Goal: Task Accomplishment & Management: Complete application form

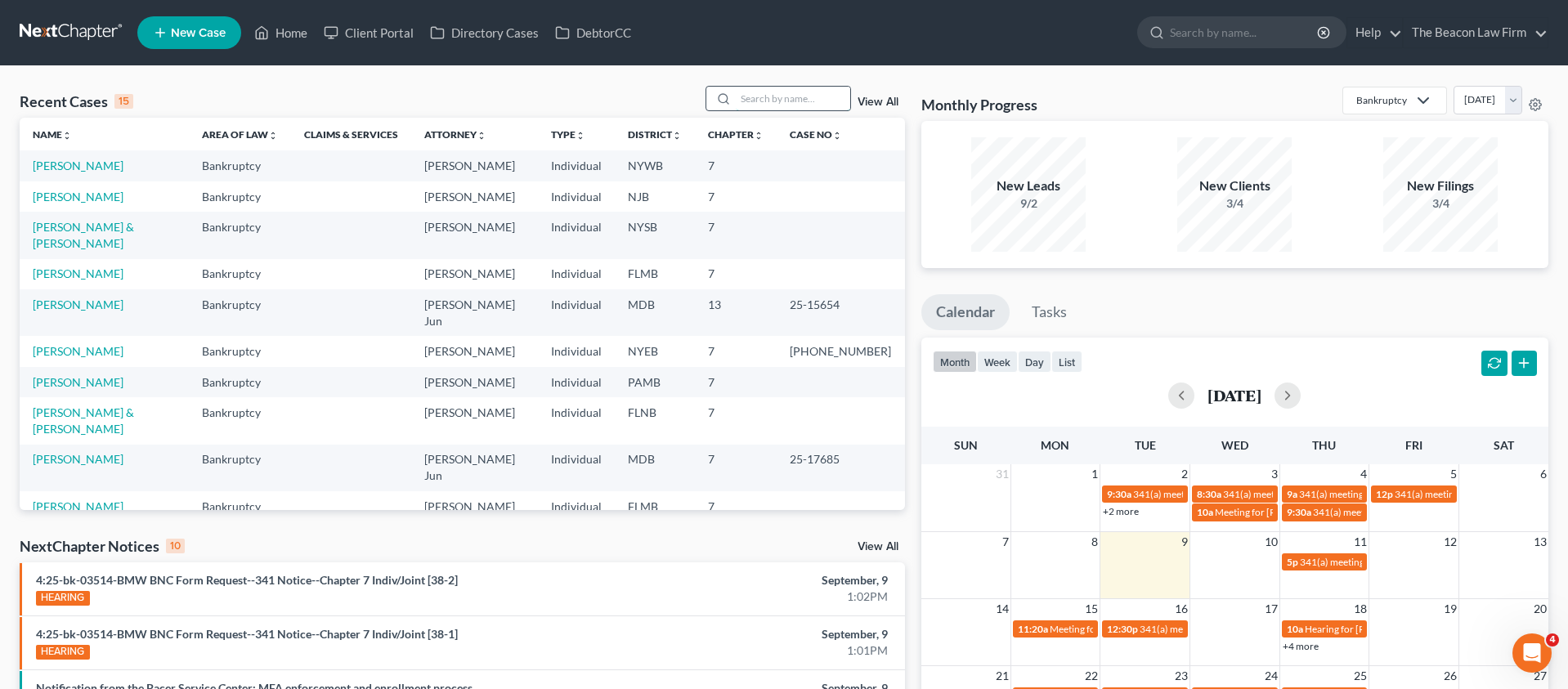
click at [803, 91] on input "search" at bounding box center [794, 98] width 115 height 24
click at [208, 30] on span "New Case" at bounding box center [198, 34] width 55 height 12
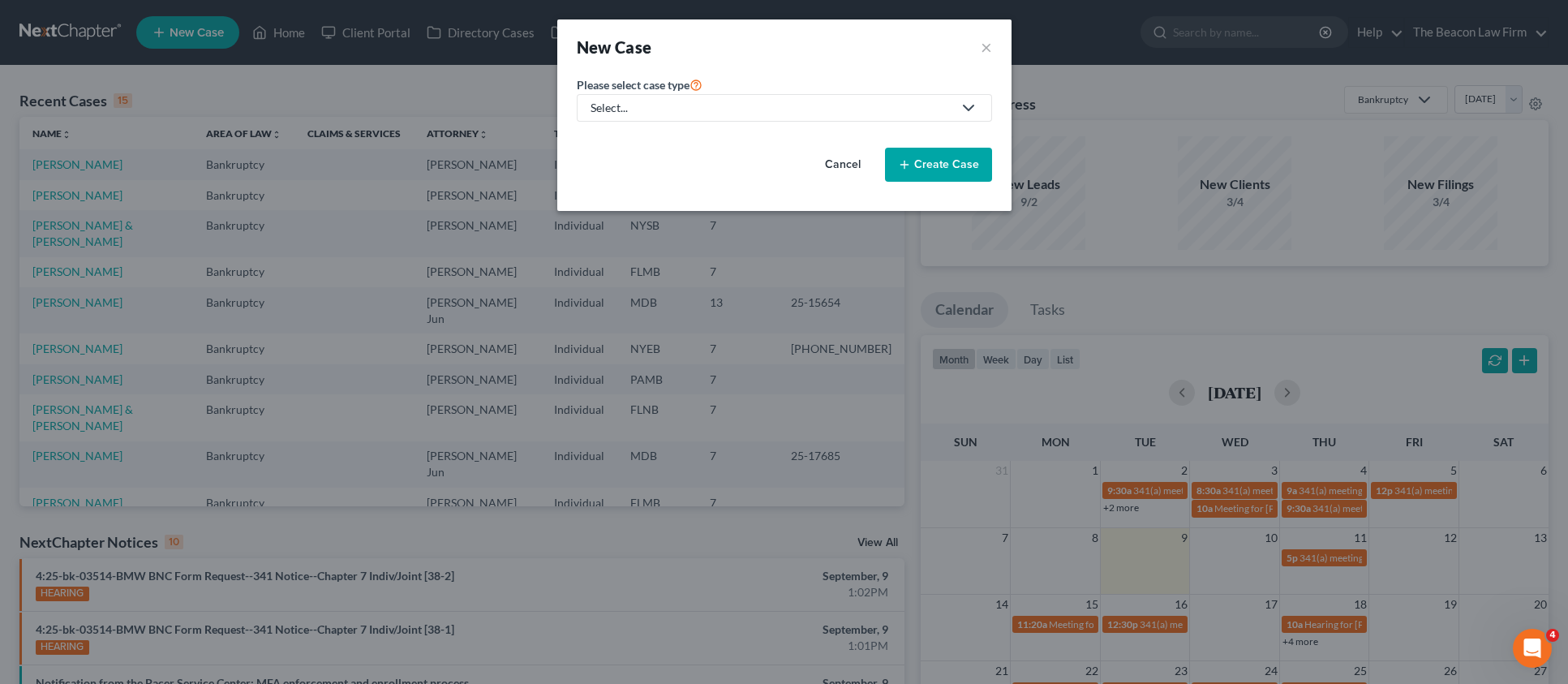
click at [639, 103] on div "Select..." at bounding box center [772, 108] width 362 height 17
drag, startPoint x: 633, startPoint y: 140, endPoint x: 622, endPoint y: 146, distance: 12.5
click at [632, 140] on div "Bankruptcy" at bounding box center [621, 140] width 59 height 17
select select "15"
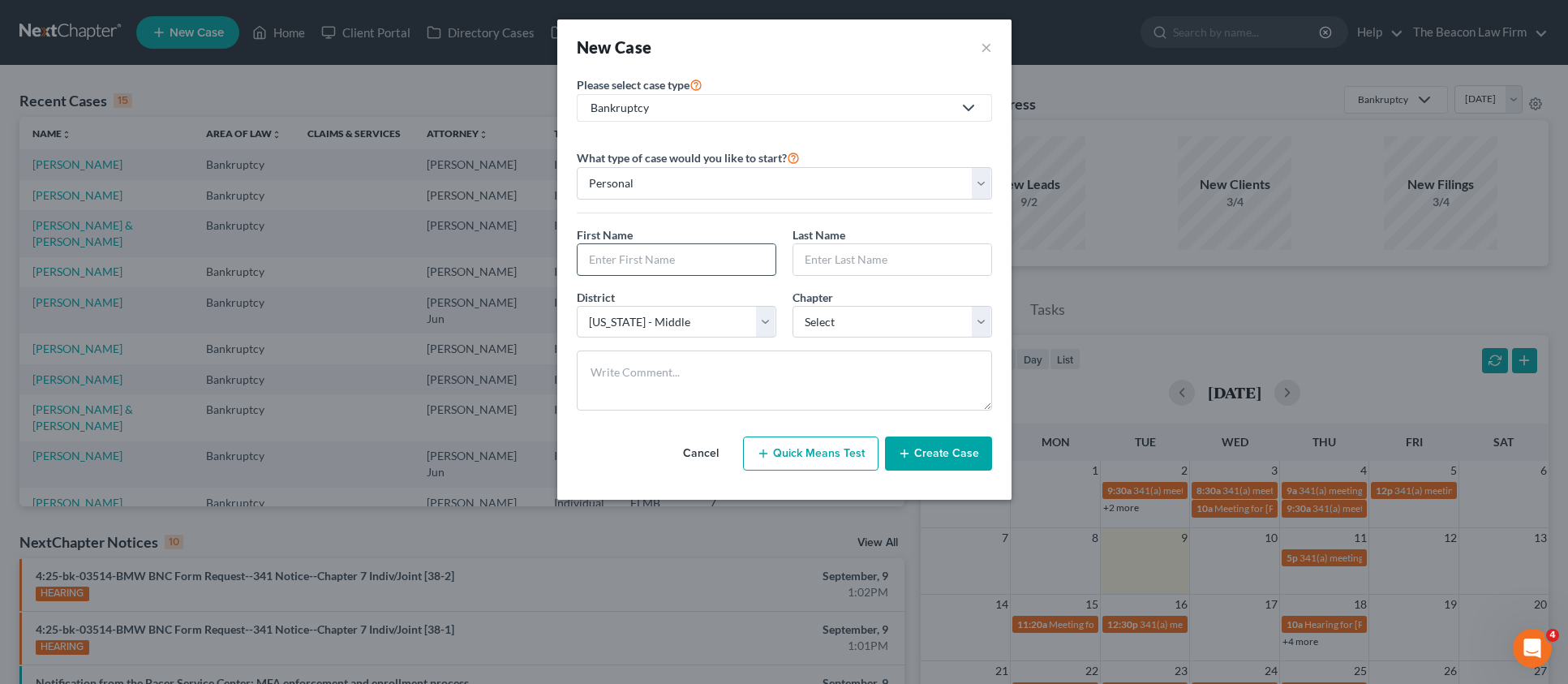
paste input "[PERSON_NAME] and [PERSON_NAME] [PERSON_NAME]"
type input "[PERSON_NAME] and [PERSON_NAME] [PERSON_NAME]"
paste input "[PERSON_NAME] and [PERSON_NAME] [PERSON_NAME]"
drag, startPoint x: 922, startPoint y: 259, endPoint x: 714, endPoint y: 259, distance: 208.0
click at [714, 259] on div "First Name * [PERSON_NAME] and [PERSON_NAME] [PERSON_NAME] Last Name * [PERSON_…" at bounding box center [785, 257] width 431 height 62
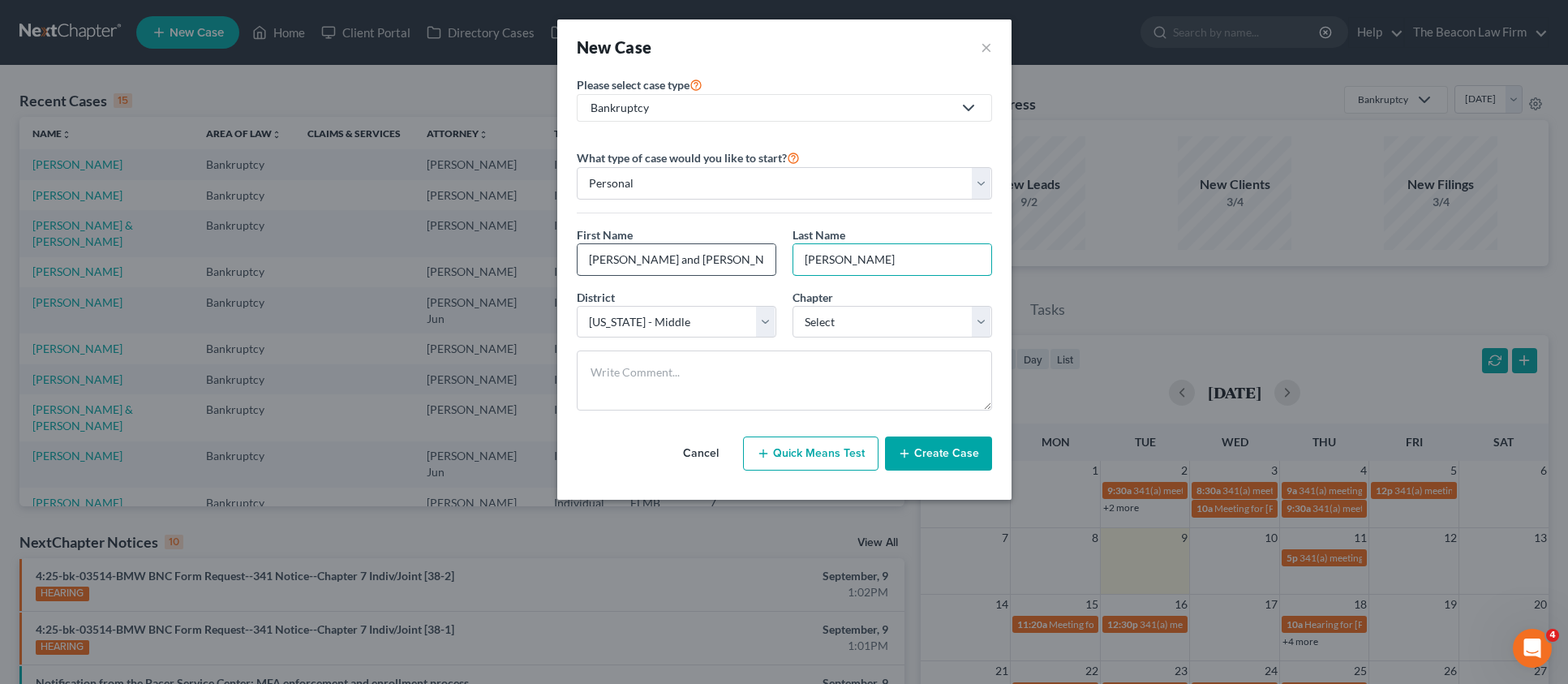
type input "[PERSON_NAME]"
drag, startPoint x: 622, startPoint y: 258, endPoint x: 985, endPoint y: 276, distance: 363.4
click at [901, 266] on div "First Name * [PERSON_NAME] and [PERSON_NAME] [PERSON_NAME] Last Name * [PERSON_…" at bounding box center [785, 257] width 431 height 62
type input "[PERSON_NAME]"
select select "8"
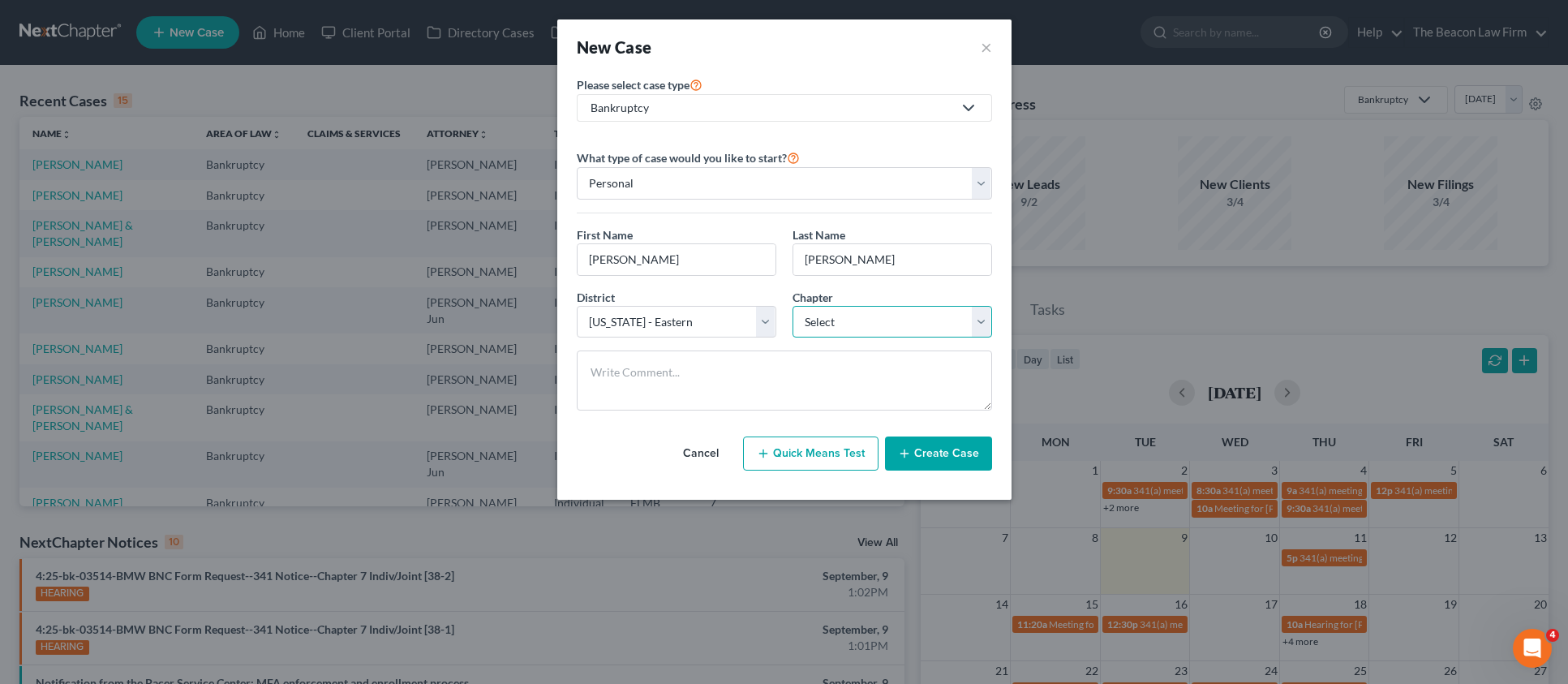
select select "0"
click at [948, 459] on button "Create Case" at bounding box center [938, 453] width 107 height 34
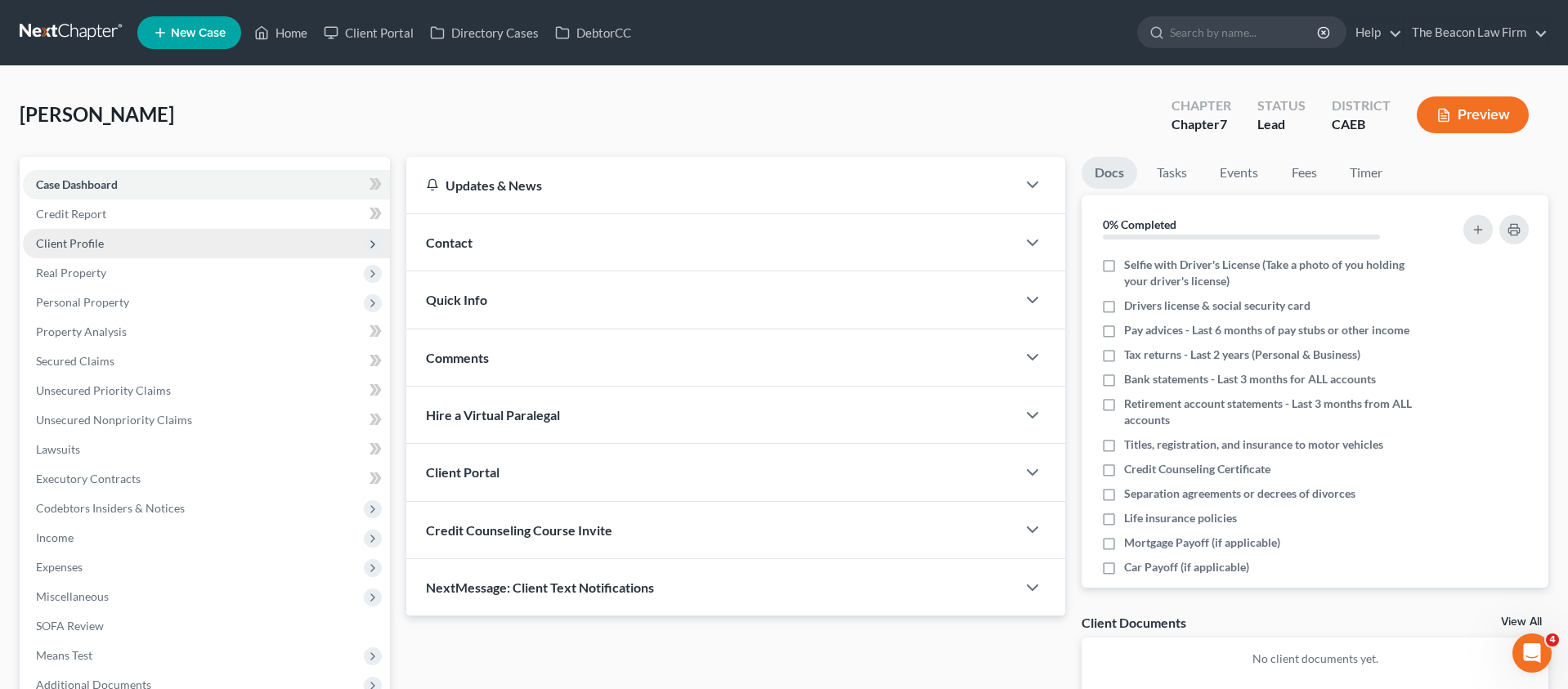
click at [80, 241] on span "Client Profile" at bounding box center [70, 243] width 68 height 14
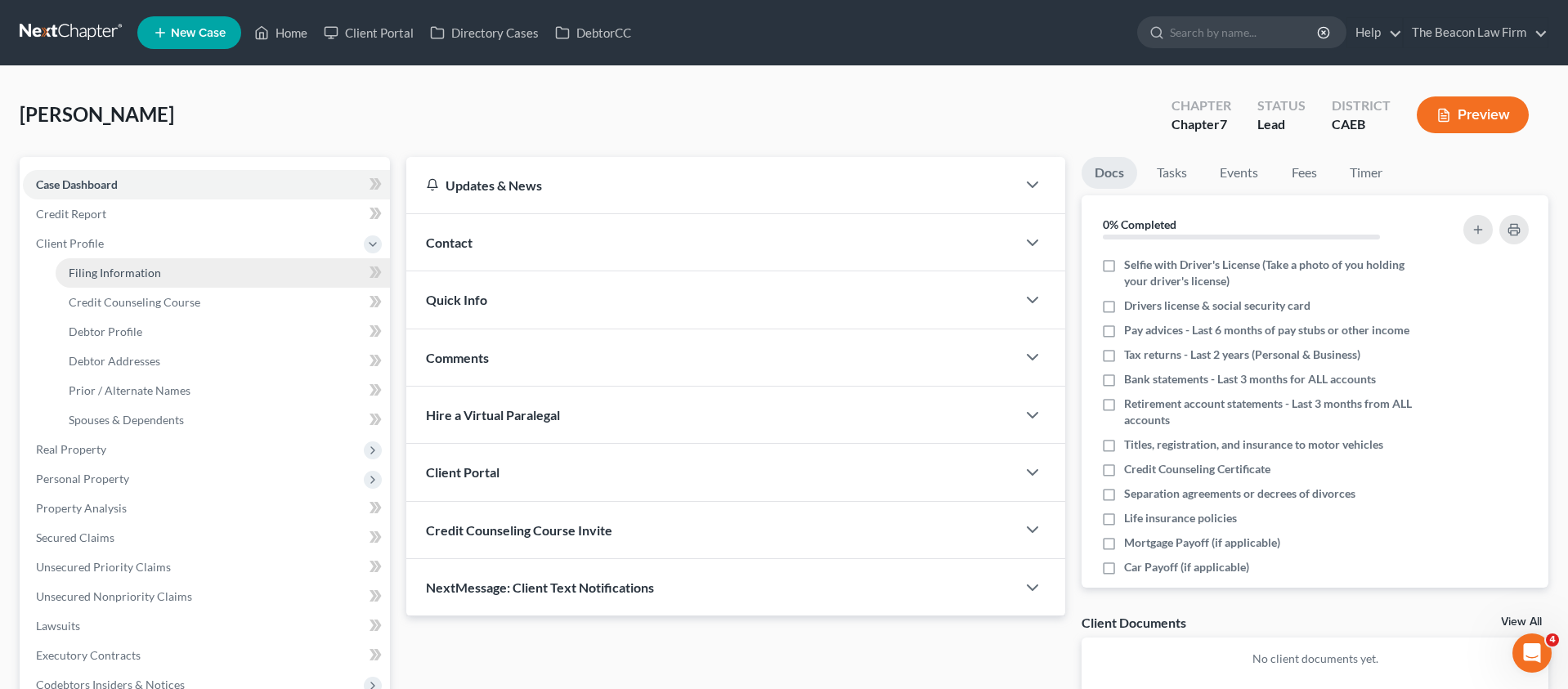
click at [118, 272] on span "Filing Information" at bounding box center [115, 273] width 93 height 14
select select "1"
select select "0"
select select "8"
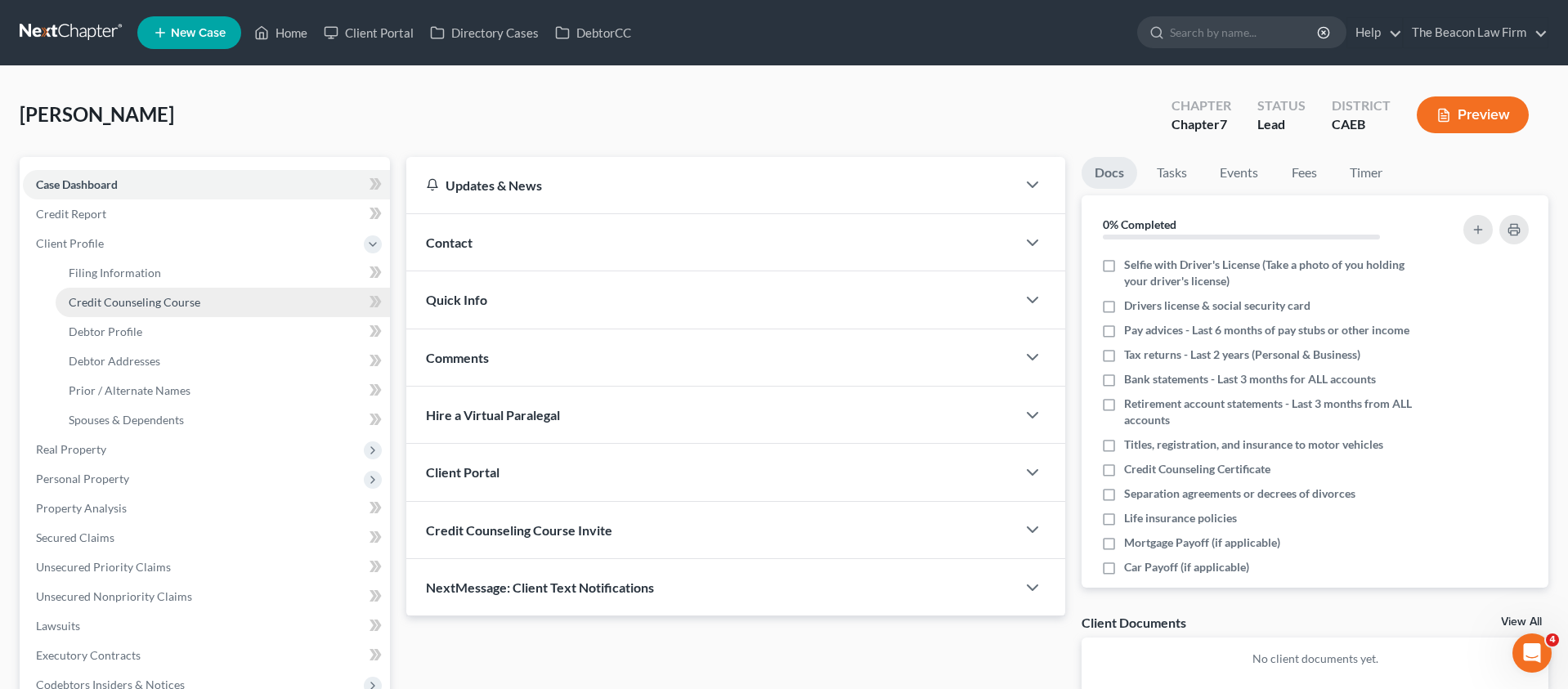
select select "4"
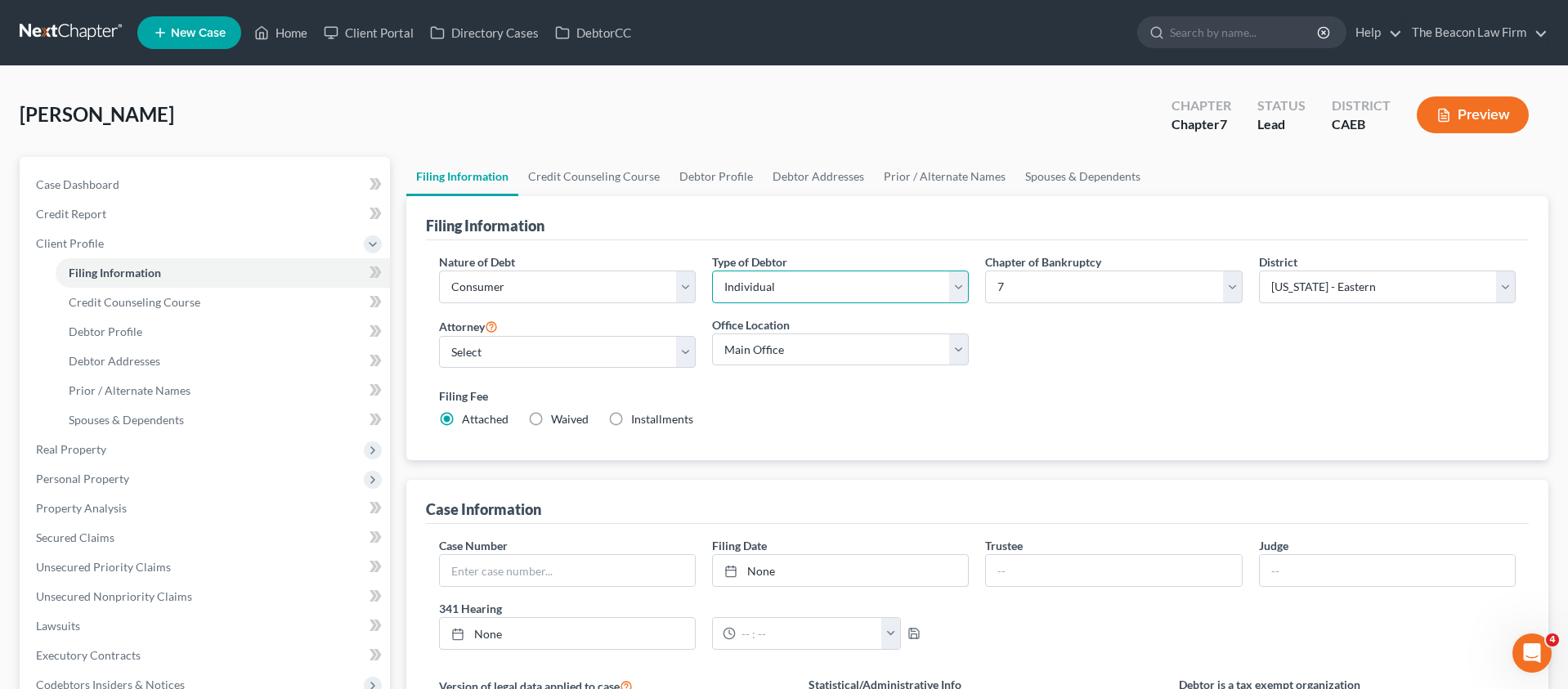
select select "1"
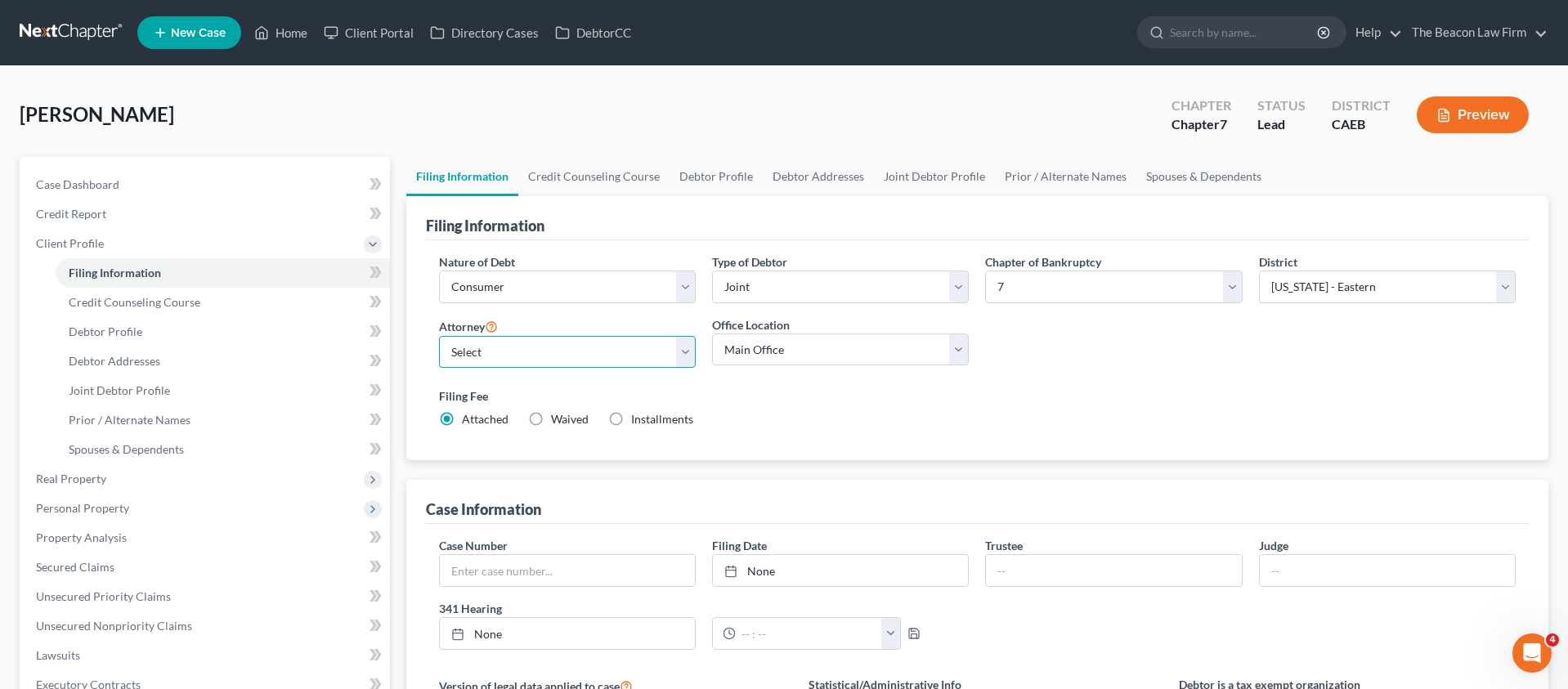
select select "20"
select select "7"
click at [141, 398] on link "Joint Debtor Profile" at bounding box center [223, 390] width 334 height 29
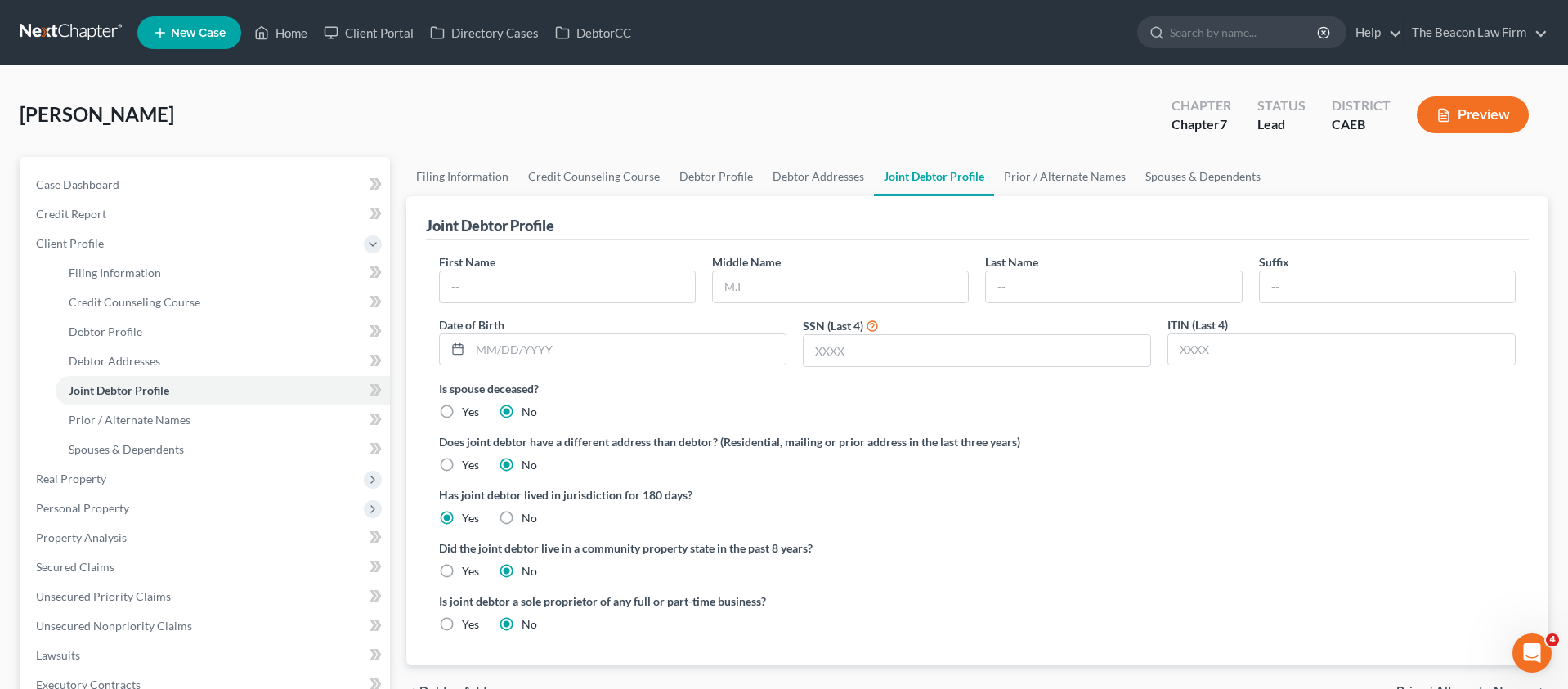
click at [571, 292] on input "text" at bounding box center [567, 286] width 255 height 31
paste input "[PERSON_NAME] [PERSON_NAME]"
type input "[PERSON_NAME] [PERSON_NAME]"
drag, startPoint x: 977, startPoint y: 289, endPoint x: 989, endPoint y: 289, distance: 12.0
click at [977, 289] on div "Middle Name" at bounding box center [841, 278] width 273 height 49
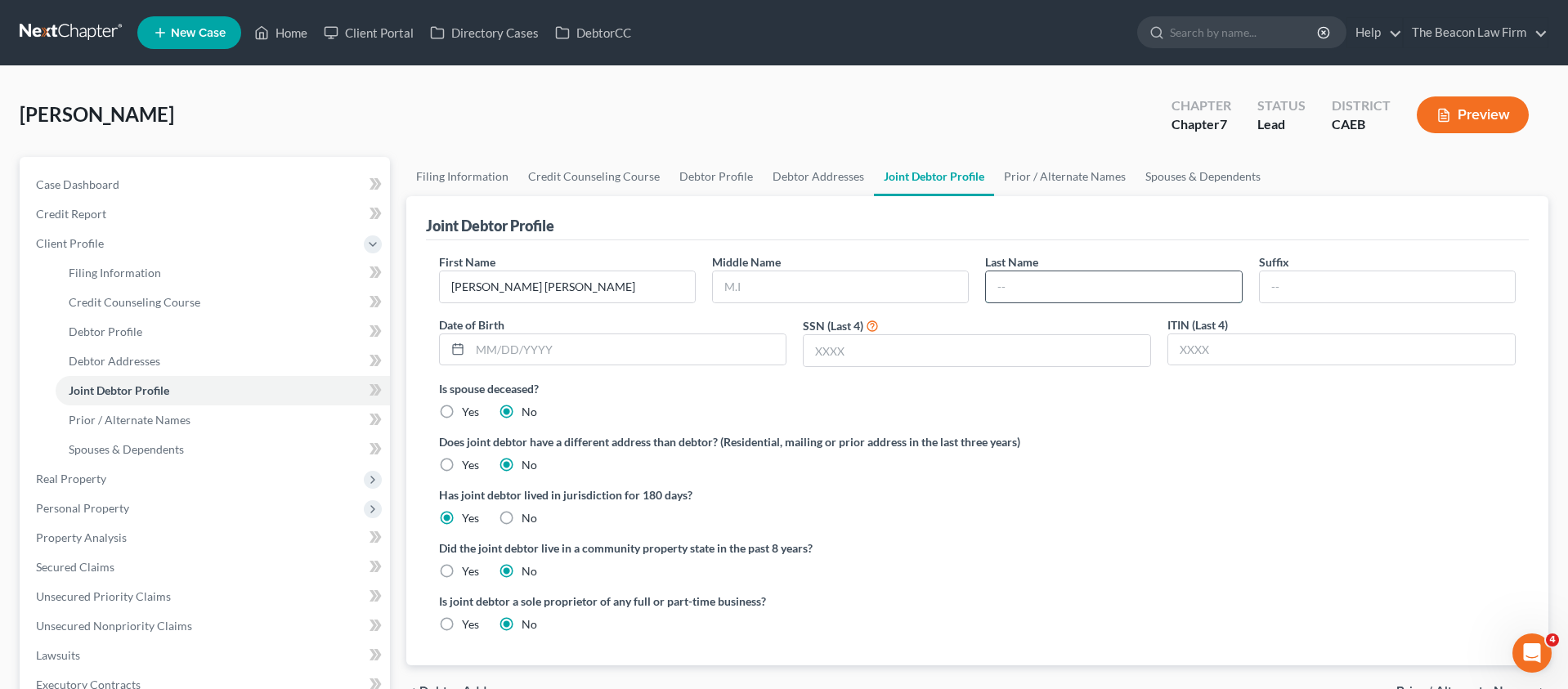
paste input "[PERSON_NAME] [PERSON_NAME]"
drag, startPoint x: 1107, startPoint y: 284, endPoint x: 930, endPoint y: 279, distance: 177.1
click at [930, 279] on div "First Name [PERSON_NAME] [PERSON_NAME] Middle Name Last Name [PERSON_NAME] [PER…" at bounding box center [978, 316] width 1094 height 126
type input "[PERSON_NAME]"
drag, startPoint x: 653, startPoint y: 286, endPoint x: 506, endPoint y: 283, distance: 147.0
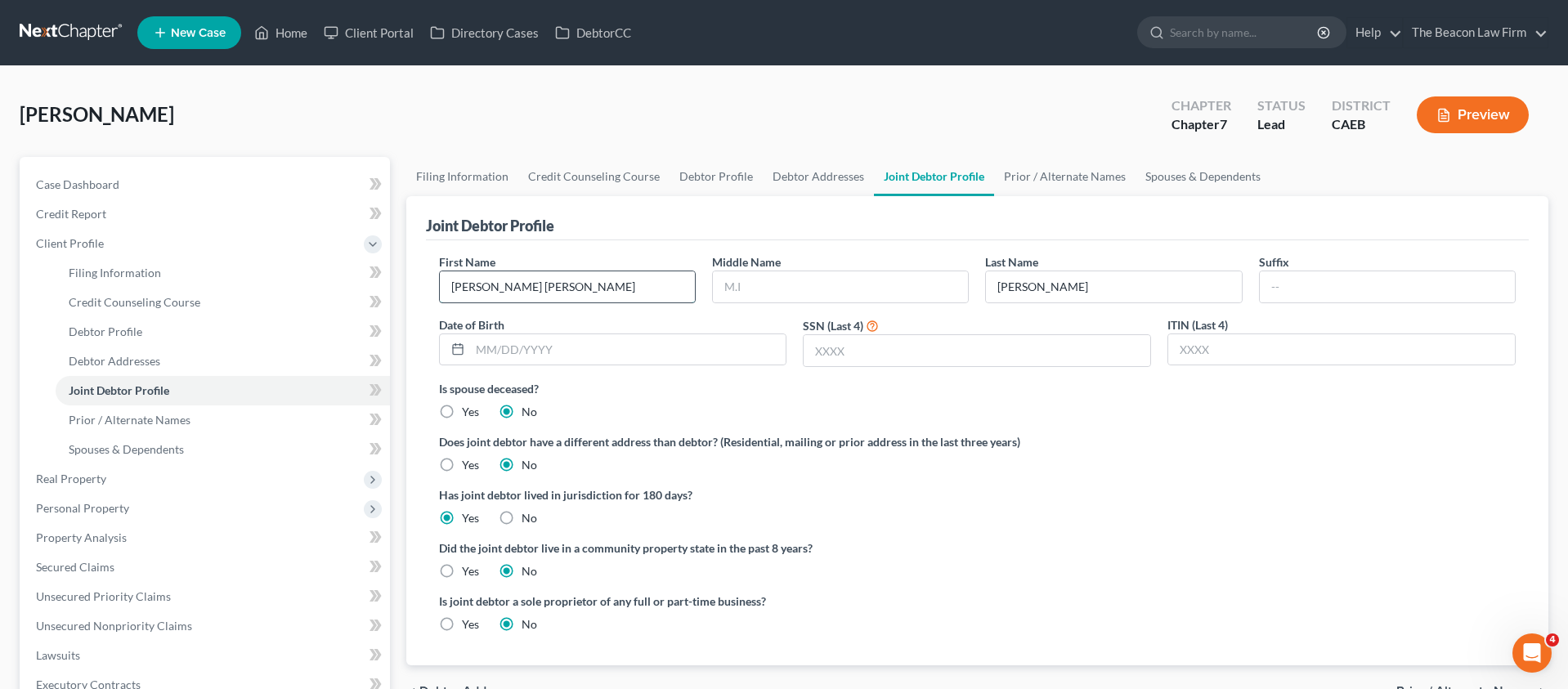
click at [498, 286] on input "[PERSON_NAME] [PERSON_NAME]" at bounding box center [567, 286] width 255 height 31
click at [102, 178] on span "Case Dashboard" at bounding box center [78, 185] width 83 height 14
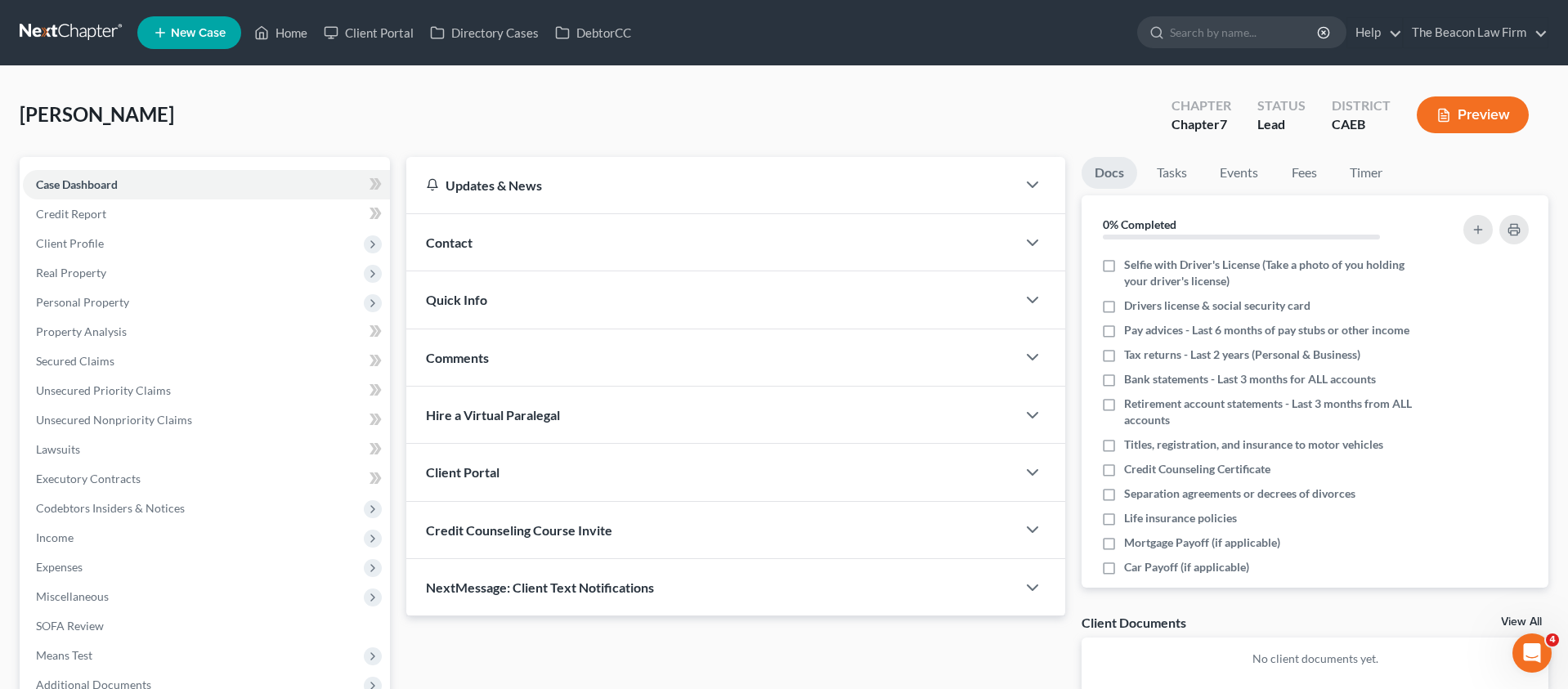
drag, startPoint x: 1035, startPoint y: 471, endPoint x: 1022, endPoint y: 469, distance: 13.2
click at [1036, 471] on polyline "button" at bounding box center [1032, 473] width 10 height 5
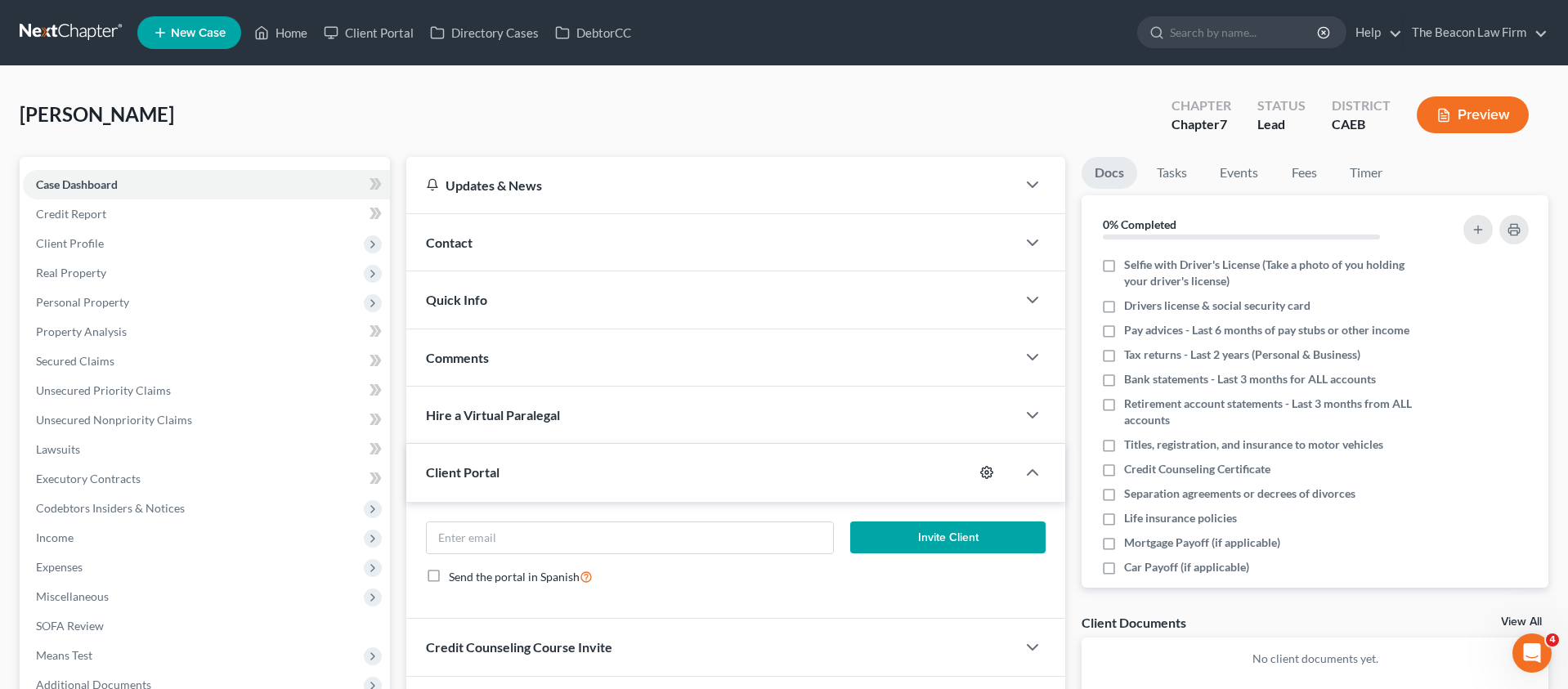
click at [985, 471] on icon "button" at bounding box center [986, 472] width 13 height 13
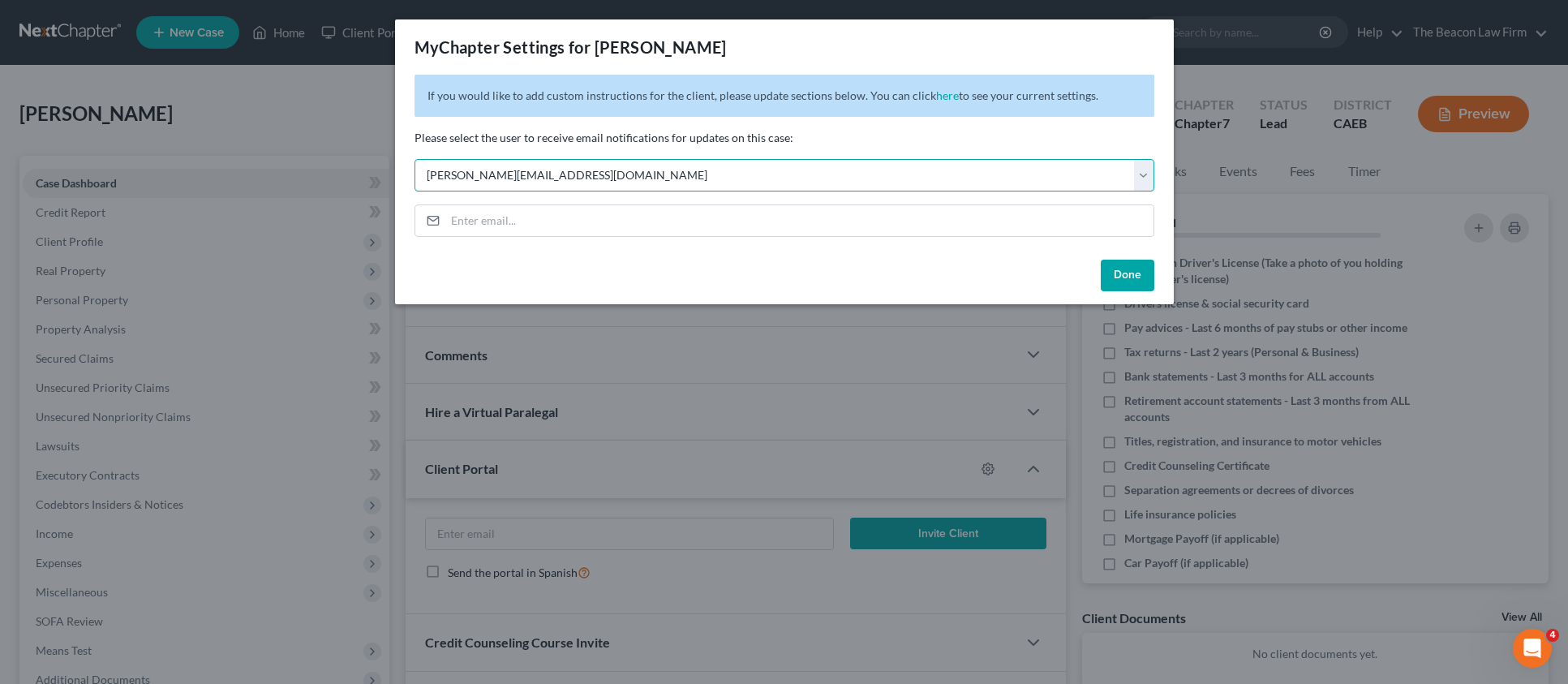
select select "7"
click at [1123, 274] on button "Done" at bounding box center [1127, 275] width 53 height 32
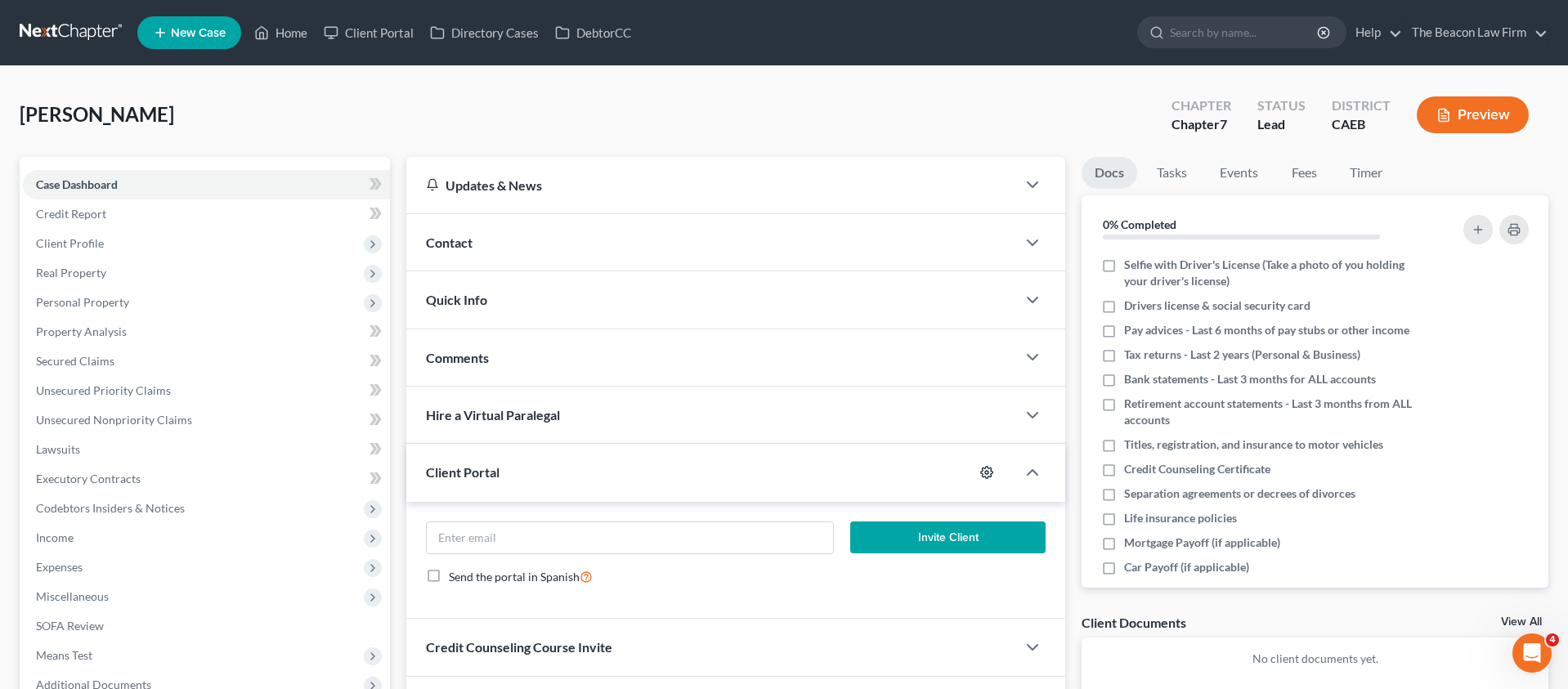
click at [986, 469] on icon "button" at bounding box center [986, 472] width 13 height 13
select select "7"
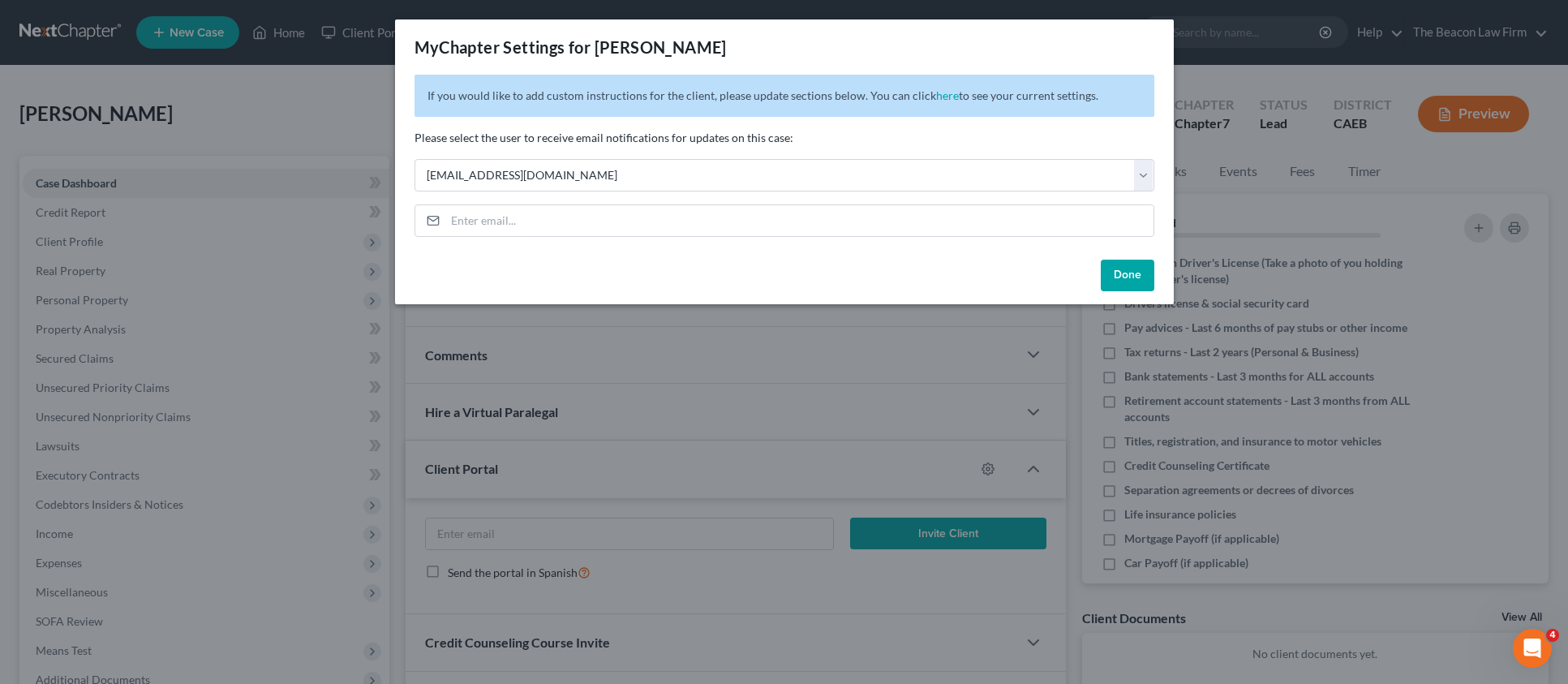
drag, startPoint x: 1142, startPoint y: 266, endPoint x: 1131, endPoint y: 272, distance: 12.5
click at [1143, 266] on button "Done" at bounding box center [1127, 275] width 53 height 32
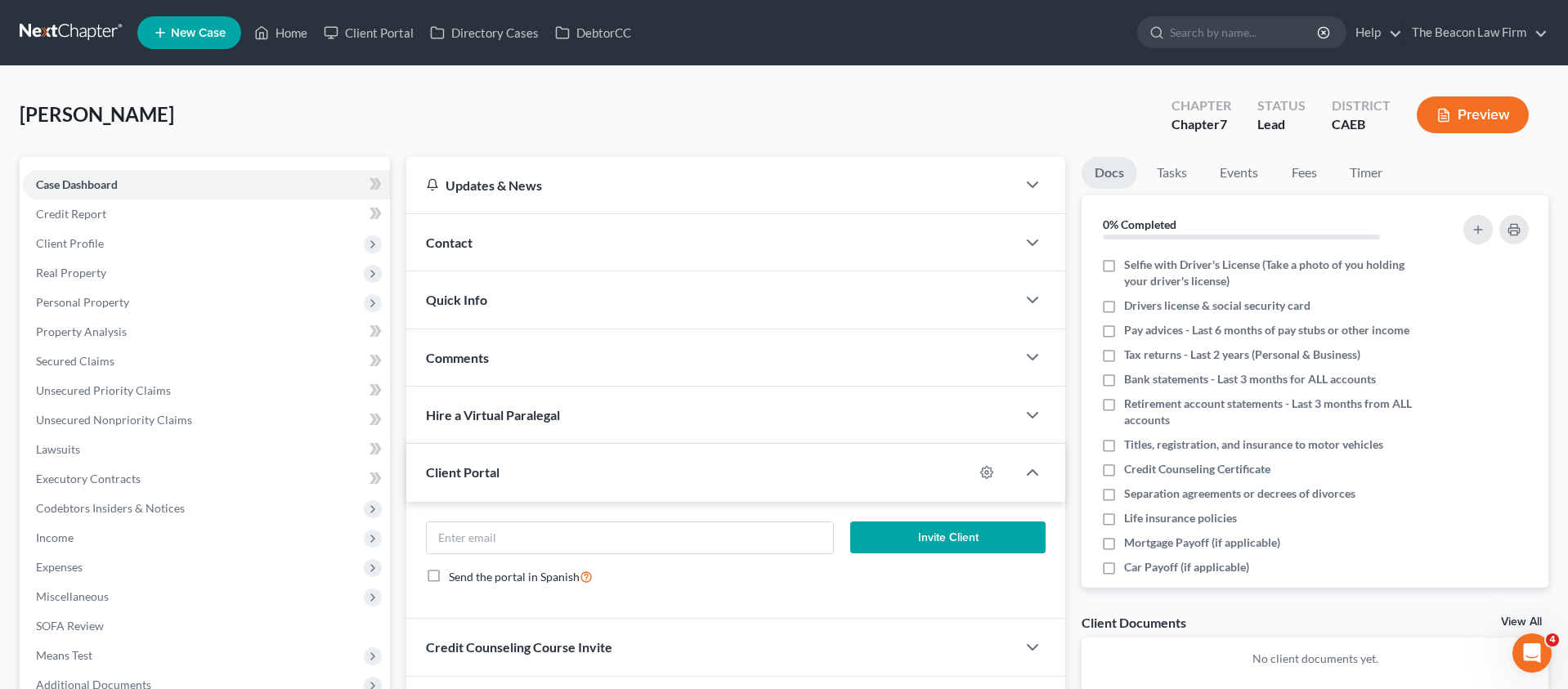
click at [485, 365] on div "Comments" at bounding box center [712, 358] width 611 height 57
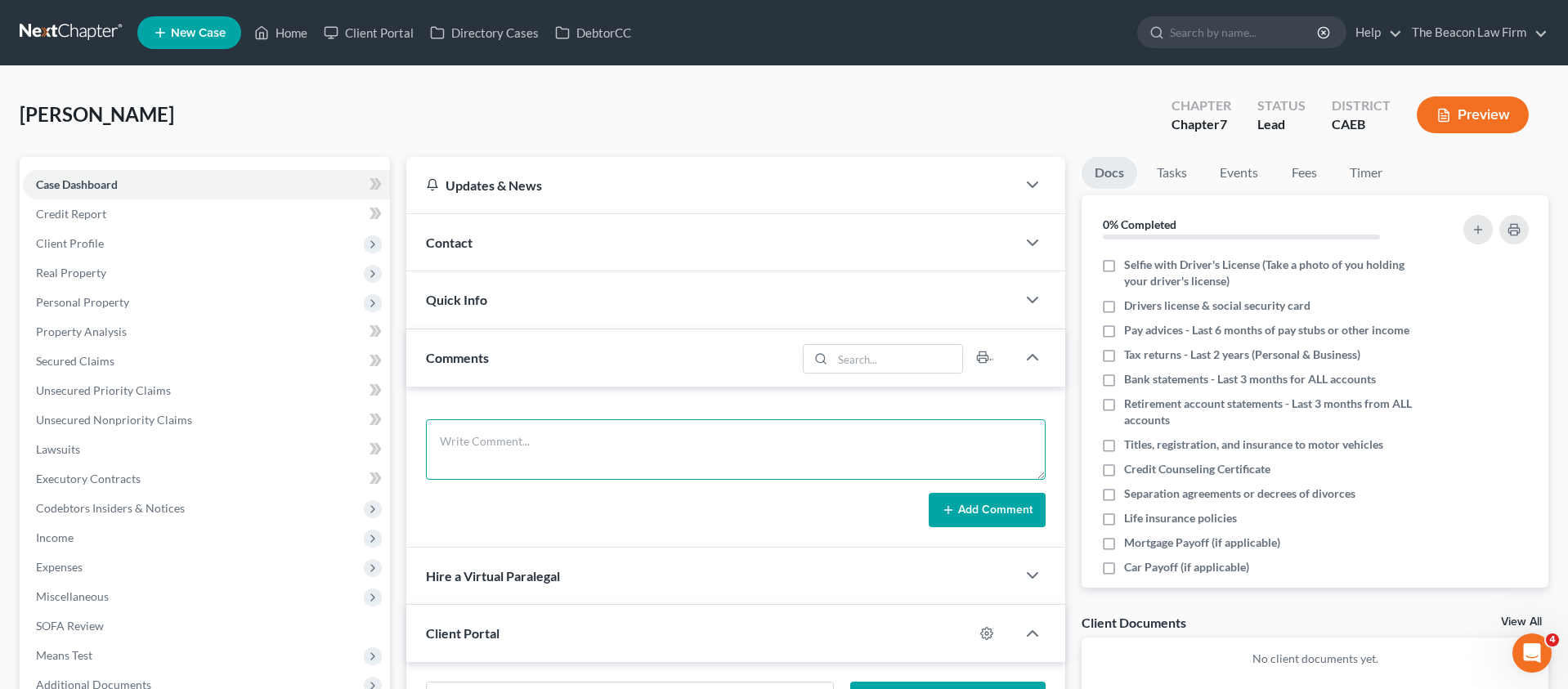
click at [501, 440] on textarea at bounding box center [736, 450] width 620 height 60
click at [644, 439] on textarea at bounding box center [736, 450] width 620 height 60
paste textarea "Sent potential client notification email correspondence to Attorney [PERSON_NAM…"
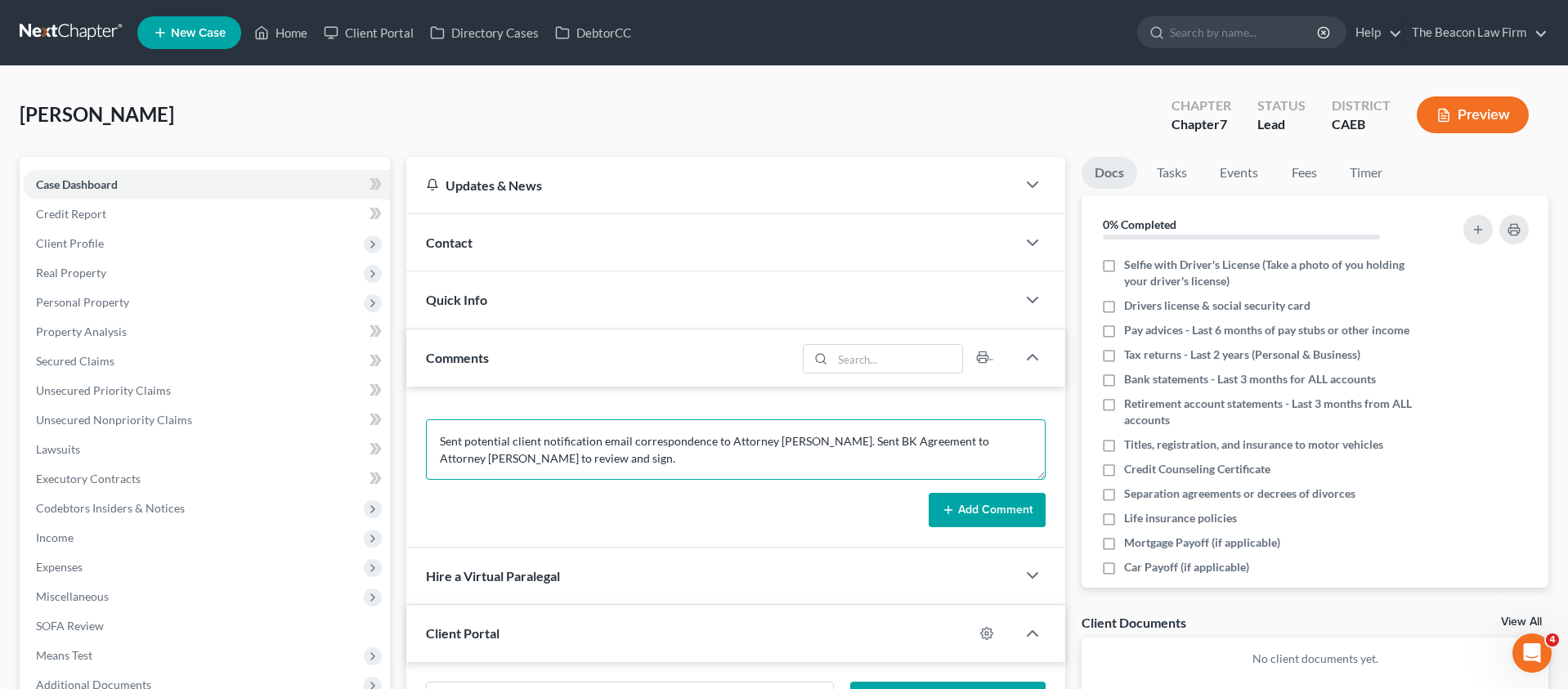
click at [795, 439] on textarea "Sent potential client notification email correspondence to Attorney [PERSON_NAM…" at bounding box center [736, 450] width 620 height 60
click at [1000, 443] on textarea "Sent potential client notification email correspondence to Attorney [PERSON_NAM…" at bounding box center [736, 450] width 620 height 60
paste textarea "[PERSON_NAME]"
type textarea "Sent potential client notification email correspondence to Attorney [PERSON_NAM…"
click at [1017, 511] on button "Add Comment" at bounding box center [987, 510] width 117 height 34
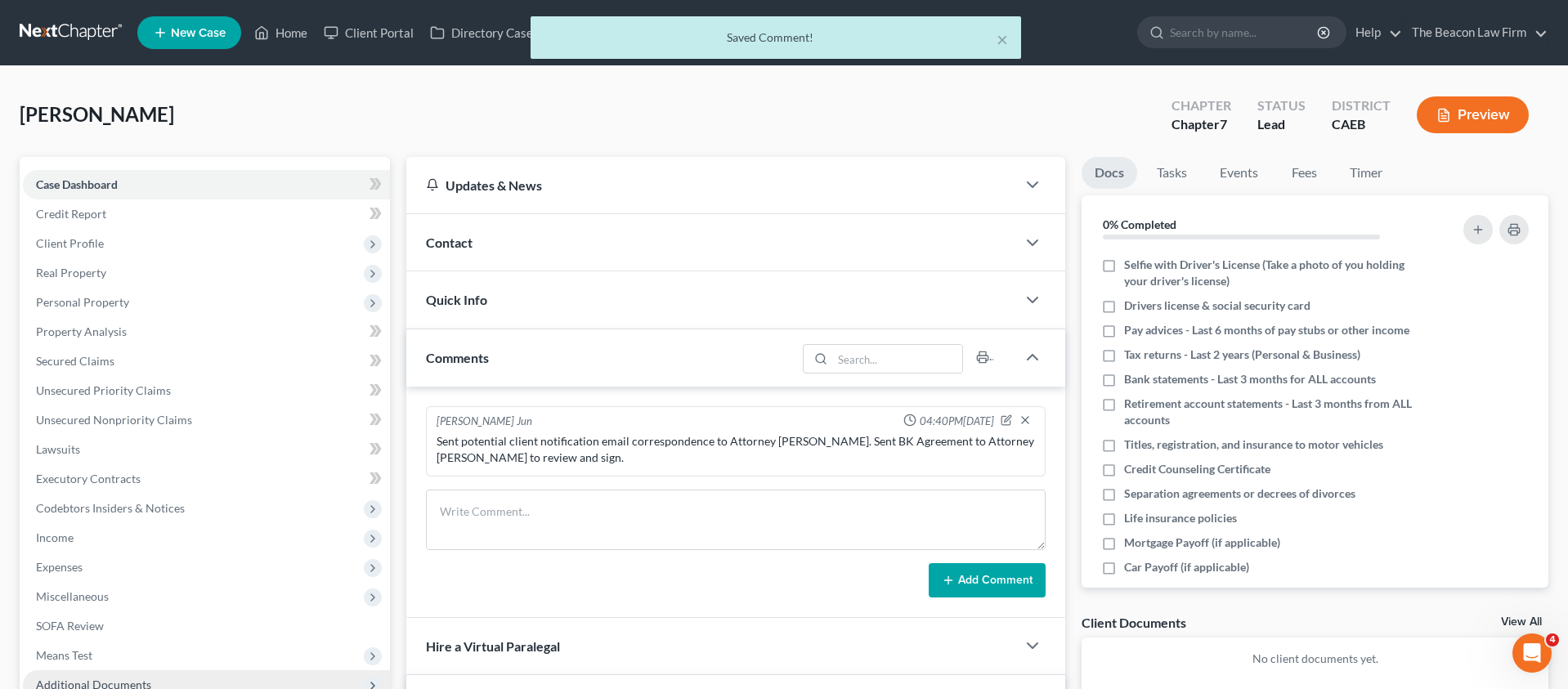
click at [93, 678] on span "Additional Documents" at bounding box center [94, 685] width 115 height 14
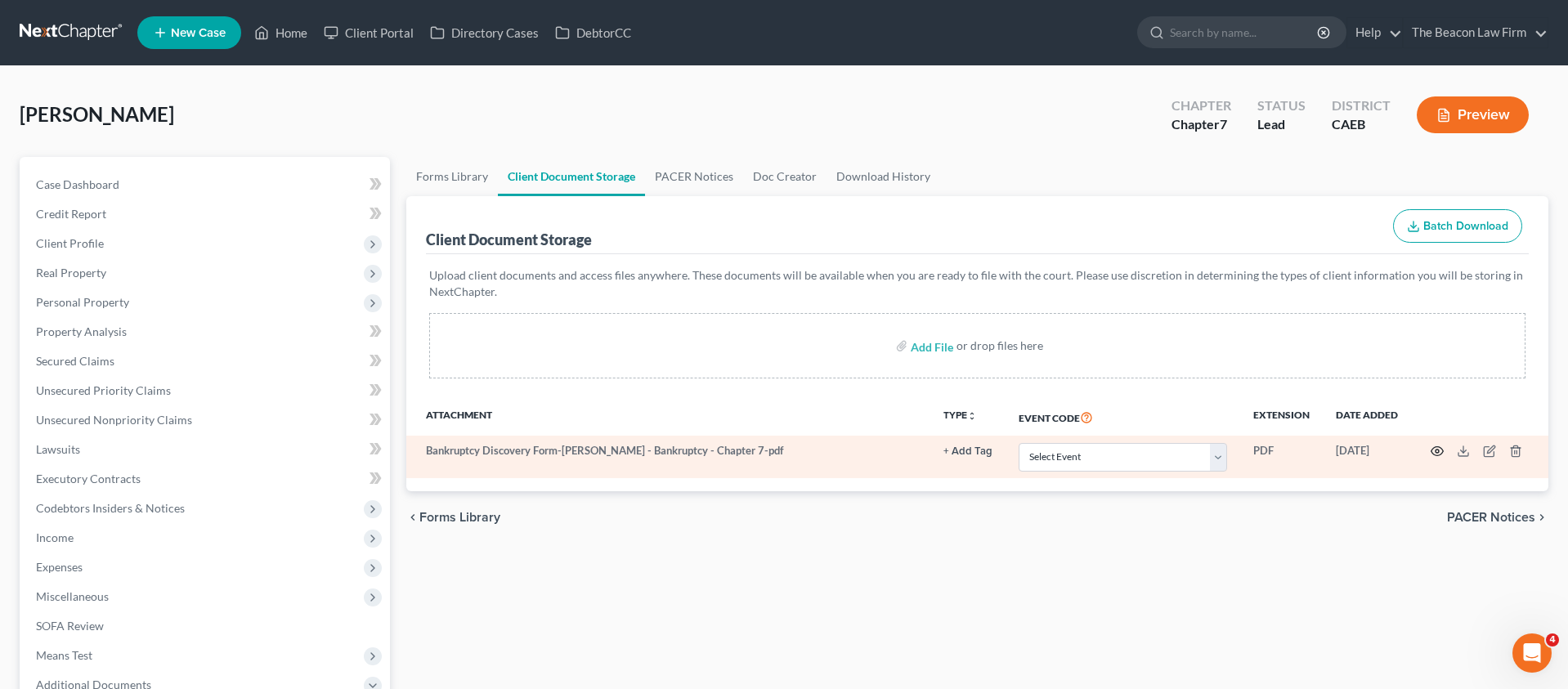
click at [1438, 452] on circle "button" at bounding box center [1438, 451] width 4 height 4
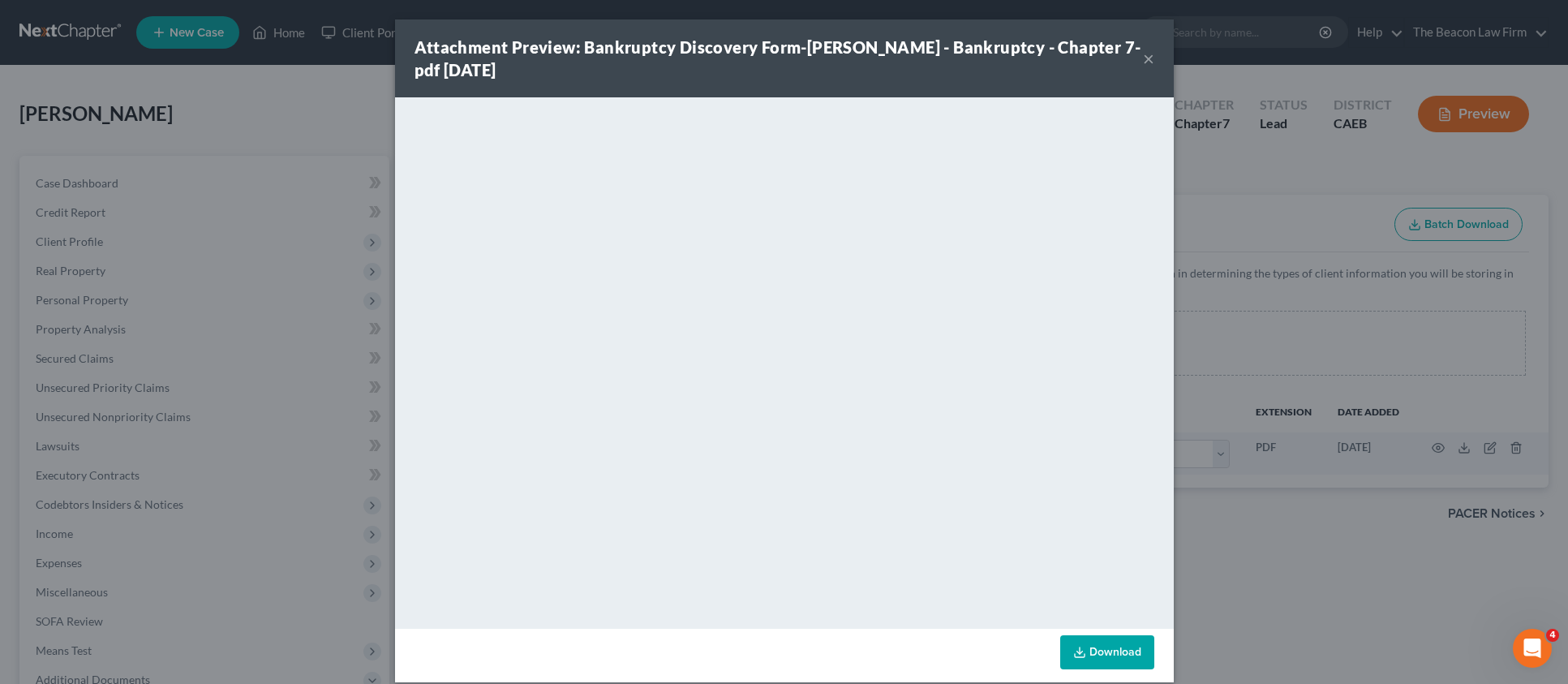
click at [1144, 62] on button "×" at bounding box center [1149, 59] width 11 height 19
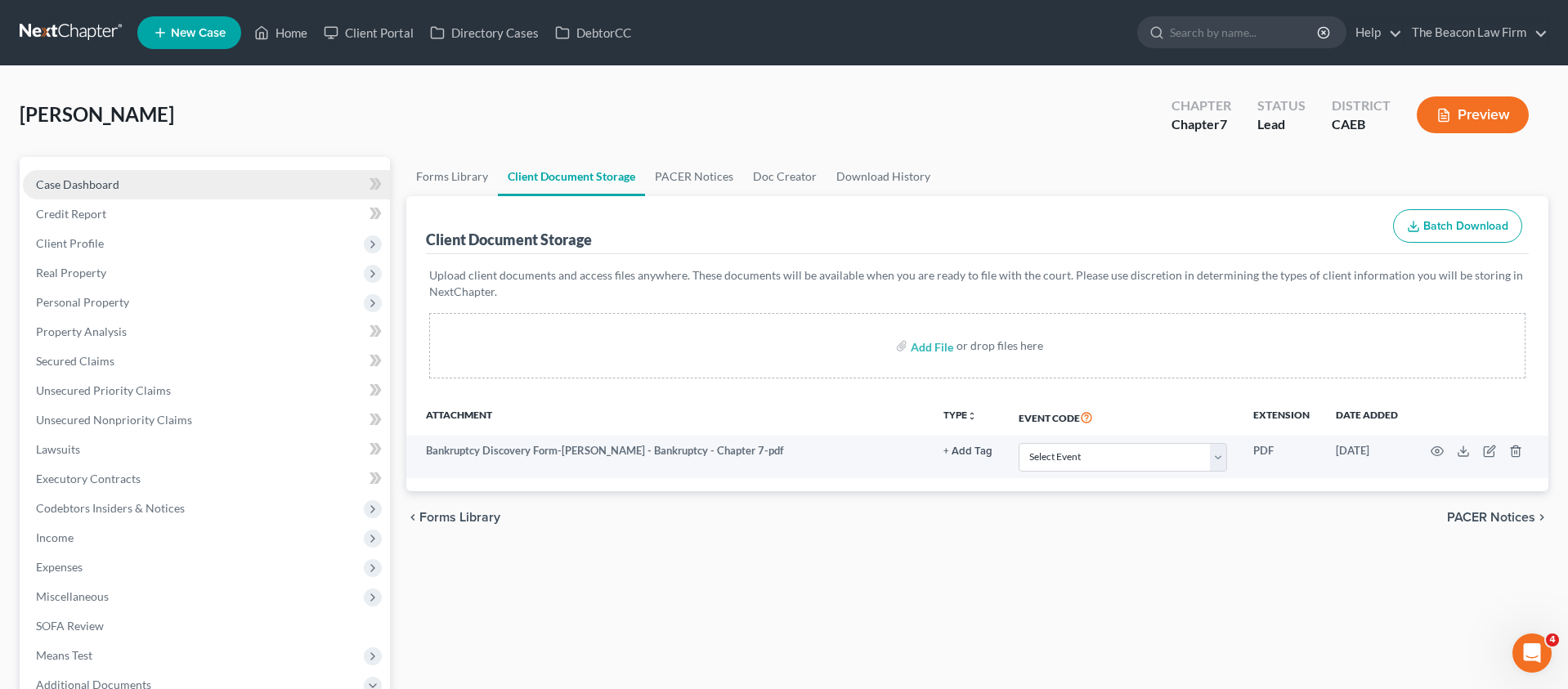
click at [86, 183] on span "Case Dashboard" at bounding box center [78, 185] width 83 height 14
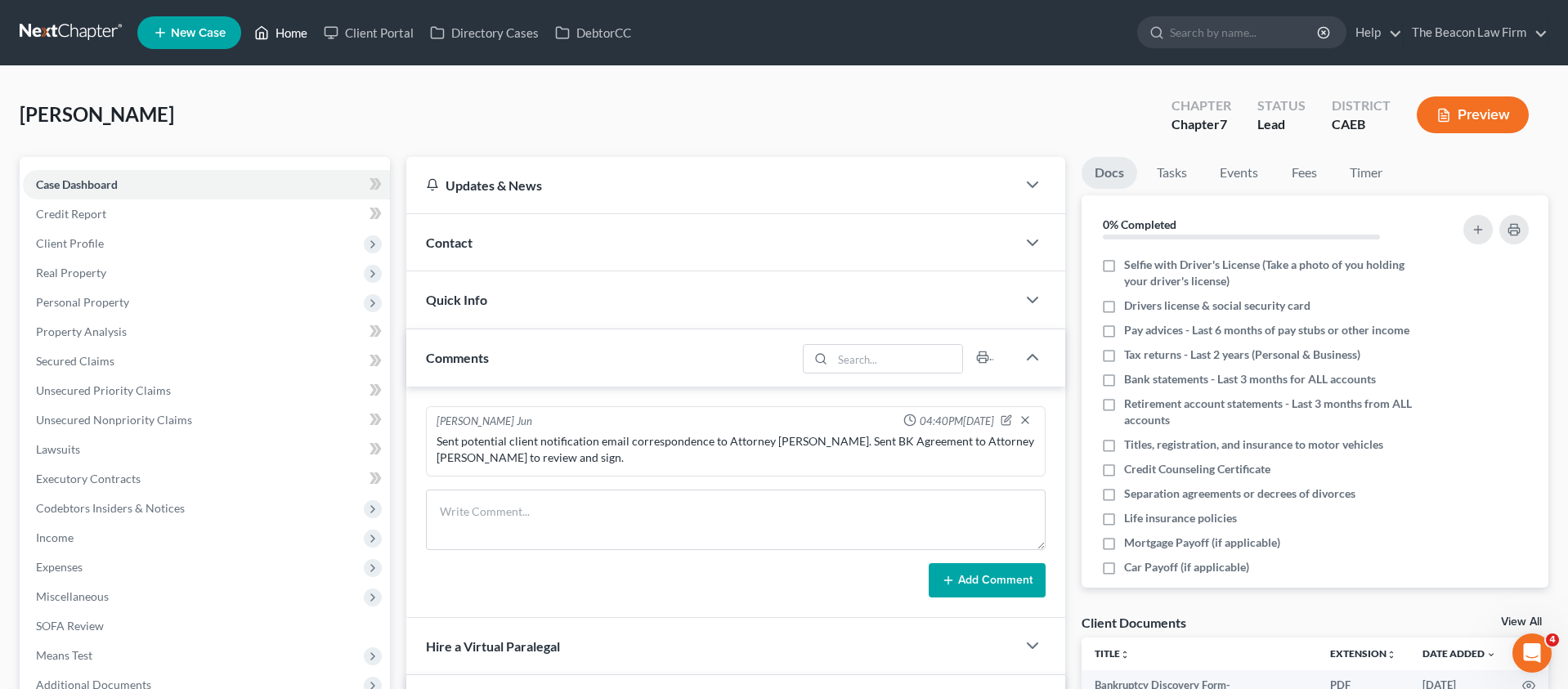
click at [298, 33] on link "Home" at bounding box center [280, 32] width 70 height 29
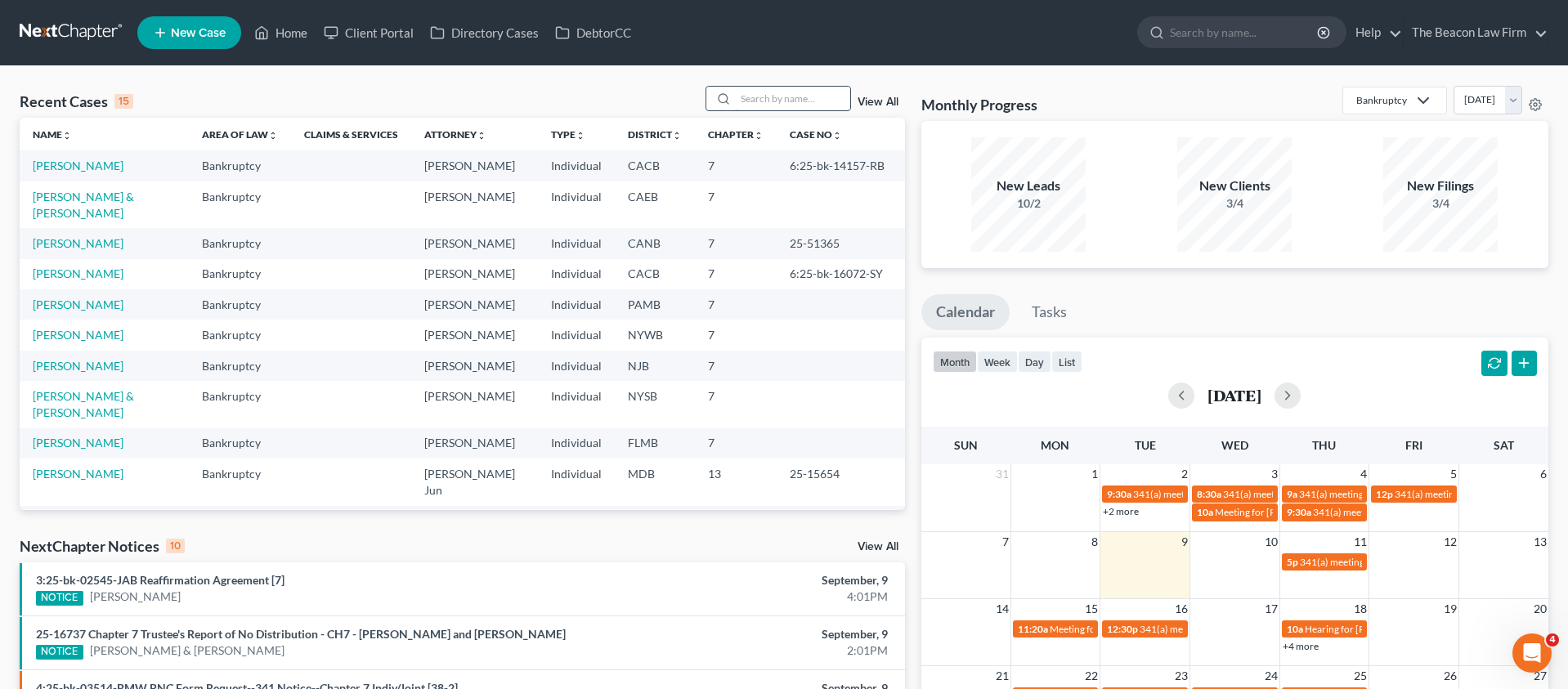
click at [740, 102] on input "search" at bounding box center [794, 98] width 115 height 24
paste input "[PERSON_NAME]"
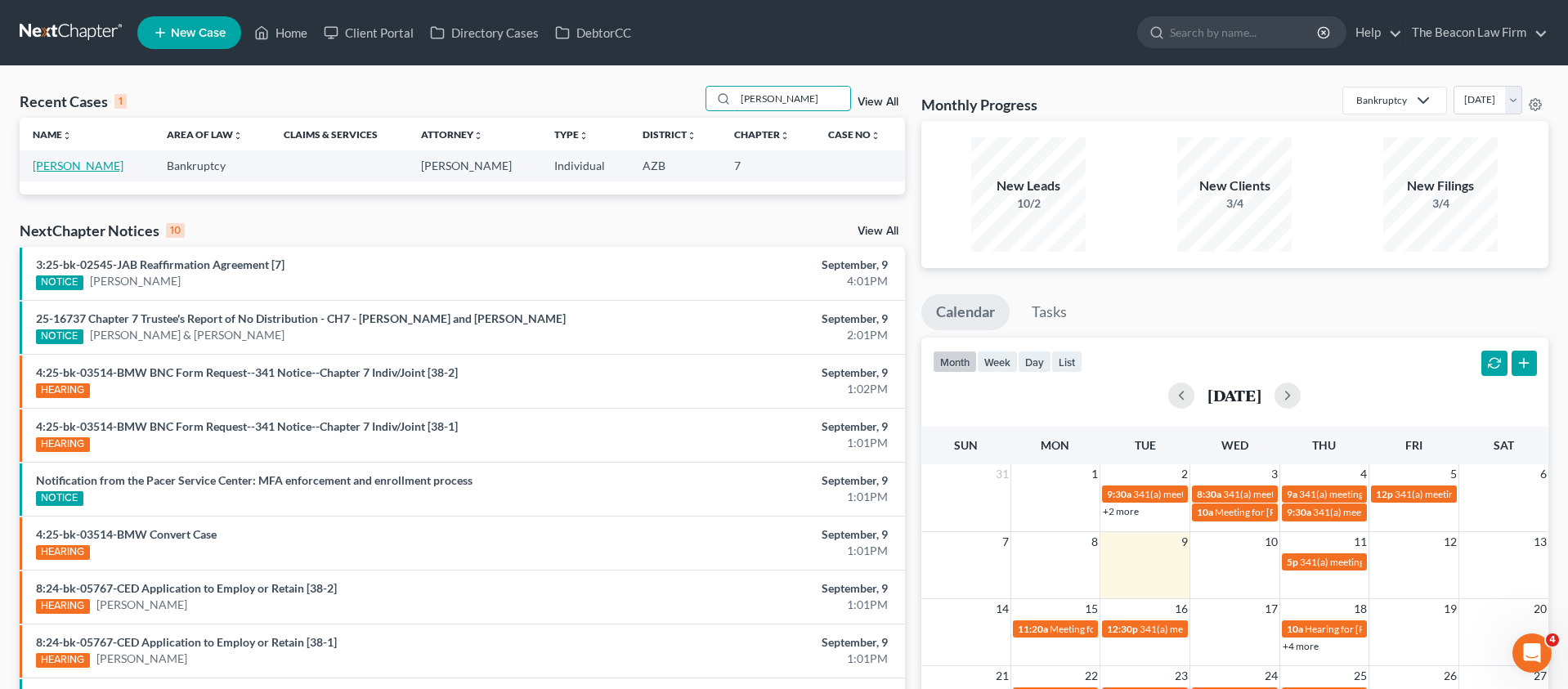
type input "[PERSON_NAME]"
click at [56, 165] on link "[PERSON_NAME]" at bounding box center [78, 165] width 91 height 14
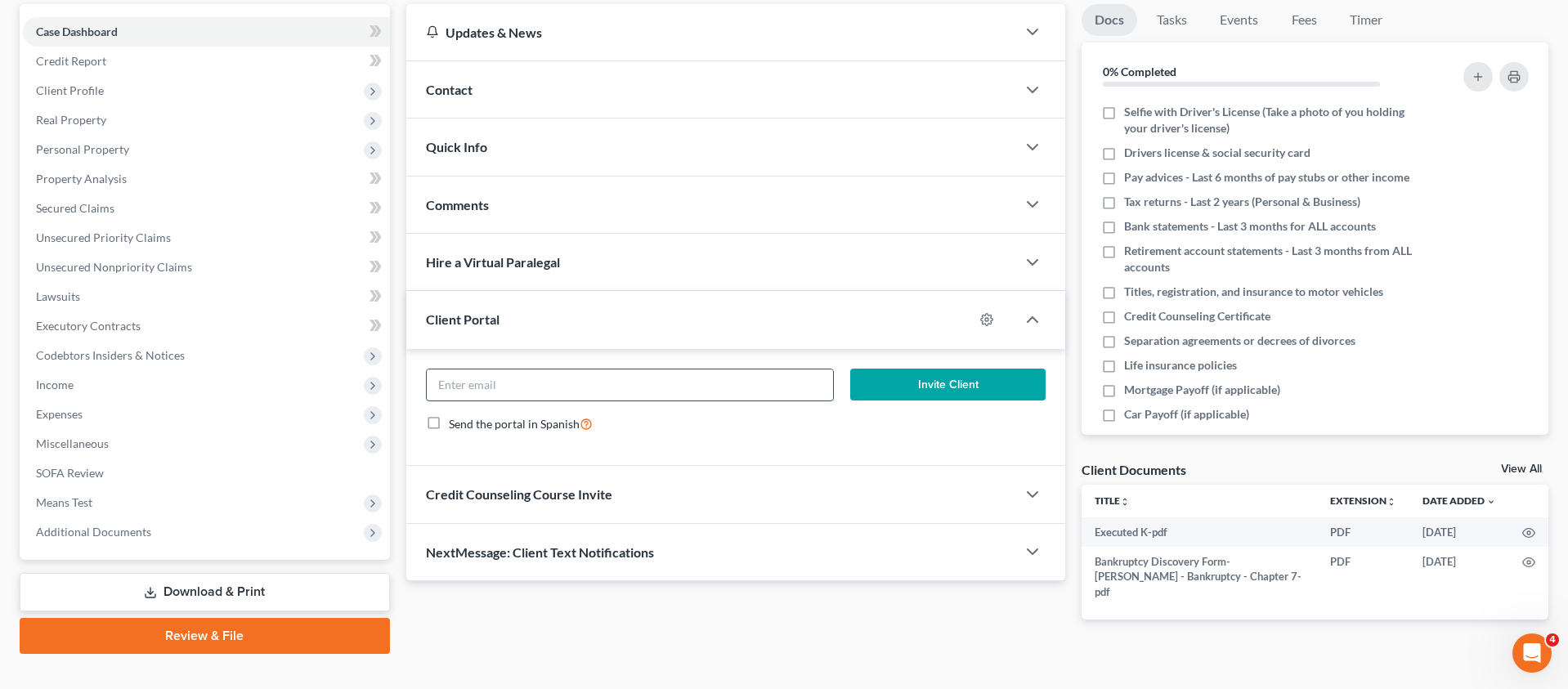
scroll to position [180, 0]
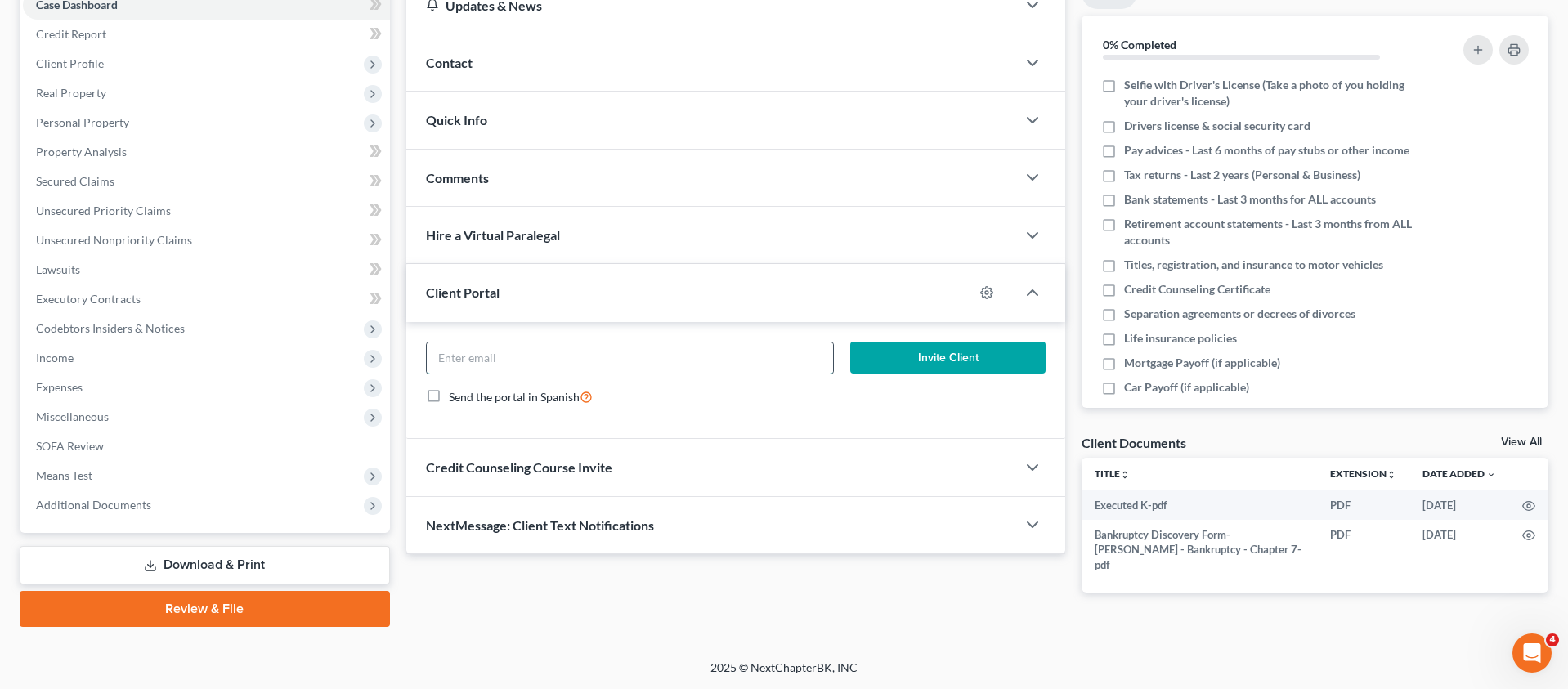
click at [561, 354] on input "email" at bounding box center [630, 358] width 407 height 31
paste input "[EMAIL_ADDRESS][PERSON_NAME][PERSON_NAME][DOMAIN_NAME]"
type input "[EMAIL_ADDRESS][PERSON_NAME][PERSON_NAME][DOMAIN_NAME]"
click at [991, 289] on icon "button" at bounding box center [987, 293] width 12 height 12
select select "11"
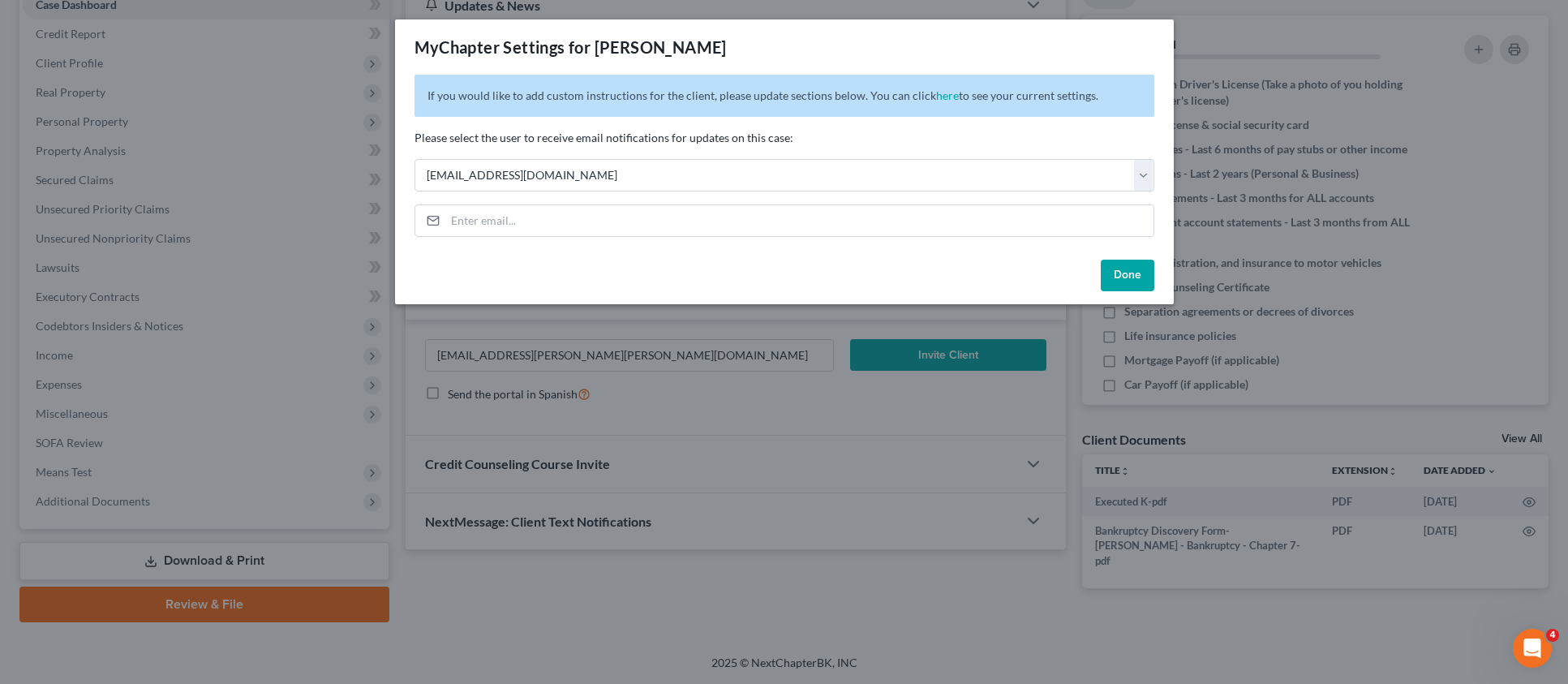
click at [1118, 273] on button "Done" at bounding box center [1127, 275] width 53 height 32
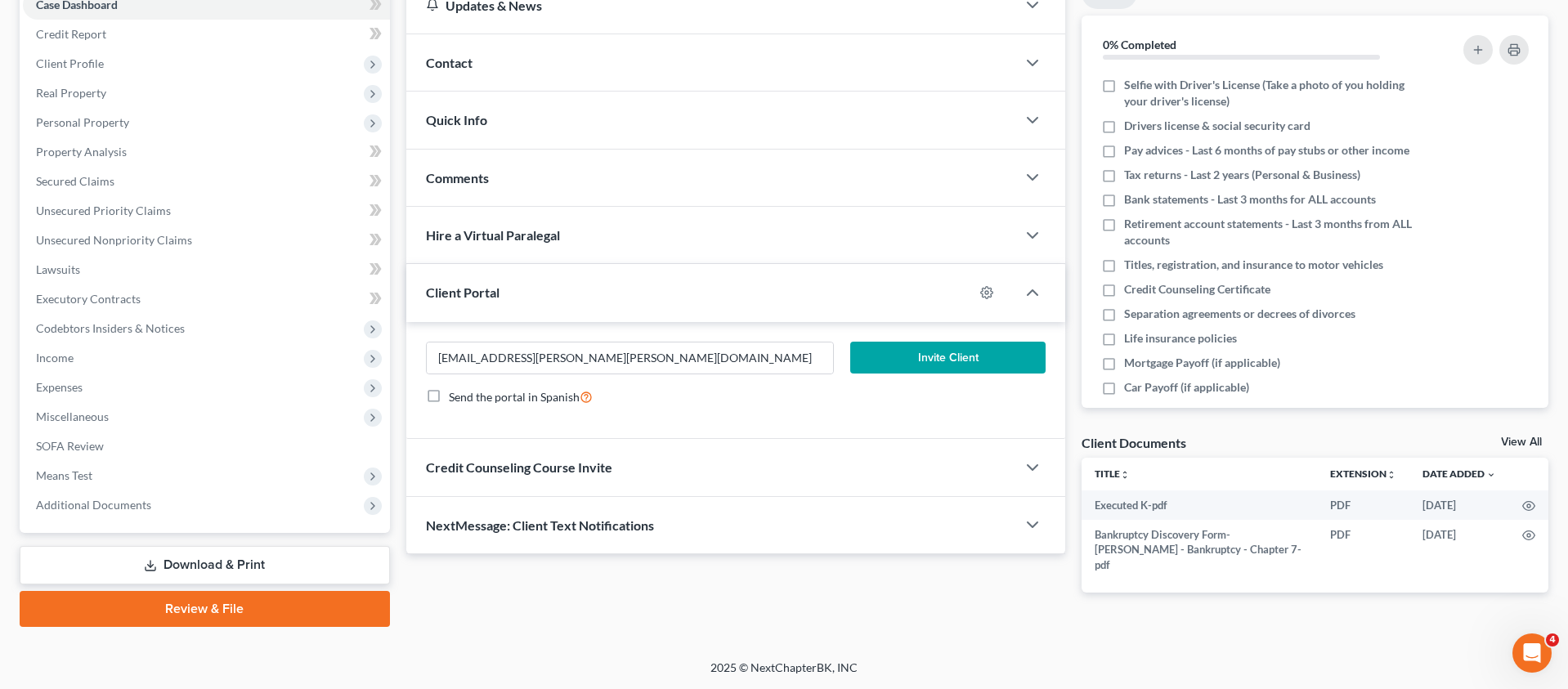
click at [958, 359] on button "Invite Client" at bounding box center [948, 358] width 196 height 33
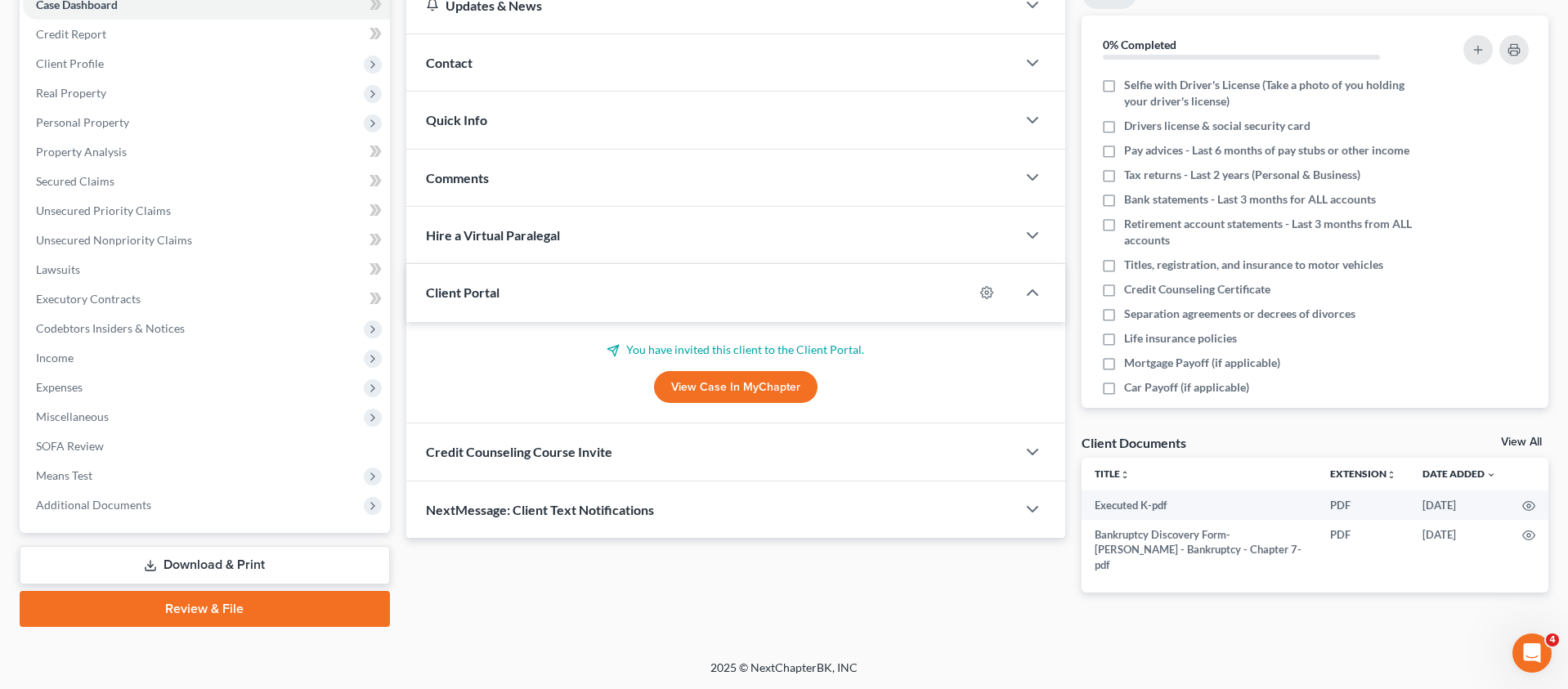
click at [468, 171] on span "Comments" at bounding box center [457, 178] width 63 height 16
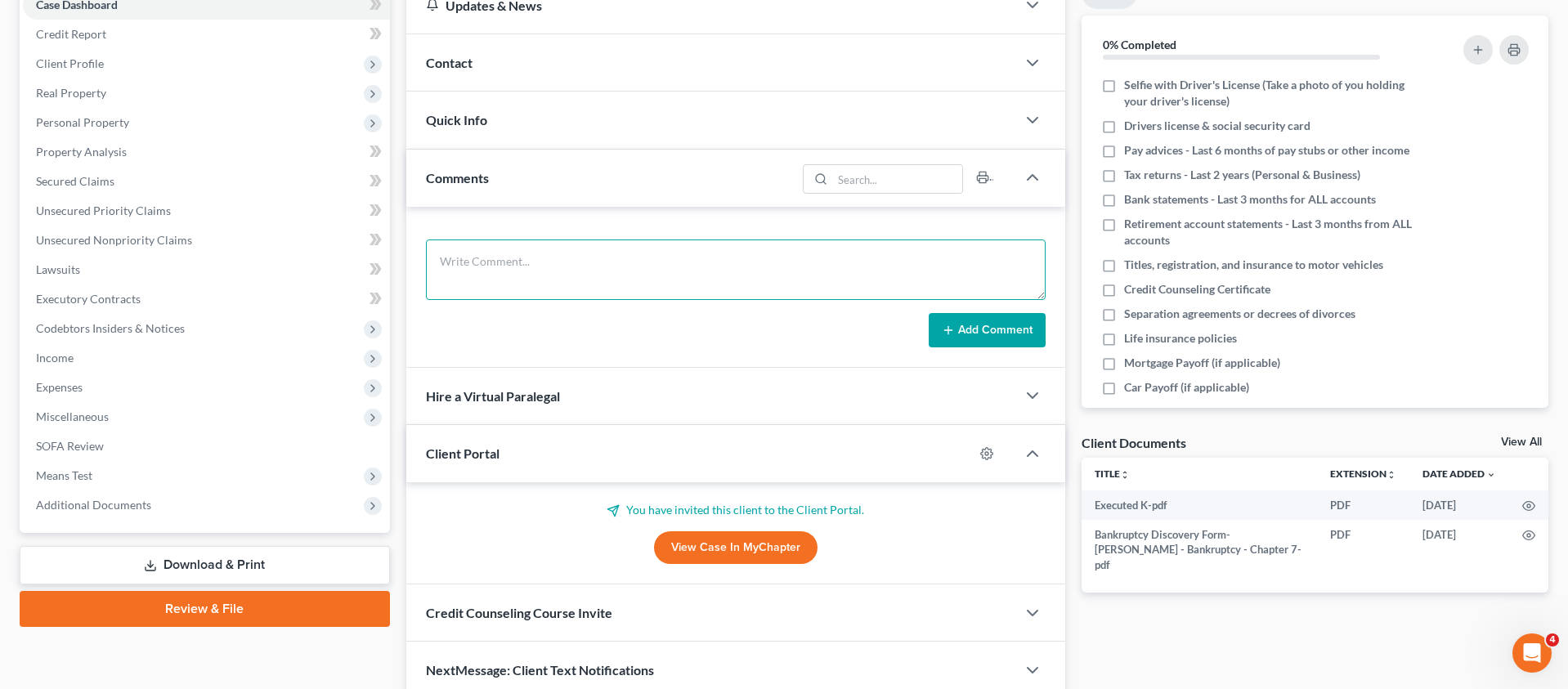
drag, startPoint x: 486, startPoint y: 246, endPoint x: 534, endPoint y: 246, distance: 48.0
click at [486, 246] on textarea at bounding box center [736, 269] width 620 height 60
click at [666, 273] on textarea at bounding box center [736, 269] width 620 height 60
paste textarea "Client is paid in full. Sent client and Attorney [PERSON_NAME] petition prepara…"
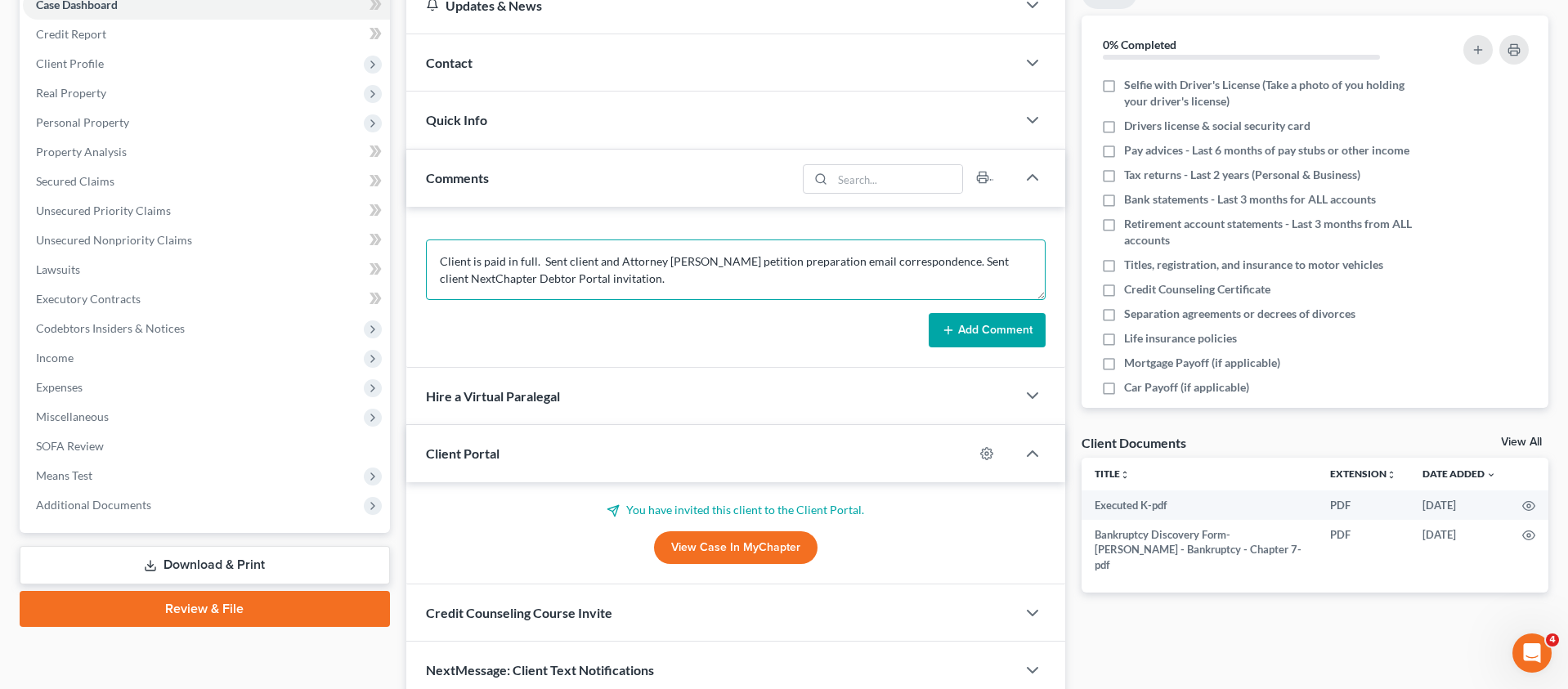
click at [679, 261] on textarea "Client is paid in full. Sent client and Attorney [PERSON_NAME] petition prepara…" at bounding box center [736, 269] width 620 height 60
click at [902, 278] on textarea "Client is paid in full. Sent client and Attorney [PERSON_NAME] petition prepara…" at bounding box center [736, 269] width 620 height 60
type textarea "Client is paid in full. Sent client and Attorney [PERSON_NAME] petition prepara…"
click at [1010, 333] on button "Add Comment" at bounding box center [987, 329] width 117 height 34
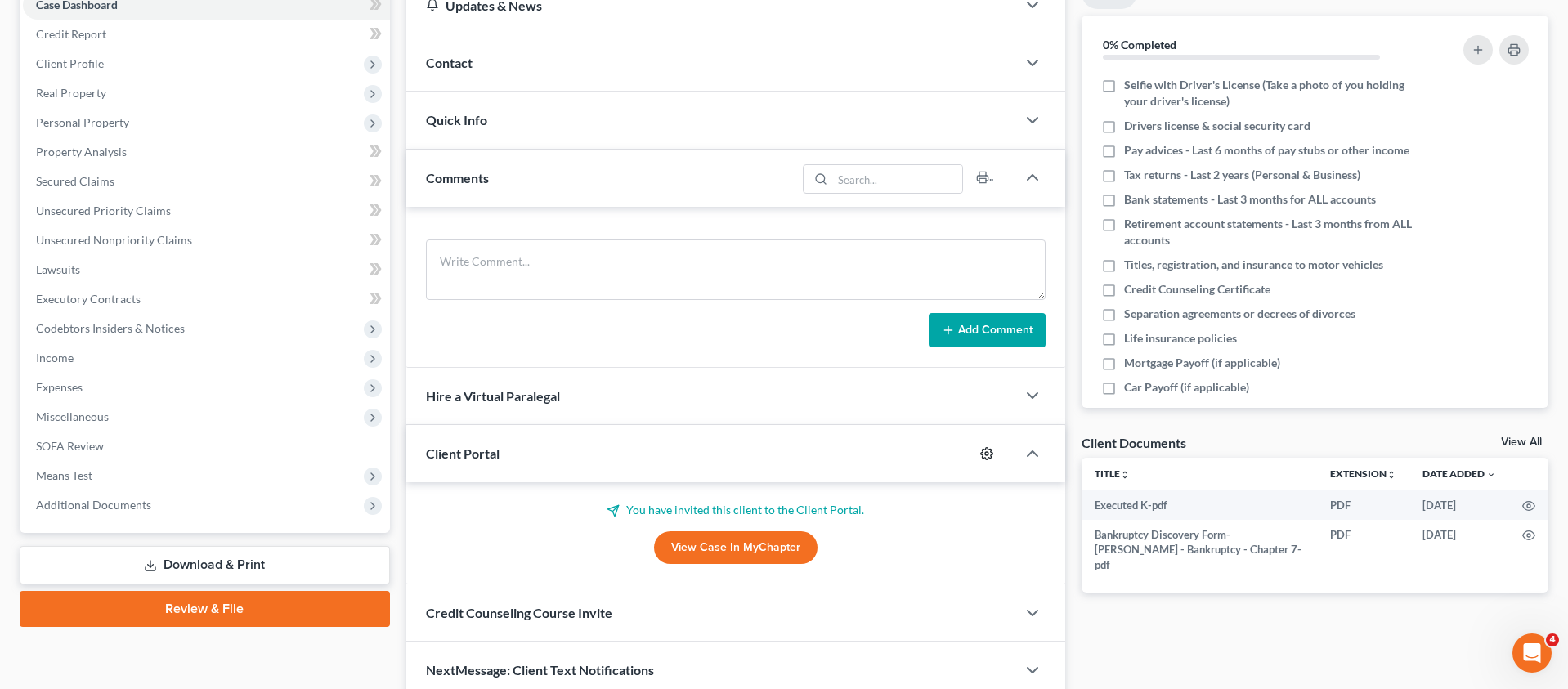
click at [989, 447] on div "Updates & News × [US_STATE]: Faster Filing Times! Updates have been made to Nex…" at bounding box center [736, 338] width 660 height 723
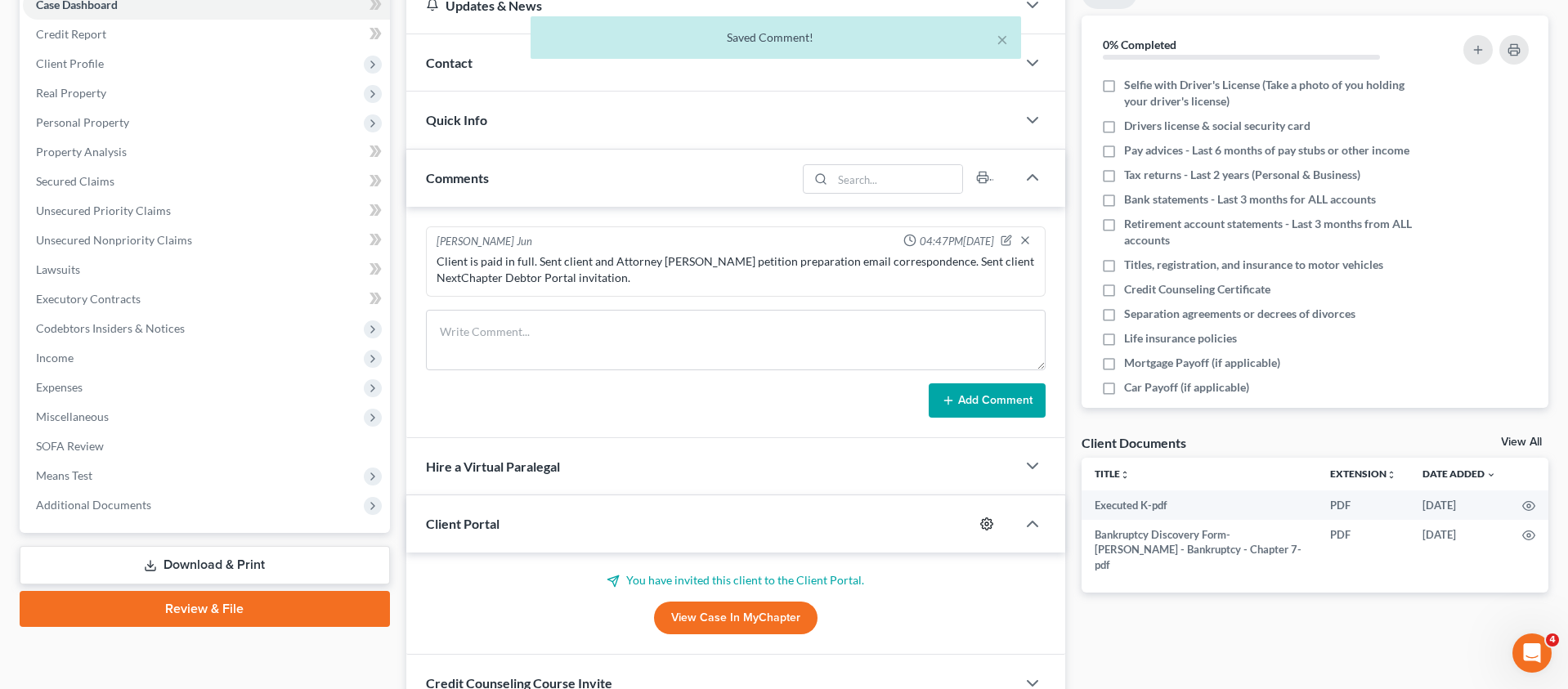
click at [992, 526] on icon "button" at bounding box center [987, 524] width 12 height 12
select select "11"
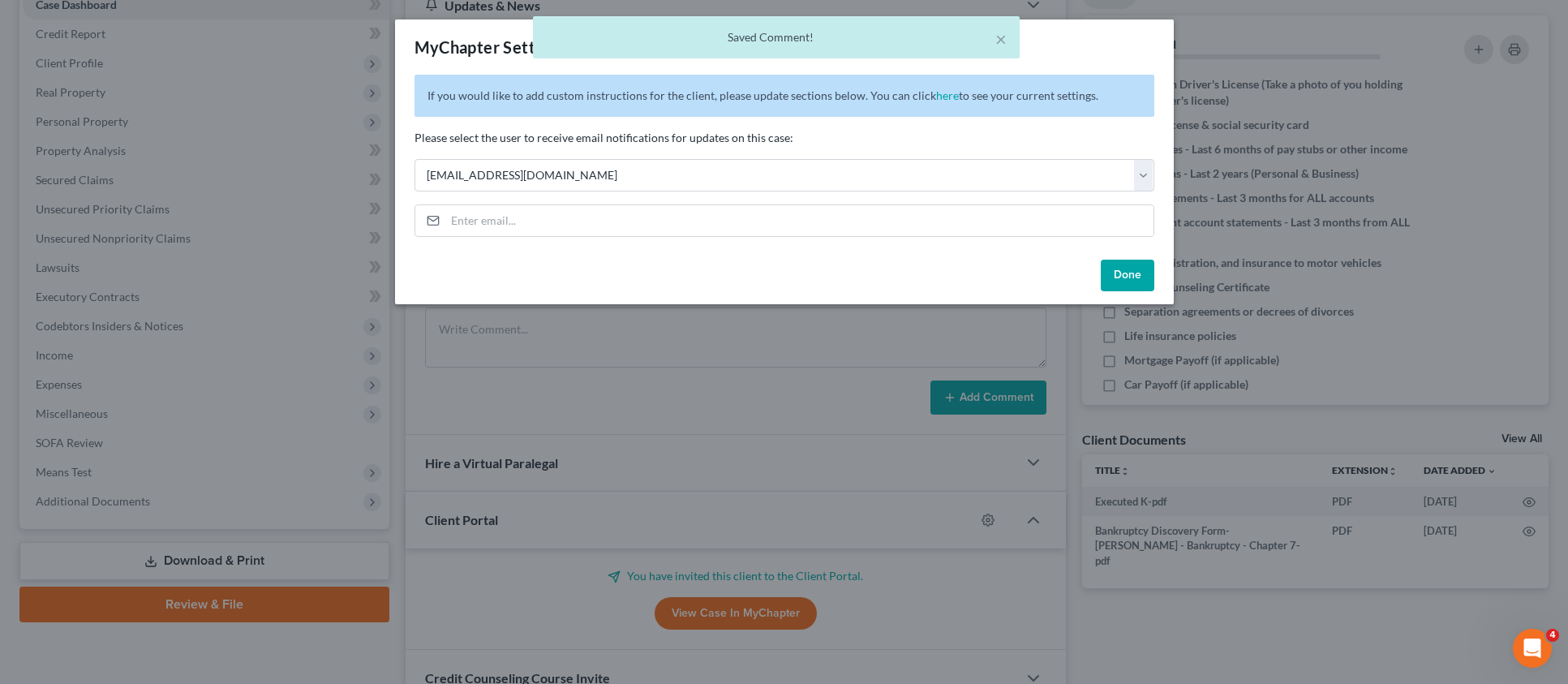
click at [1130, 277] on button "Done" at bounding box center [1127, 275] width 53 height 32
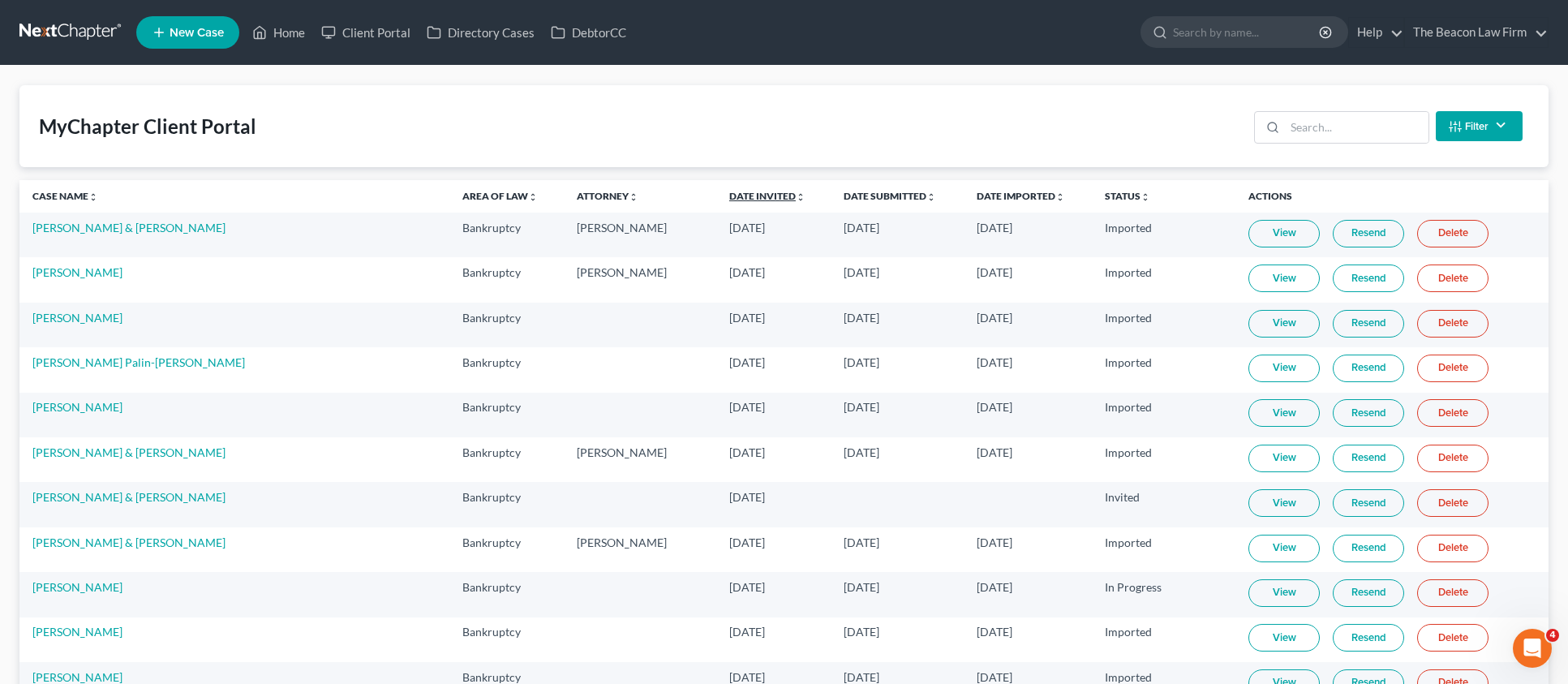
click at [730, 198] on link "Date Invited unfold_more expand_more expand_less" at bounding box center [767, 196] width 76 height 12
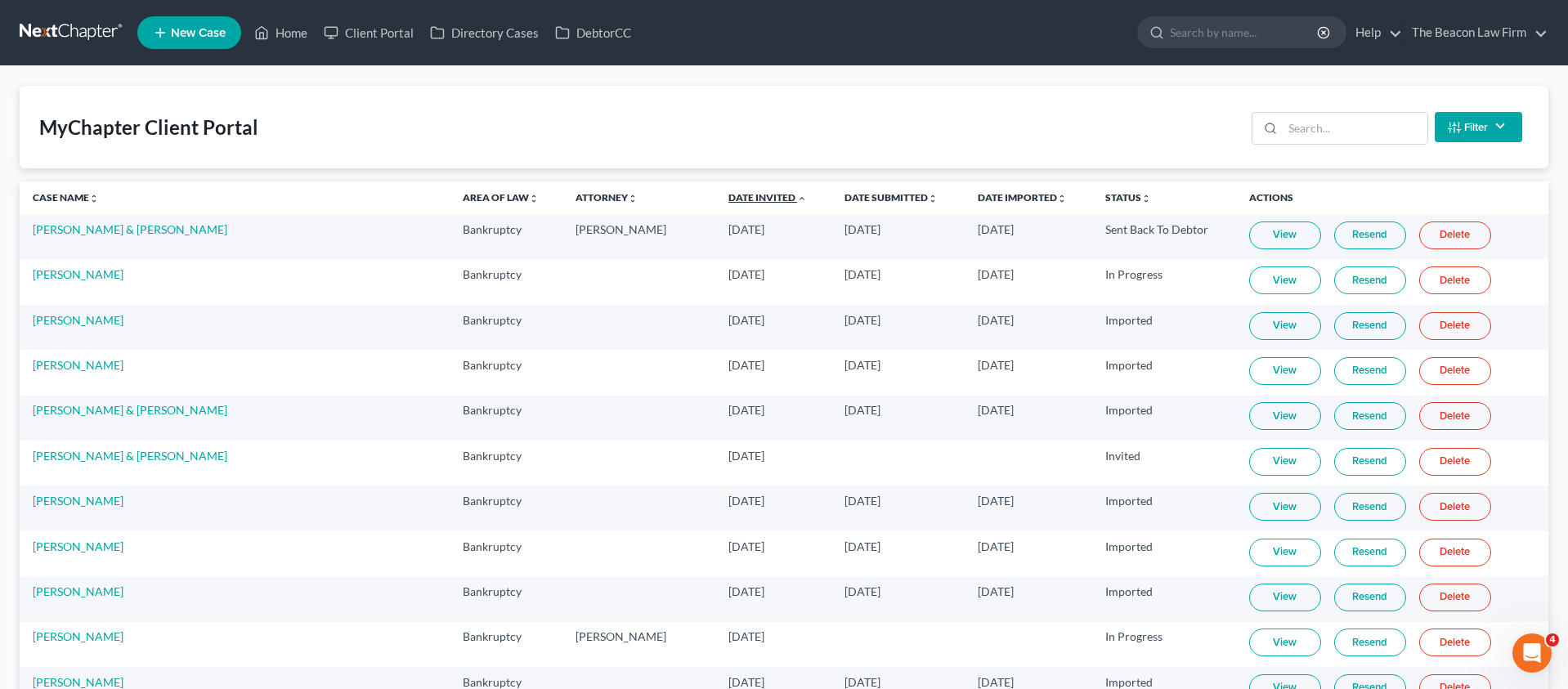
click at [728, 200] on link "Date Invited unfold_more expand_more expand_less" at bounding box center [767, 197] width 79 height 12
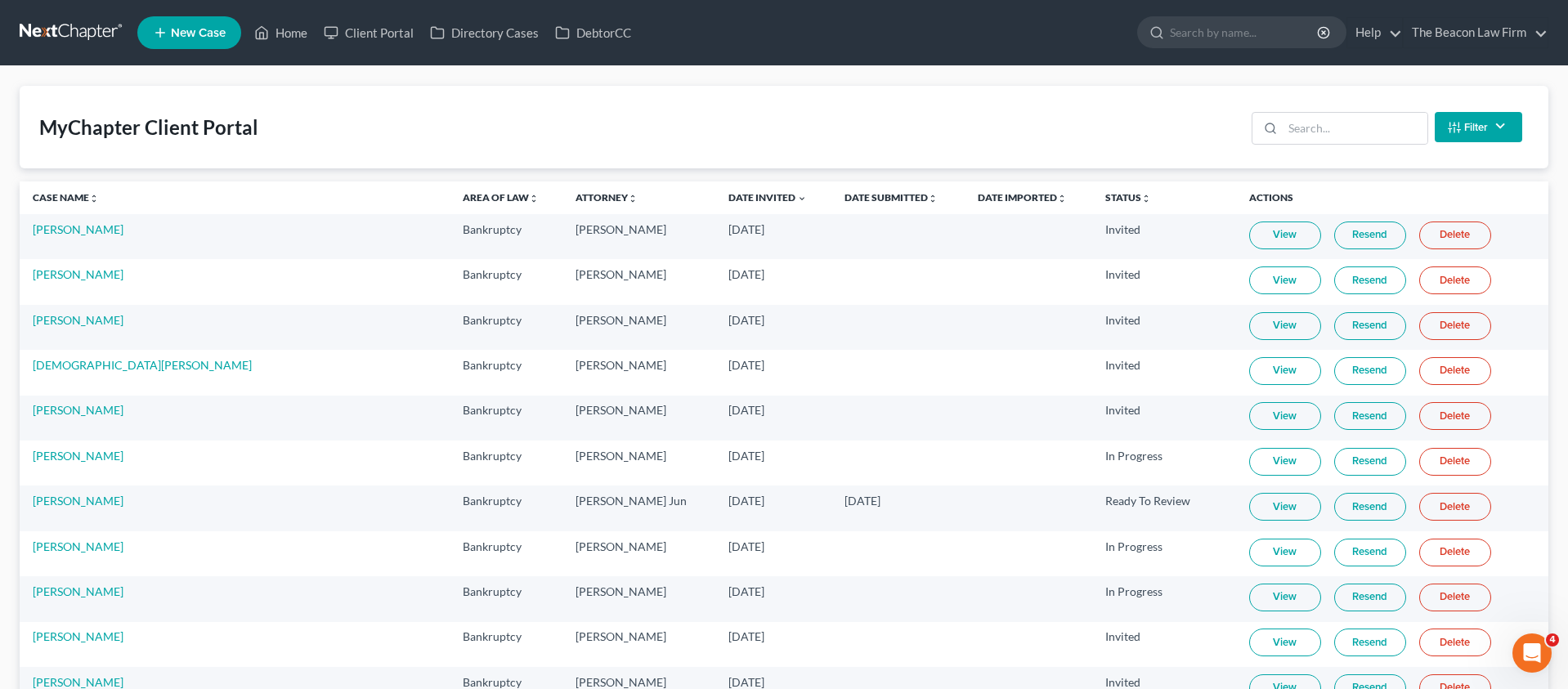
click at [1351, 233] on link "Resend" at bounding box center [1370, 235] width 72 height 27
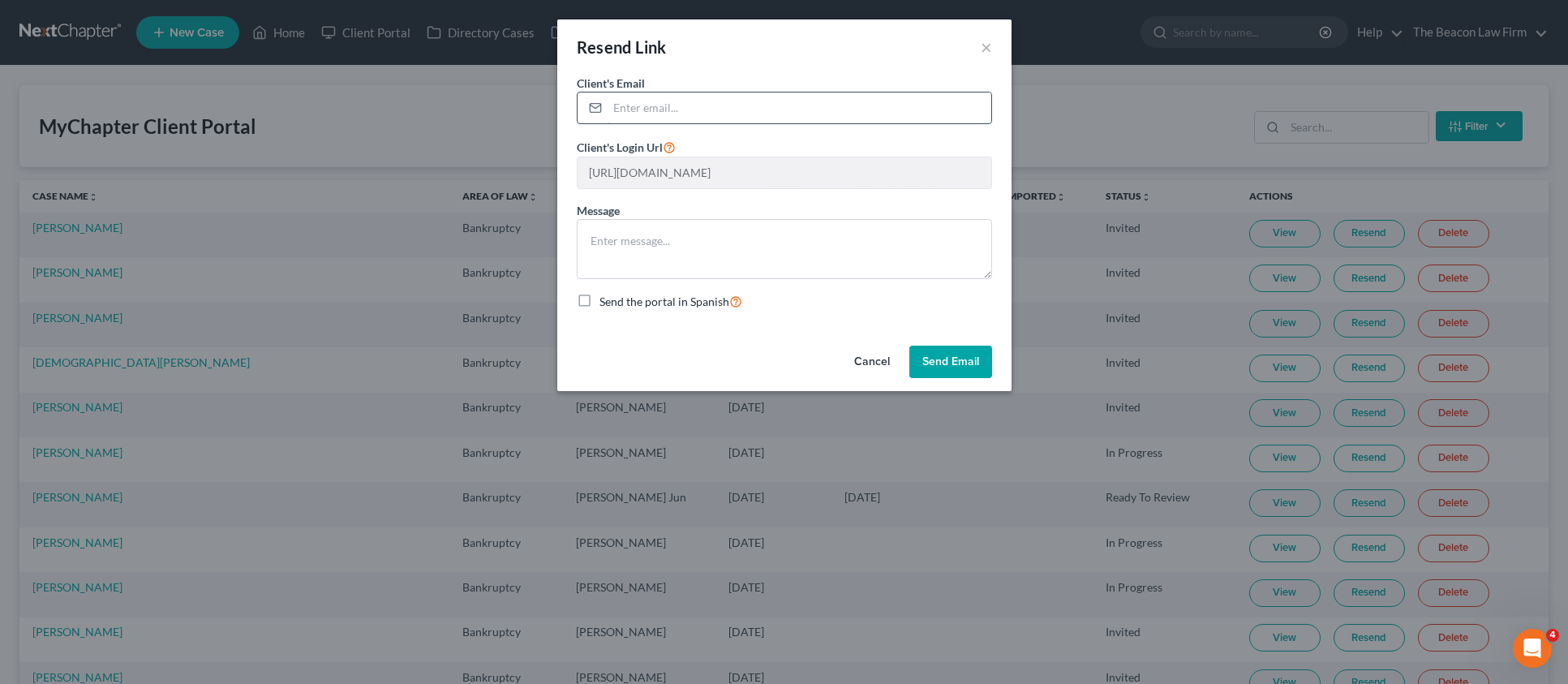
click at [709, 106] on input "email" at bounding box center [800, 107] width 384 height 31
click at [758, 100] on input "email" at bounding box center [800, 107] width 384 height 31
paste input "[EMAIL_ADDRESS][PERSON_NAME][PERSON_NAME][DOMAIN_NAME]"
type input "[EMAIL_ADDRESS][PERSON_NAME][PERSON_NAME][DOMAIN_NAME]"
click at [934, 353] on button "Send Email" at bounding box center [951, 361] width 82 height 32
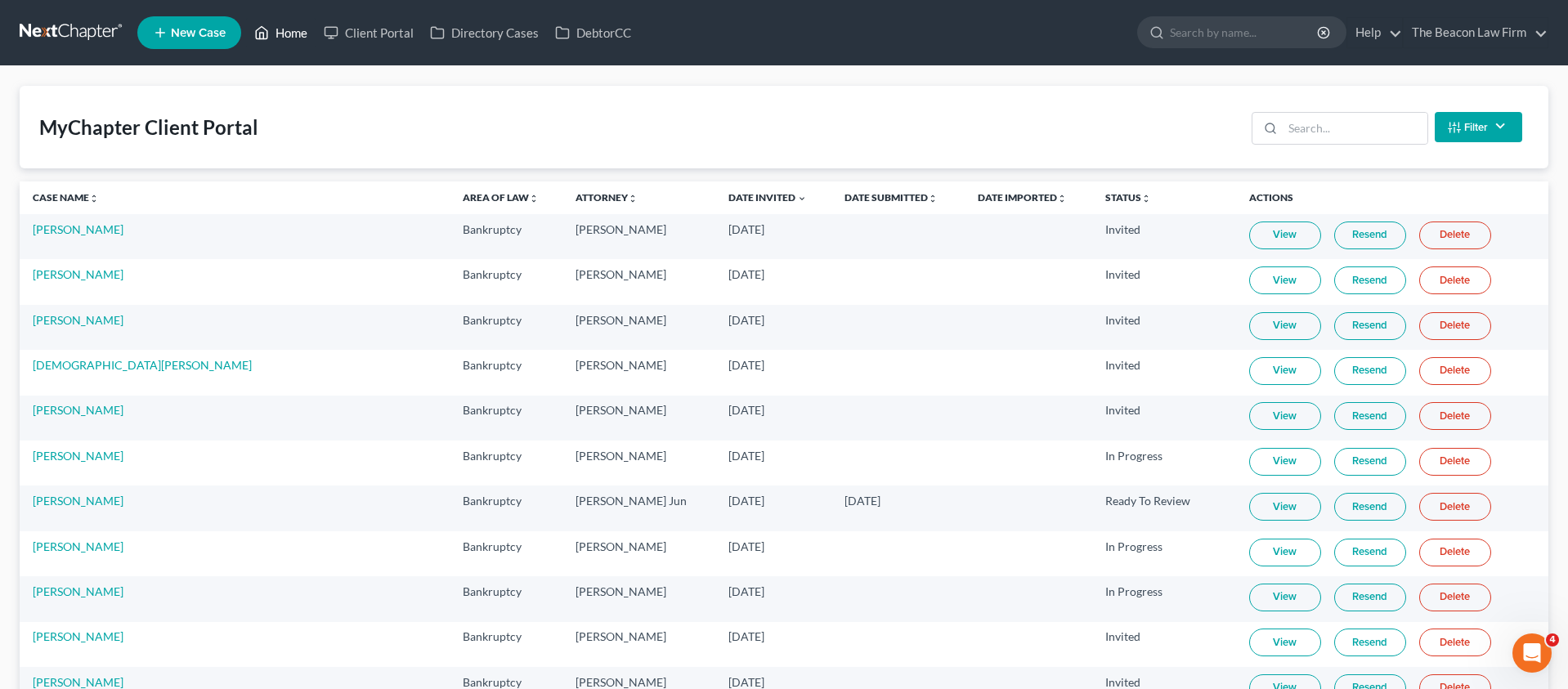
click at [278, 36] on link "Home" at bounding box center [280, 32] width 70 height 29
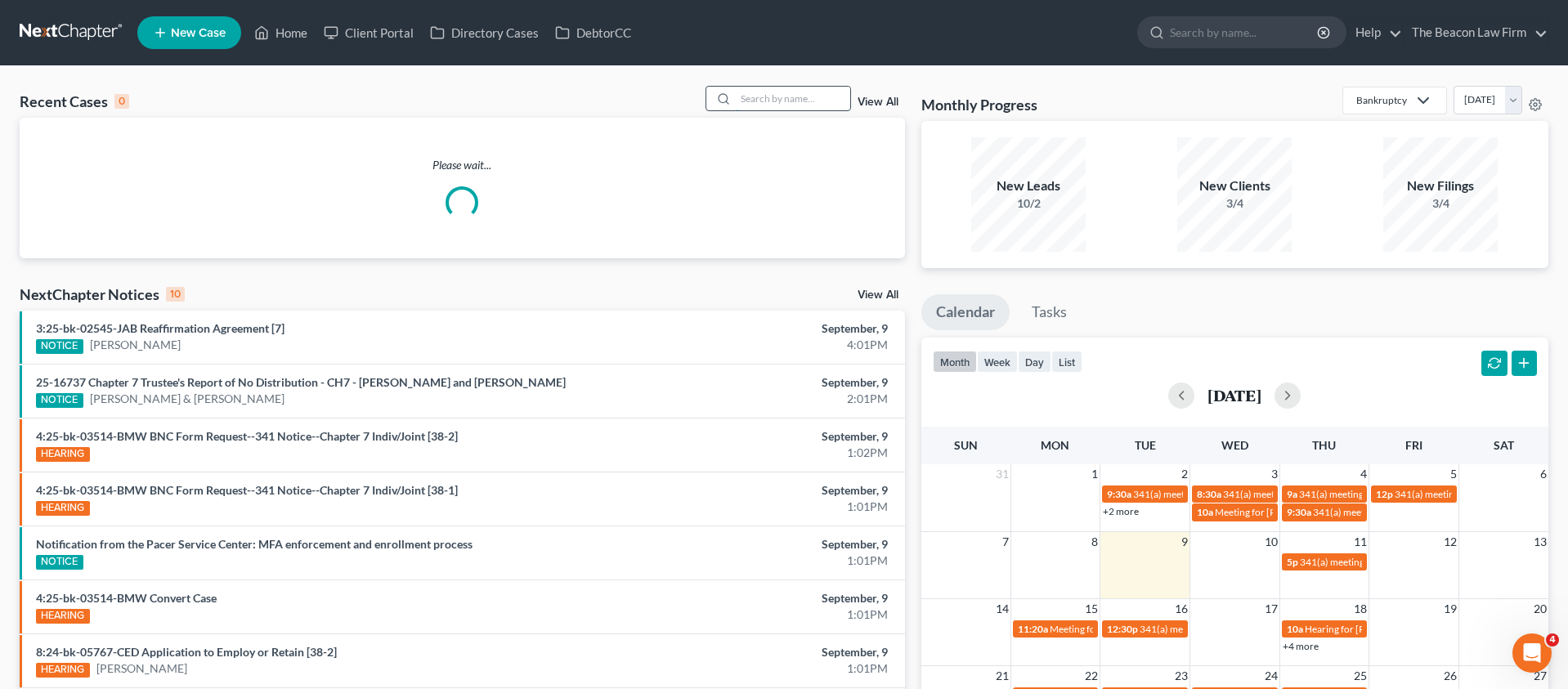
click at [756, 95] on input "search" at bounding box center [794, 98] width 115 height 24
paste input "[PERSON_NAME]"
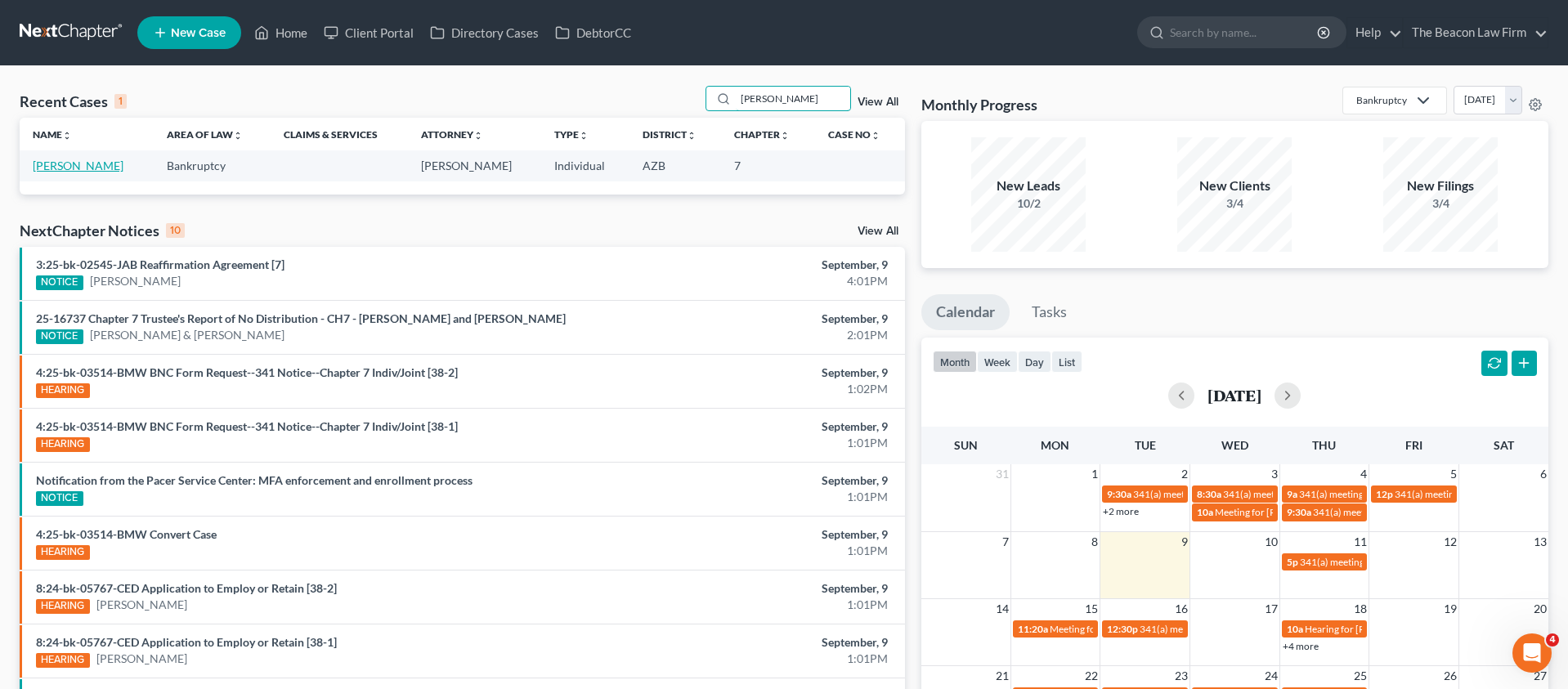
type input "[PERSON_NAME]"
click at [51, 164] on link "[PERSON_NAME]" at bounding box center [78, 165] width 91 height 14
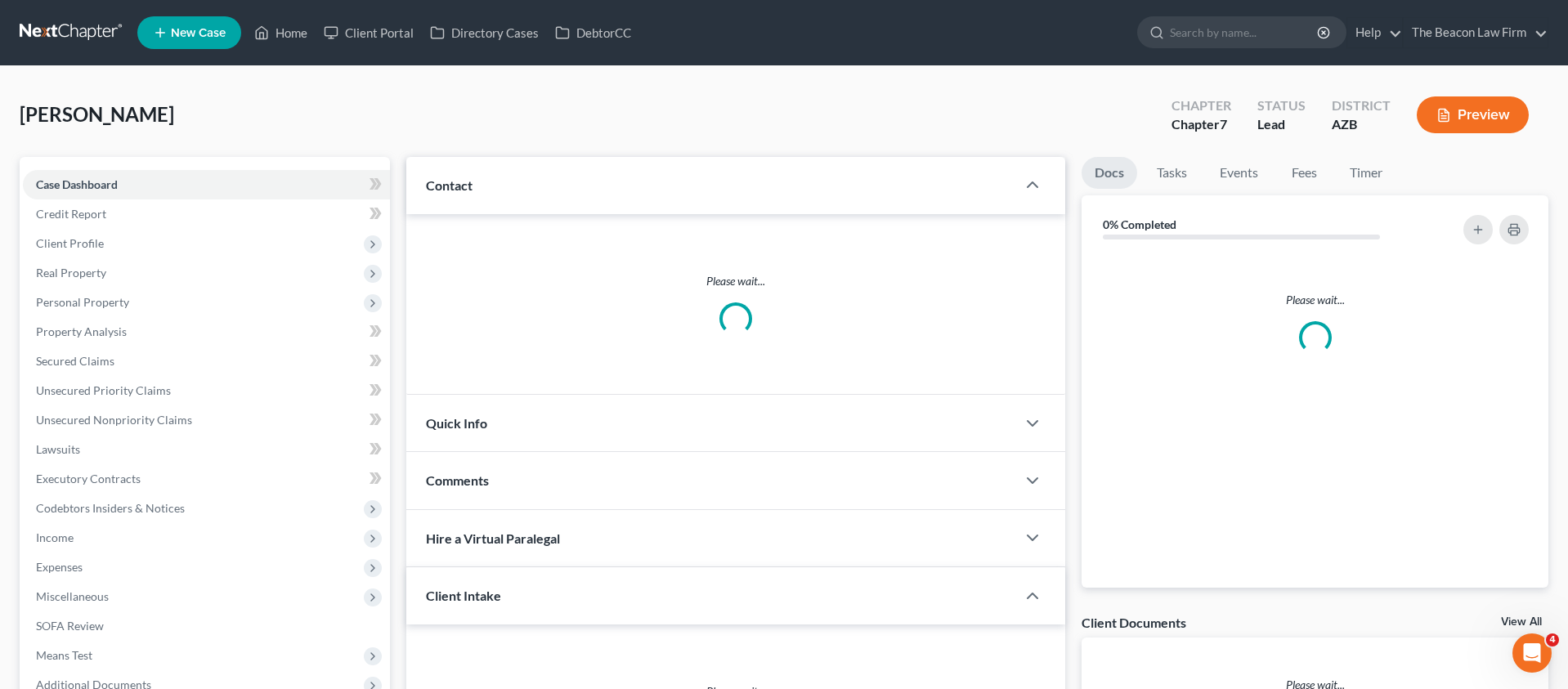
scroll to position [235, 0]
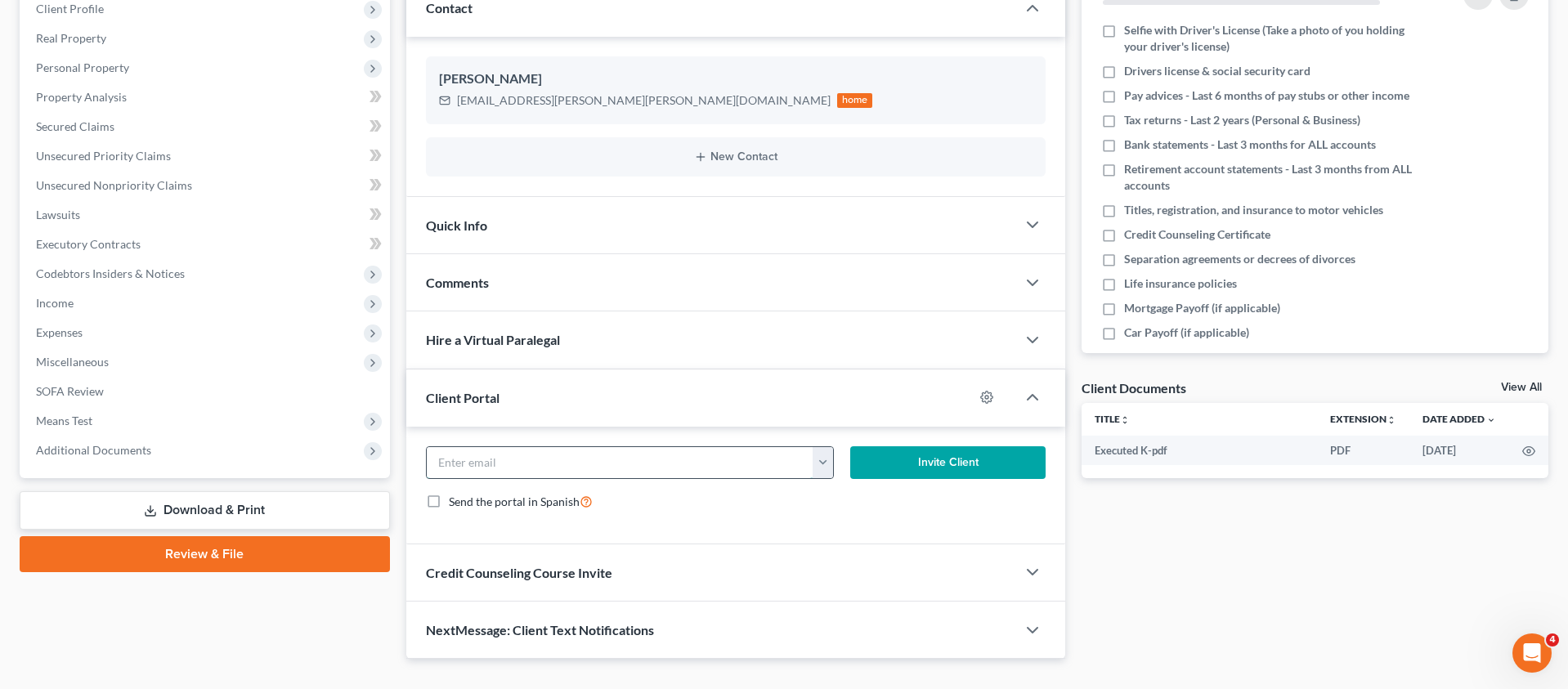
drag, startPoint x: 696, startPoint y: 467, endPoint x: 686, endPoint y: 471, distance: 10.8
click at [695, 469] on input "email" at bounding box center [620, 462] width 388 height 31
click at [987, 398] on circle "button" at bounding box center [987, 398] width 4 height 4
select select "11"
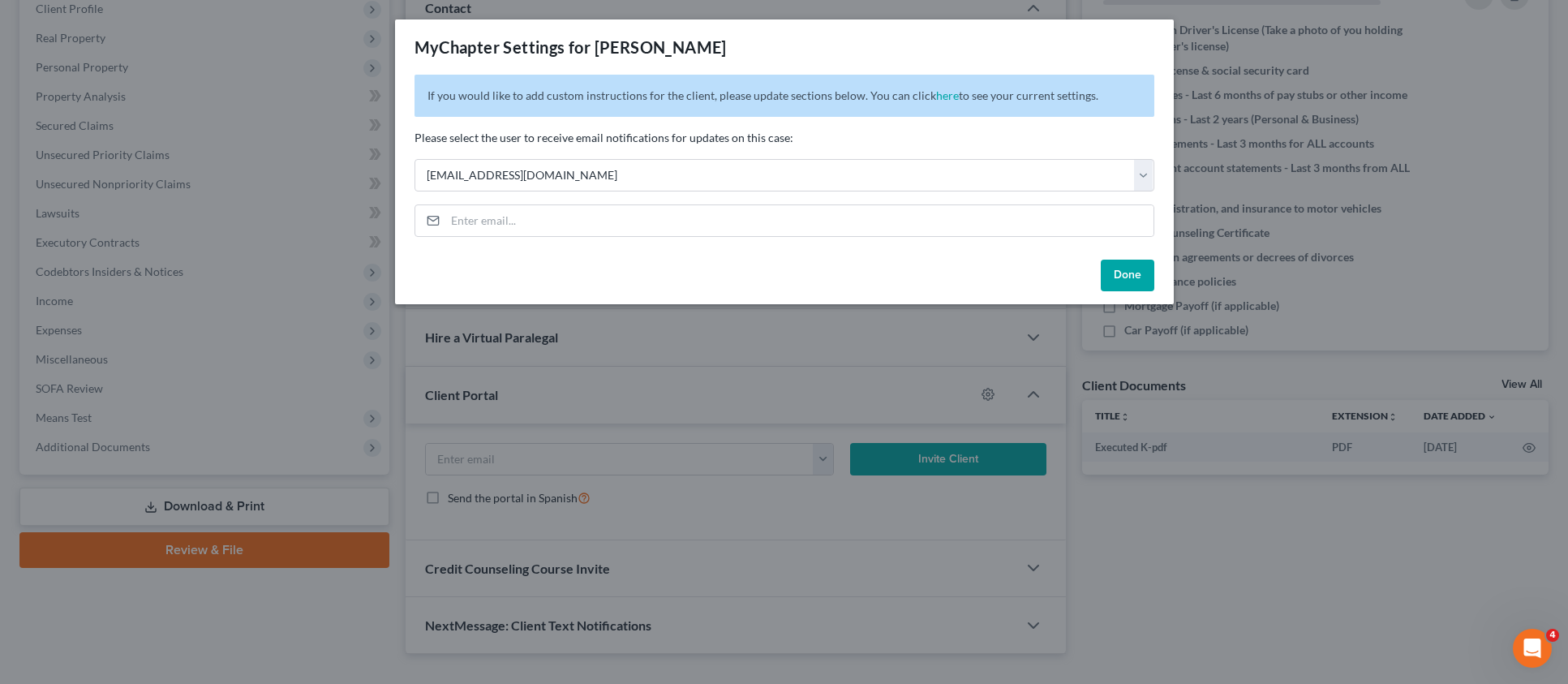
click at [1137, 278] on button "Done" at bounding box center [1127, 275] width 53 height 32
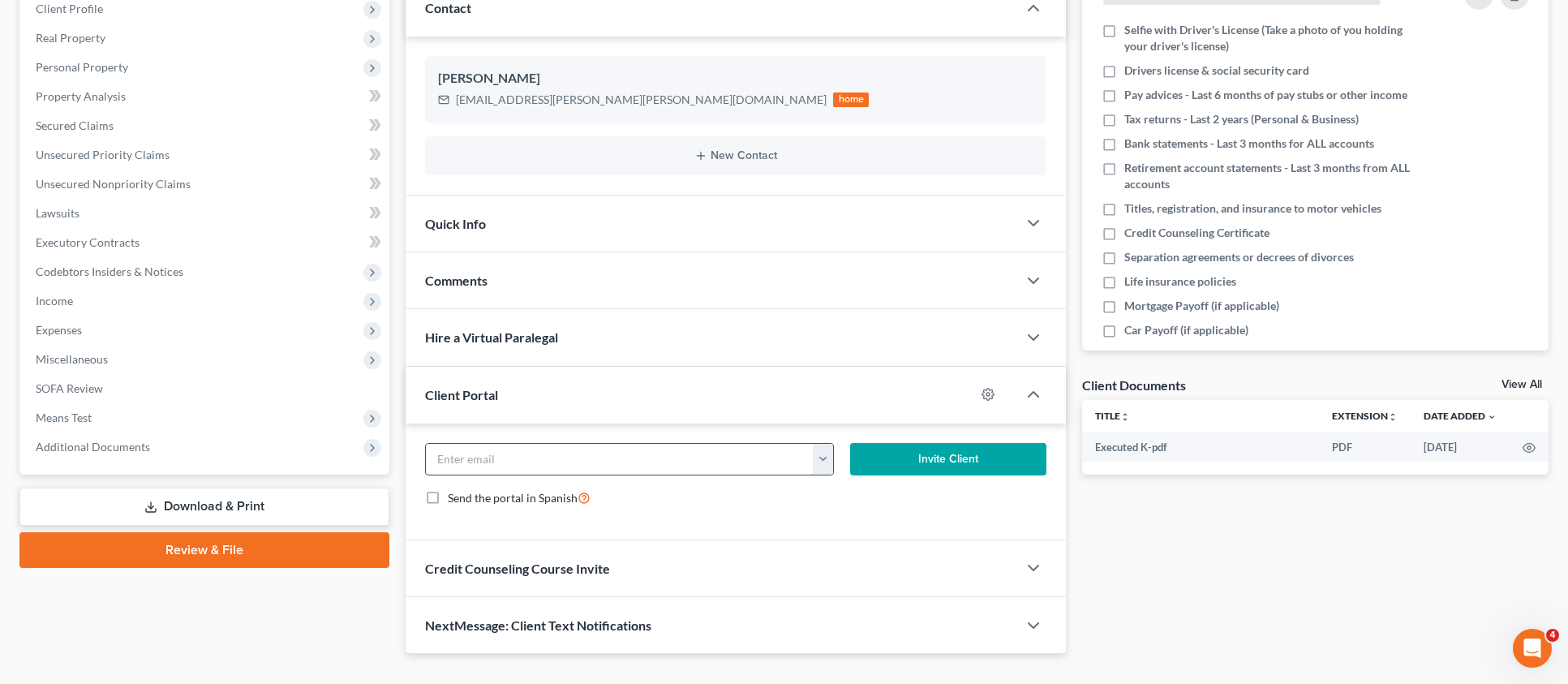
click at [617, 460] on input "email" at bounding box center [620, 459] width 388 height 31
click at [488, 444] on input "email" at bounding box center [616, 459] width 385 height 31
click at [493, 459] on input "email" at bounding box center [616, 459] width 385 height 31
paste input "[PERSON_NAME][EMAIL_ADDRESS][PERSON_NAME][DOMAIN_NAME]"
type input "[PERSON_NAME][EMAIL_ADDRESS][PERSON_NAME][DOMAIN_NAME]"
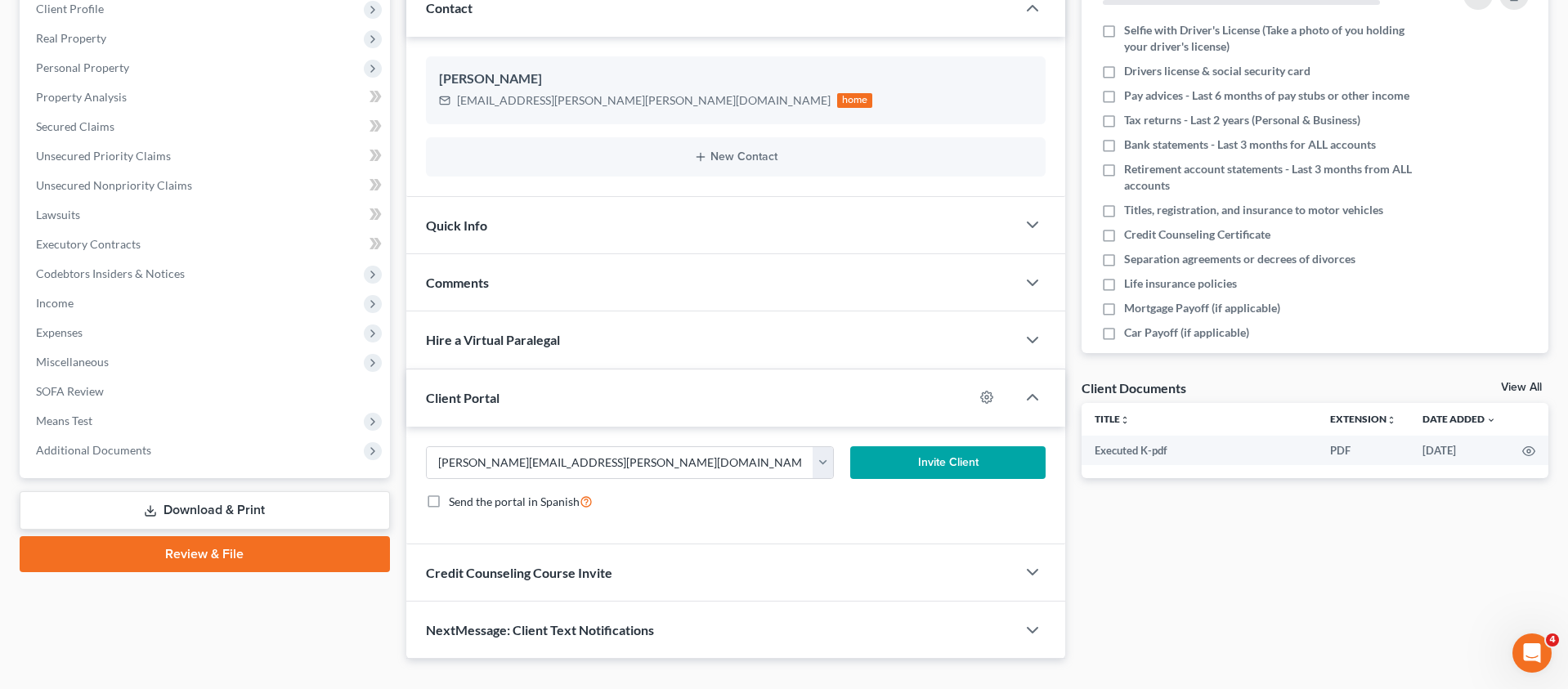
click at [994, 397] on div at bounding box center [995, 398] width 42 height 26
click at [986, 398] on icon "button" at bounding box center [986, 397] width 13 height 13
select select "11"
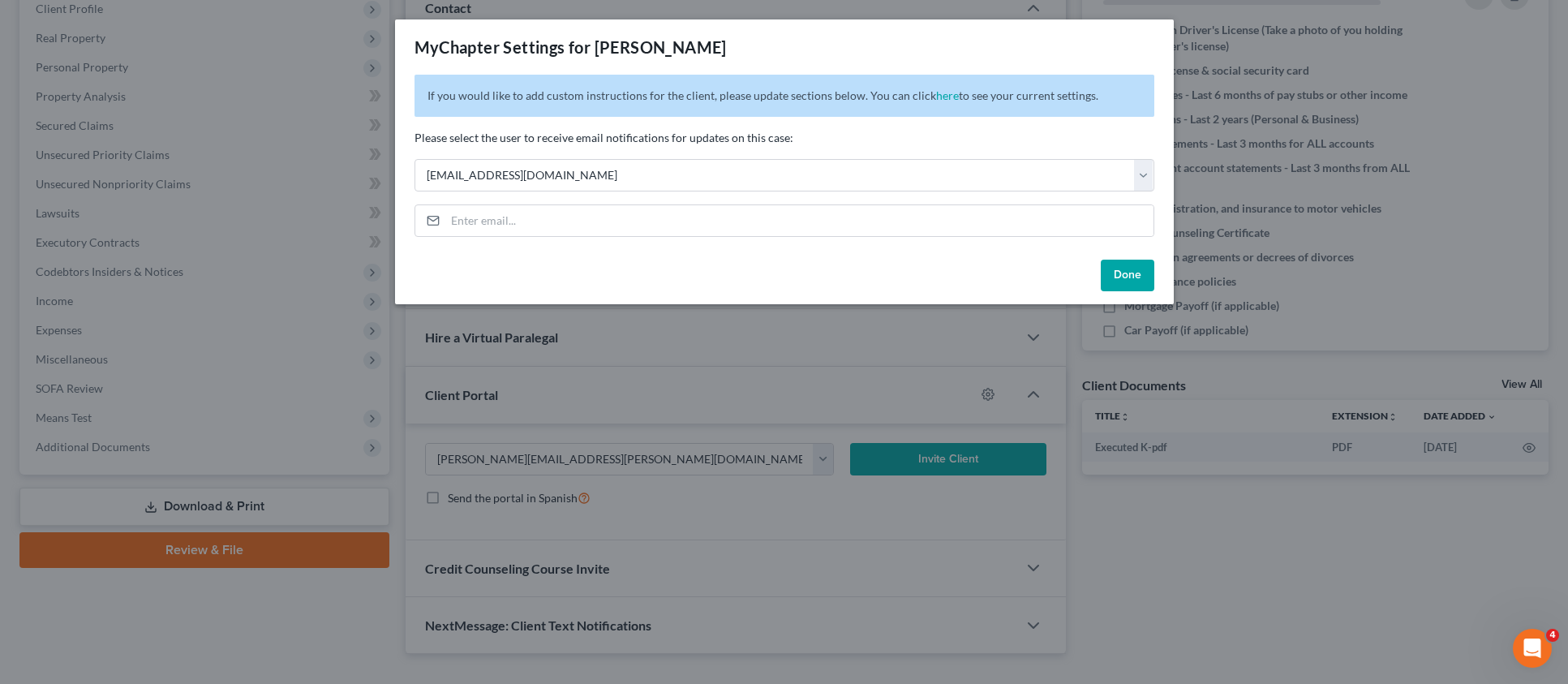
click at [1125, 282] on button "Done" at bounding box center [1127, 275] width 53 height 32
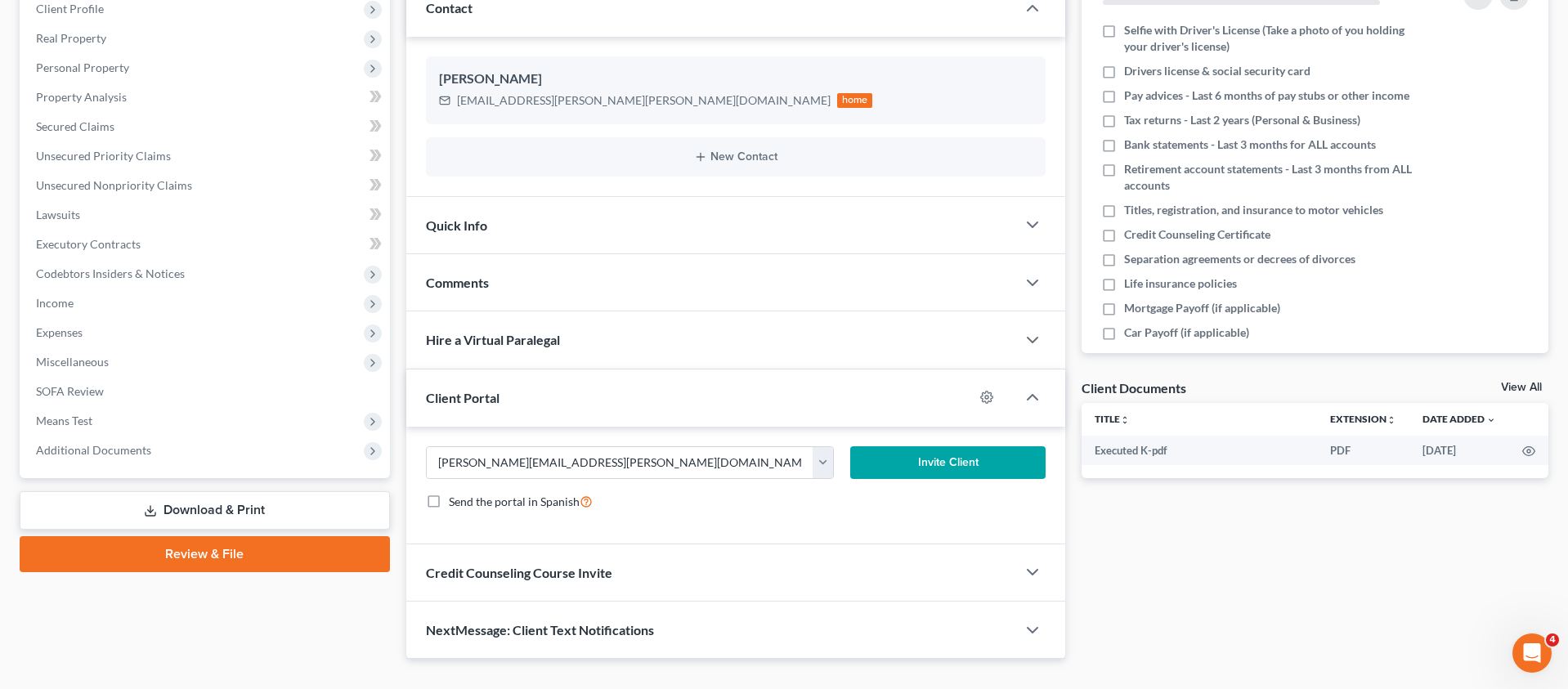
click at [961, 458] on button "Invite Client" at bounding box center [948, 462] width 196 height 33
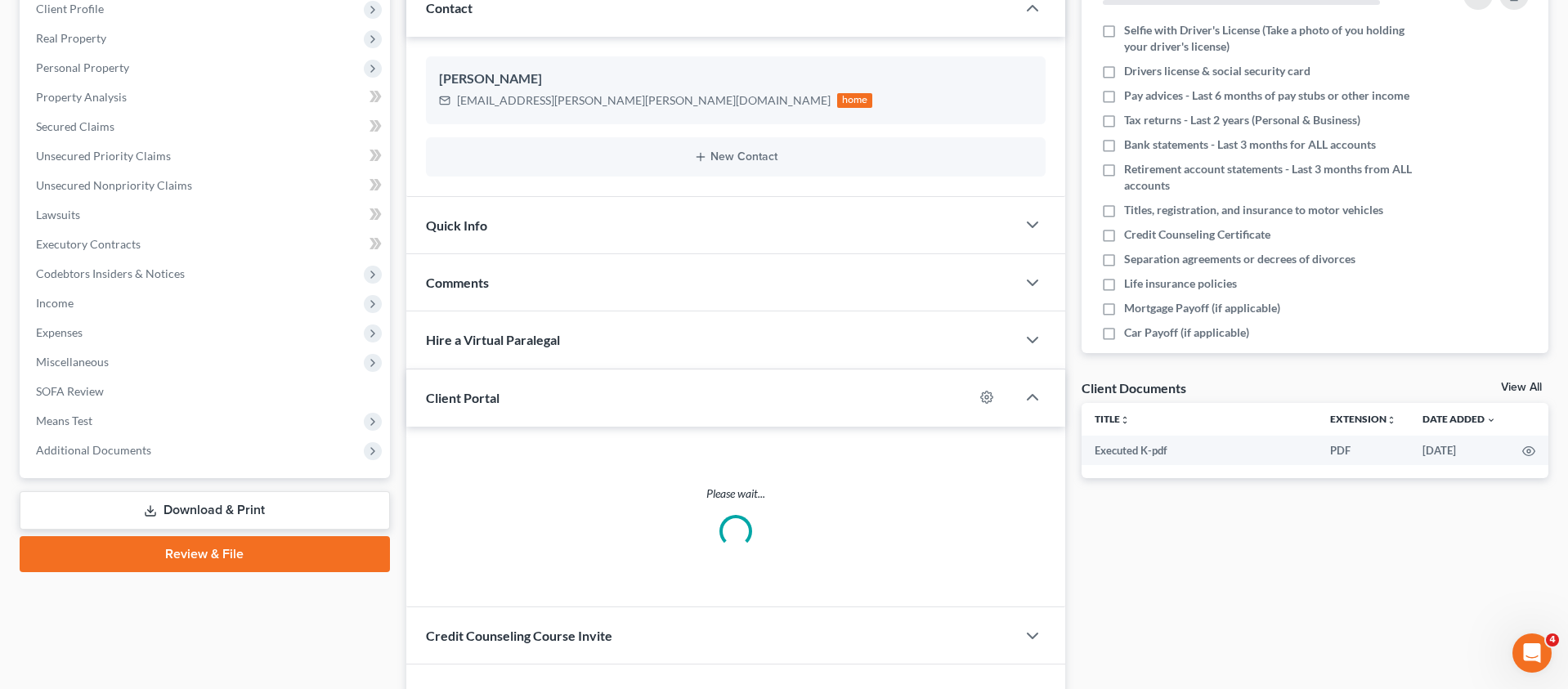
click at [484, 276] on span "Comments" at bounding box center [457, 283] width 63 height 16
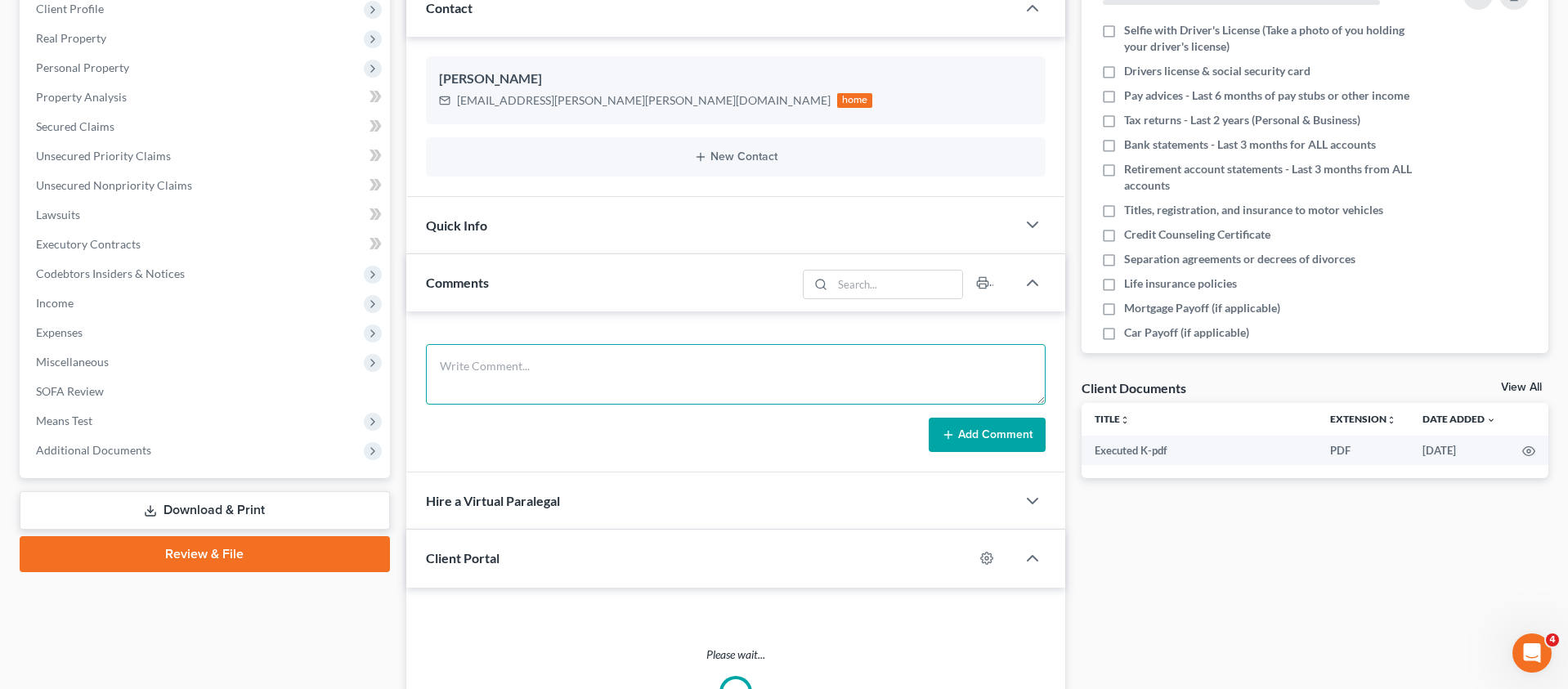
drag, startPoint x: 514, startPoint y: 374, endPoint x: 1245, endPoint y: 519, distance: 745.2
click at [516, 374] on textarea at bounding box center [736, 374] width 620 height 60
paste textarea "Client is paid in full. Sent client and Attorney [PERSON_NAME] petition prepara…"
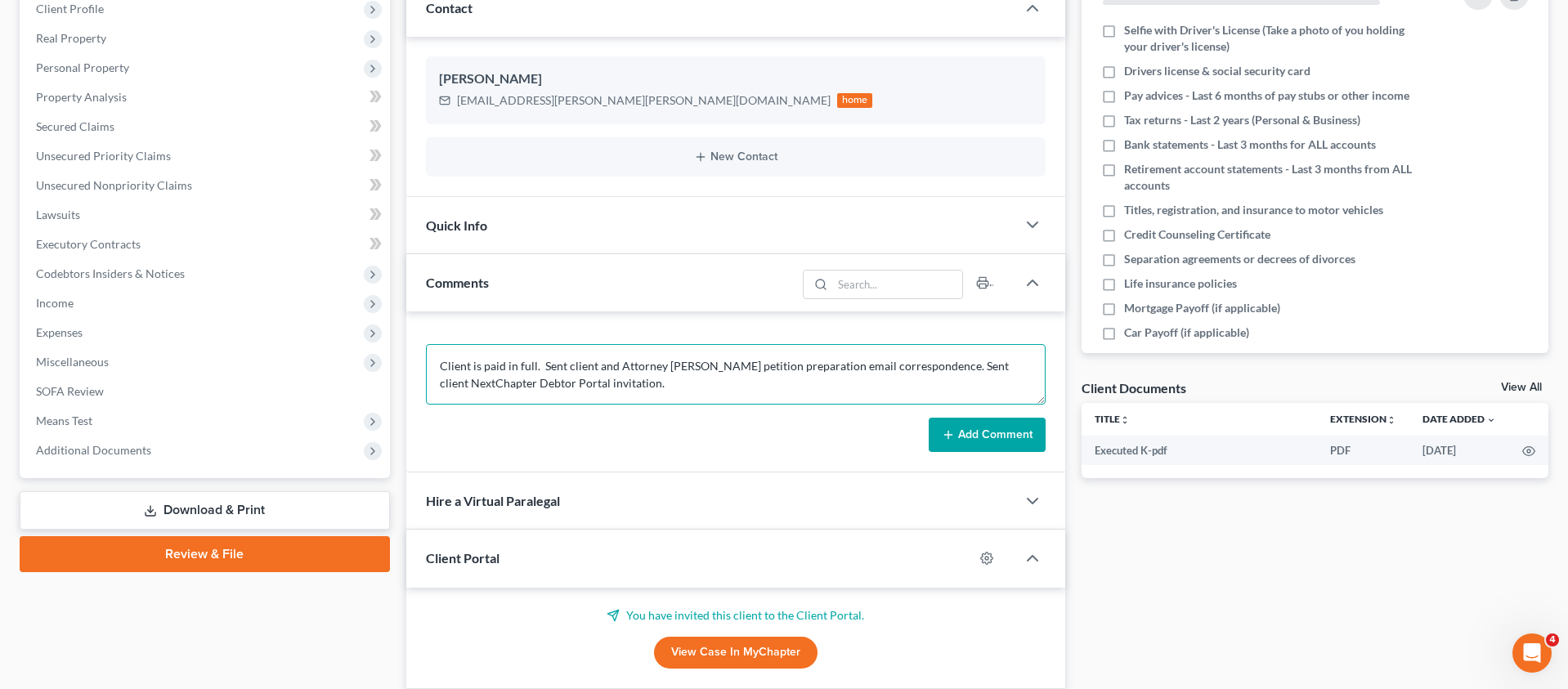
click at [681, 366] on textarea "Client is paid in full. Sent client and Attorney [PERSON_NAME] petition prepara…" at bounding box center [736, 374] width 620 height 60
type textarea "Client is paid in full. Sent client and Attorney [PERSON_NAME] petition prepara…"
click at [989, 443] on button "Add Comment" at bounding box center [987, 435] width 117 height 34
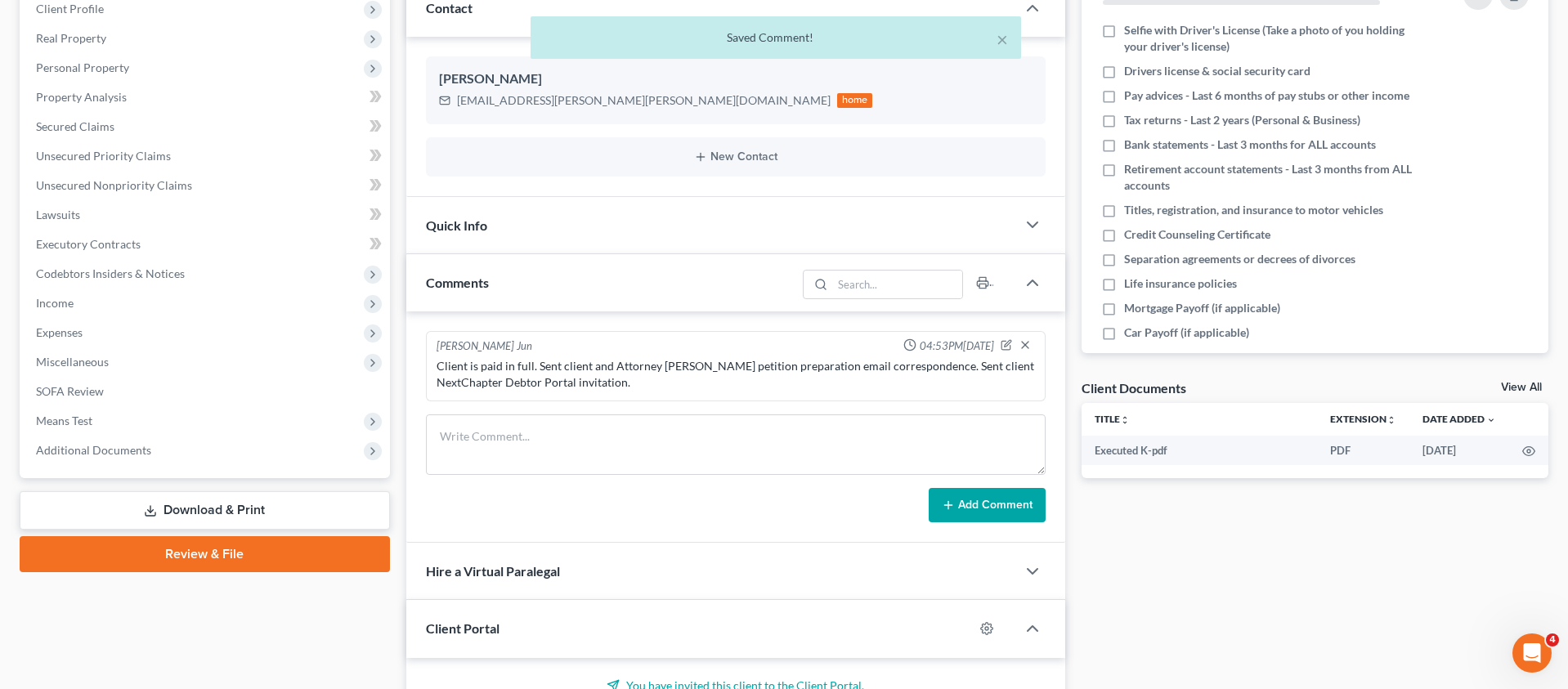
scroll to position [269, 0]
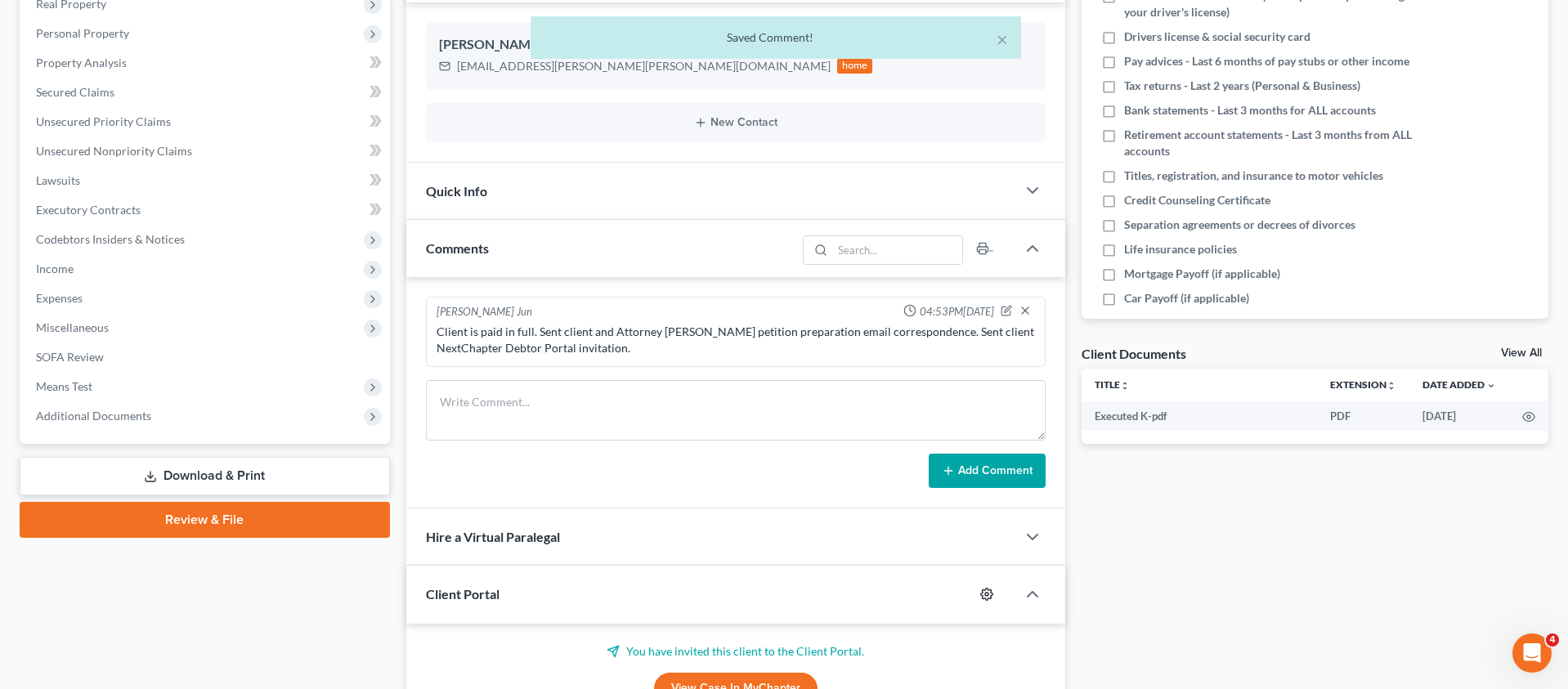
click at [986, 593] on circle "button" at bounding box center [987, 594] width 4 height 4
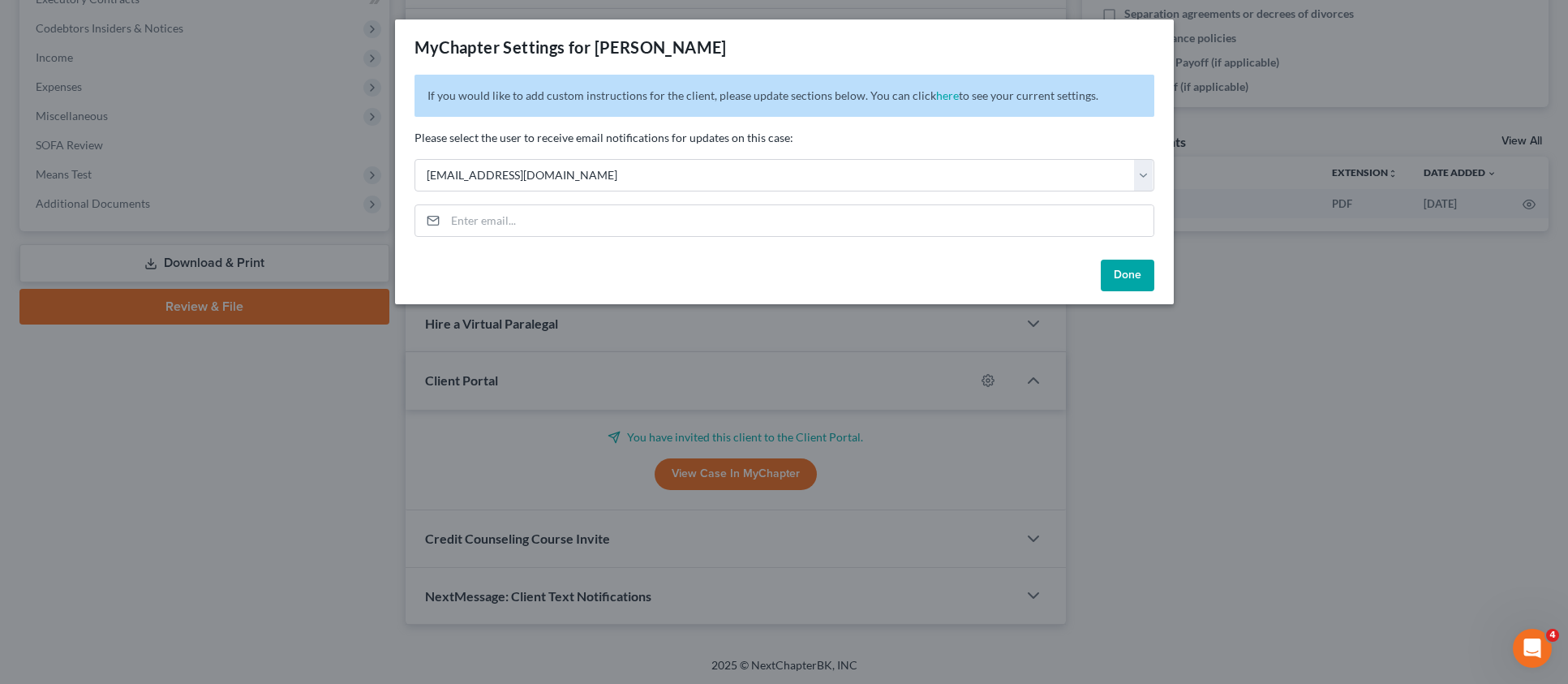
click at [1132, 276] on button "Done" at bounding box center [1127, 275] width 53 height 32
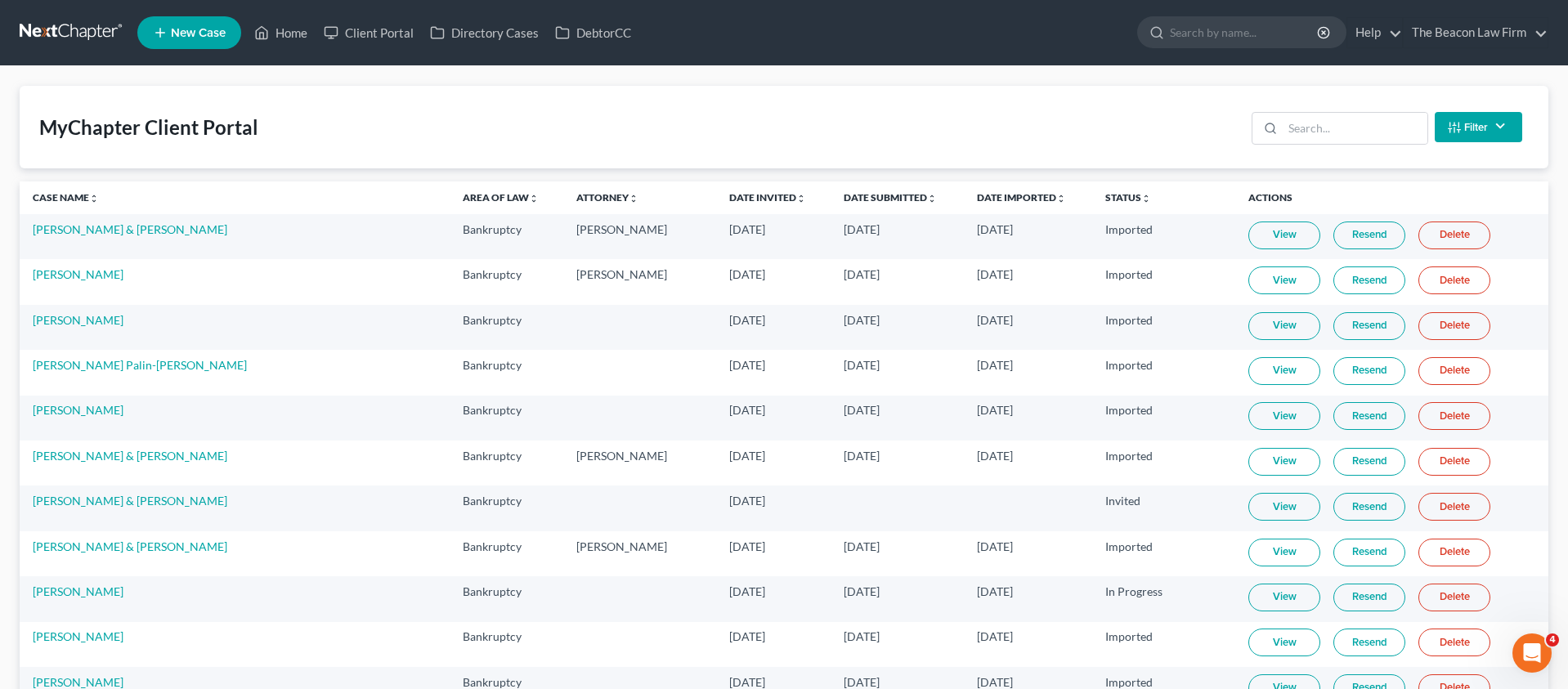
click at [716, 204] on th "Date Invited unfold_more expand_more expand_less" at bounding box center [773, 197] width 115 height 33
click at [729, 200] on link "Date Invited unfold_more expand_more expand_less" at bounding box center [767, 197] width 77 height 12
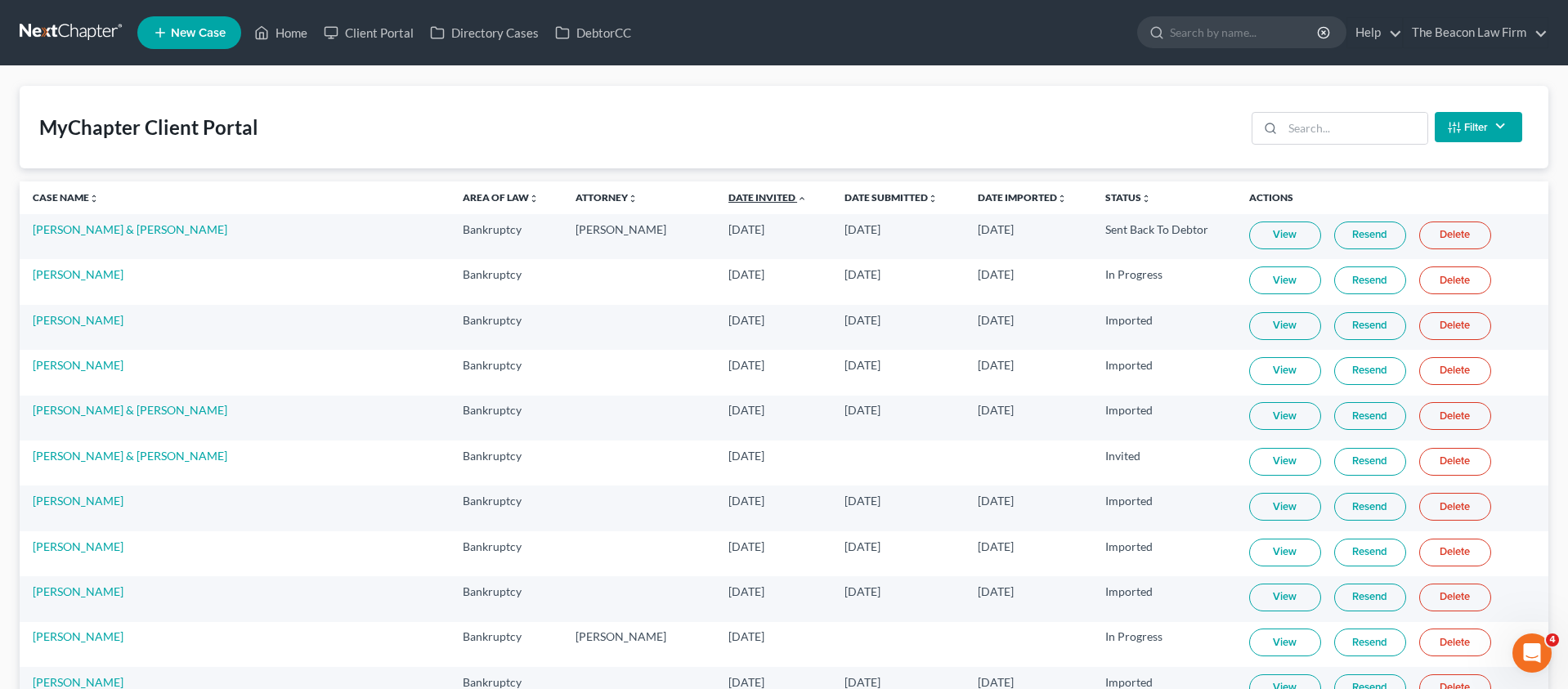
click at [728, 197] on link "Date Invited unfold_more expand_more expand_less" at bounding box center [767, 197] width 79 height 12
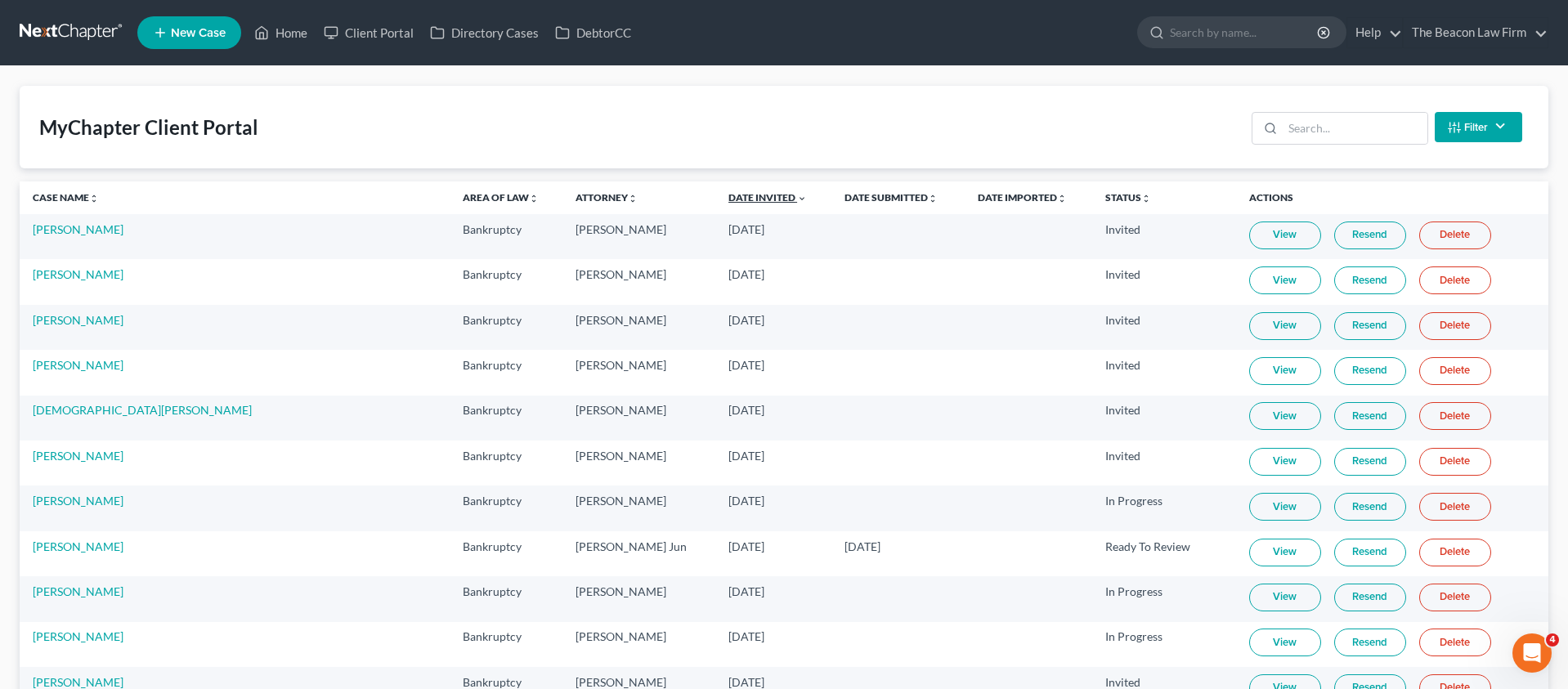
click at [728, 197] on link "Date Invited unfold_more expand_more expand_less" at bounding box center [767, 197] width 79 height 12
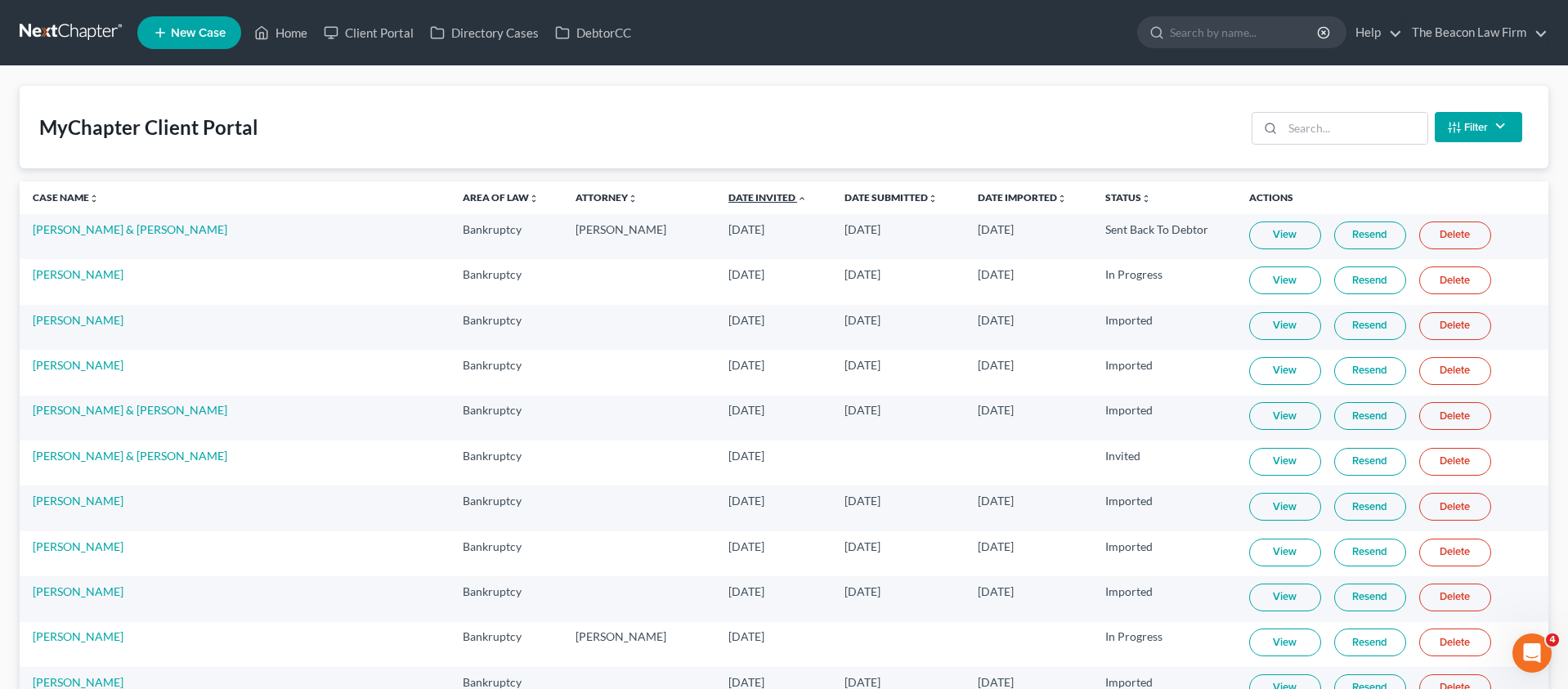
click at [728, 199] on link "Date Invited unfold_more expand_more expand_less" at bounding box center [767, 197] width 79 height 12
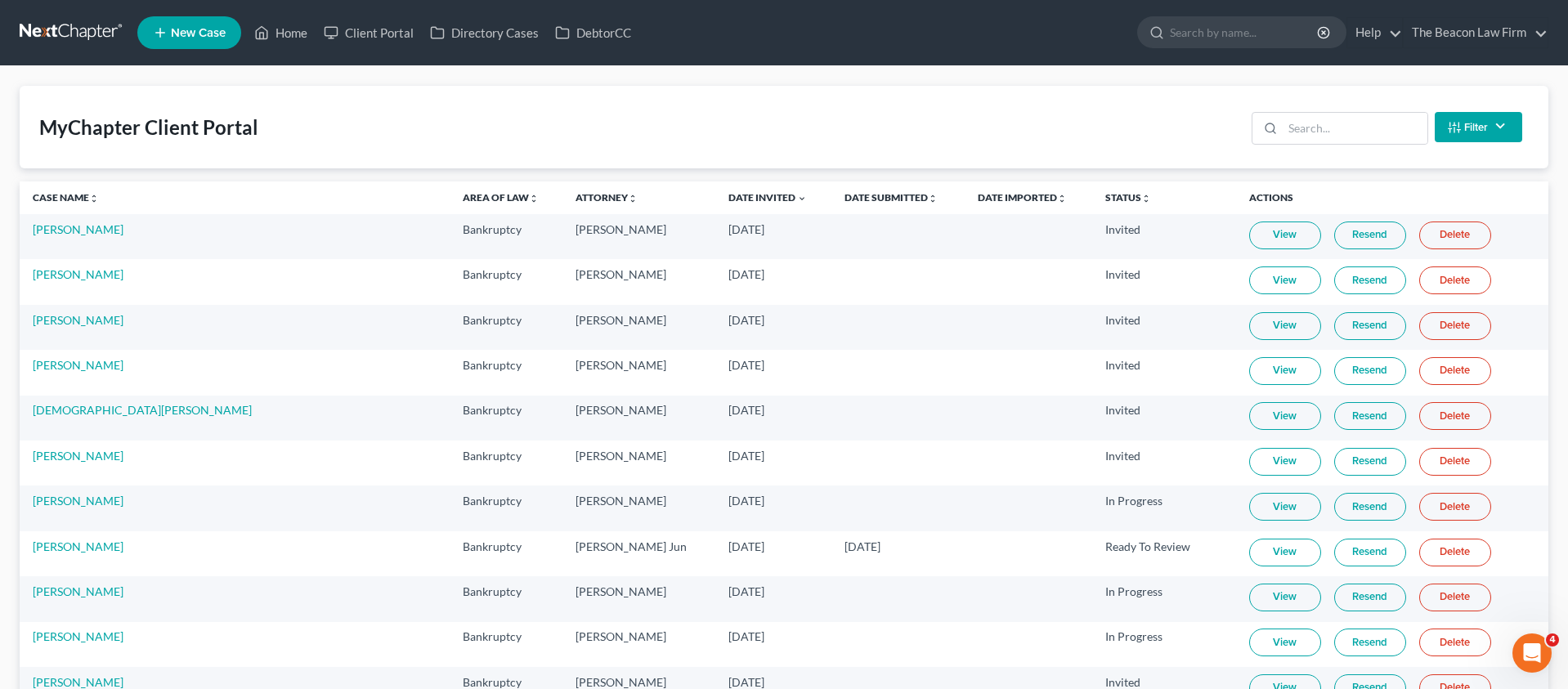
click at [1336, 230] on link "Resend" at bounding box center [1370, 235] width 72 height 27
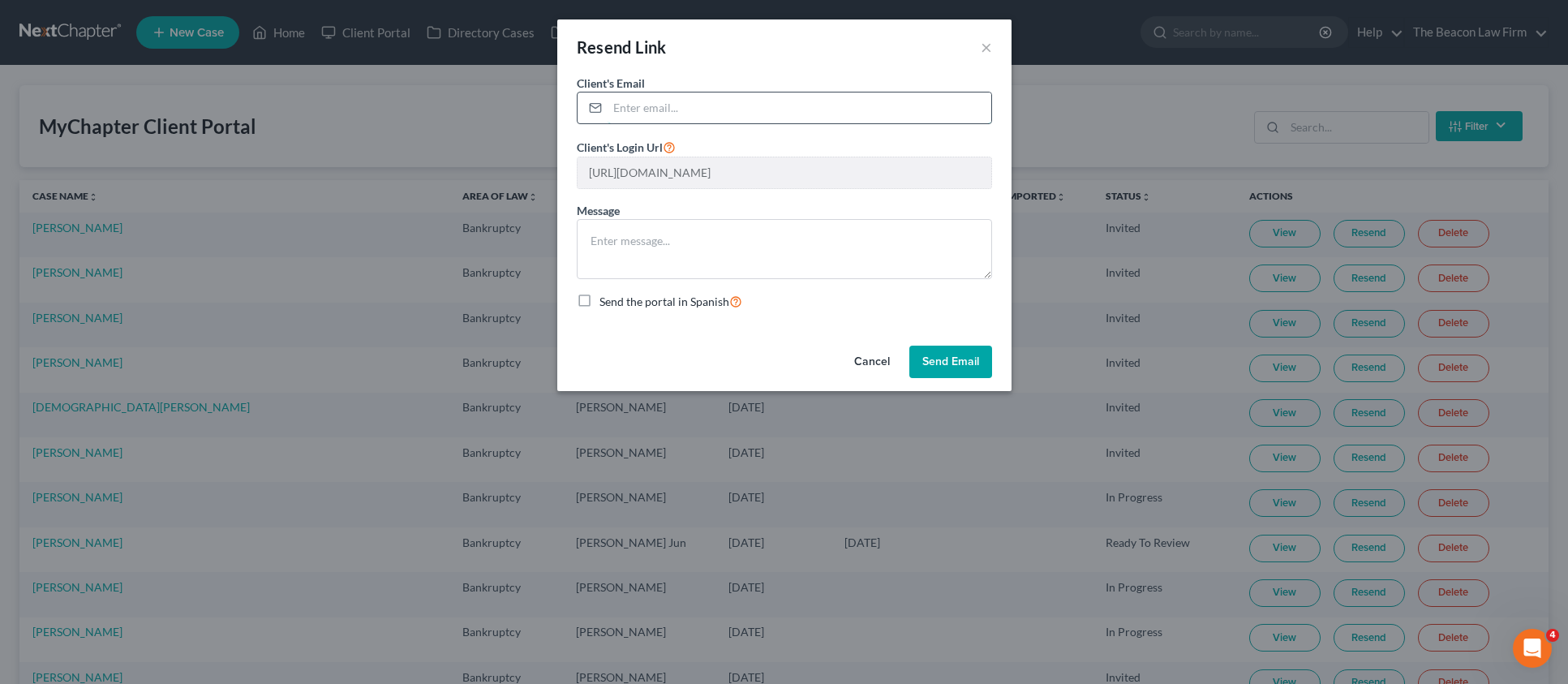
click at [673, 110] on input "email" at bounding box center [800, 107] width 384 height 31
click at [639, 103] on input "email" at bounding box center [800, 107] width 384 height 31
type input "[PERSON_NAME][EMAIL_ADDRESS][PERSON_NAME][DOMAIN_NAME]"
click at [953, 360] on button "Send Email" at bounding box center [951, 361] width 82 height 32
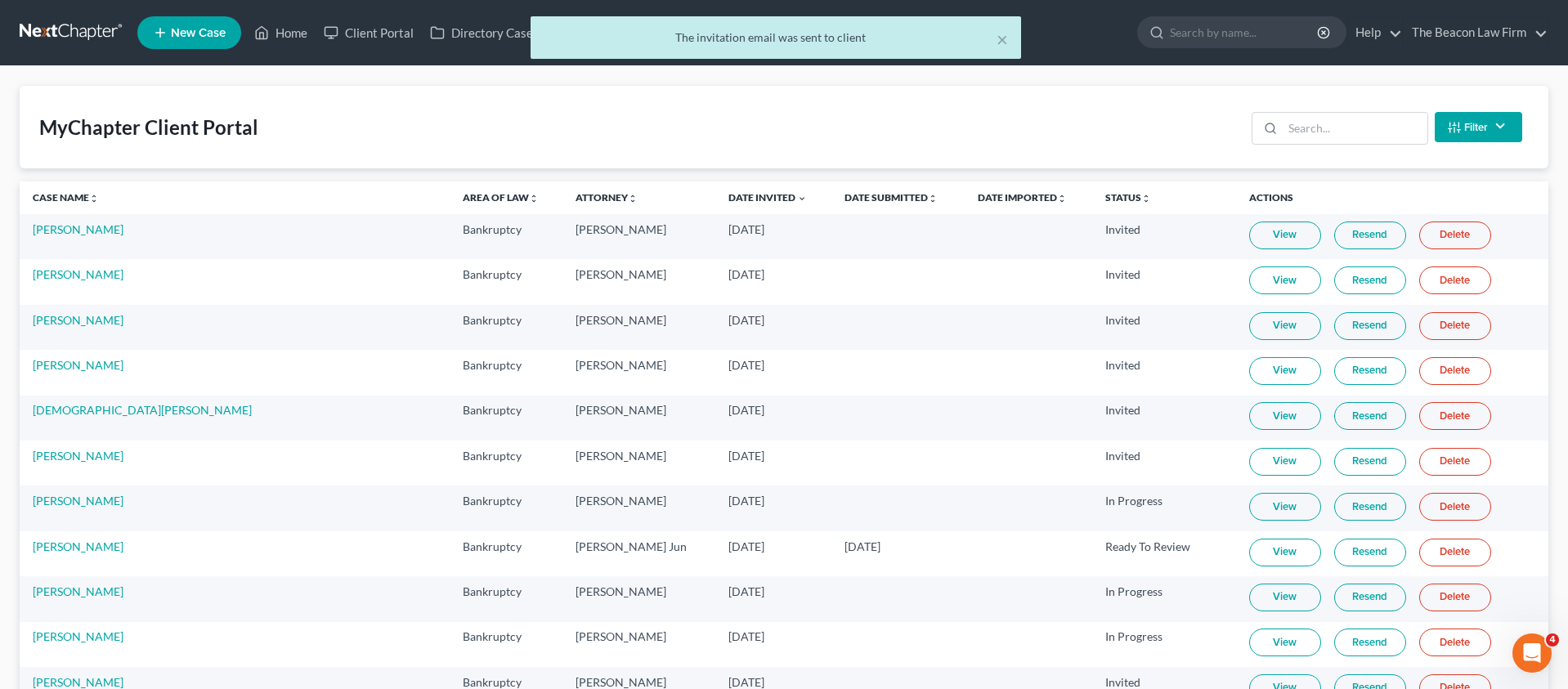
click at [287, 32] on div "× The invitation email was sent to client" at bounding box center [776, 42] width 1568 height 50
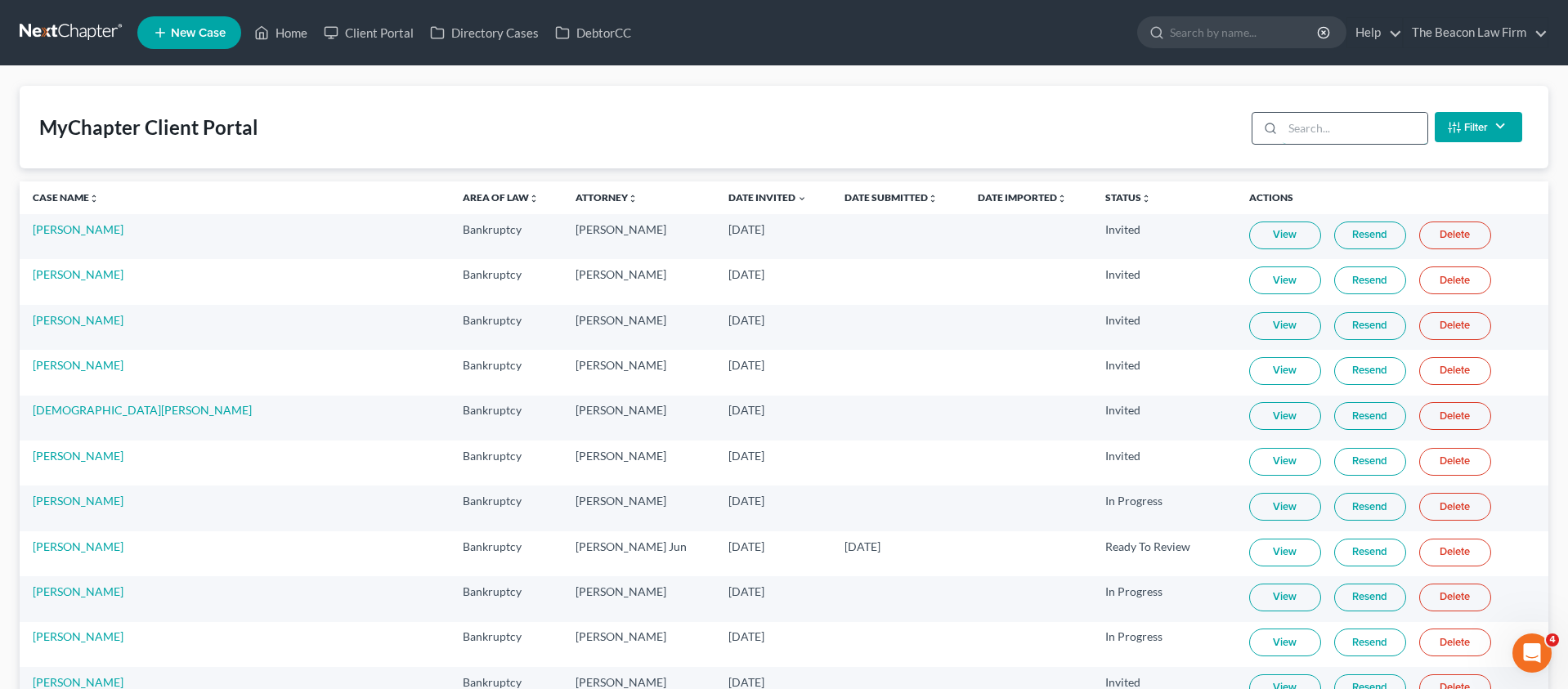
click at [1319, 128] on input "search" at bounding box center [1356, 128] width 145 height 31
paste input "Carlyn Zaugg"
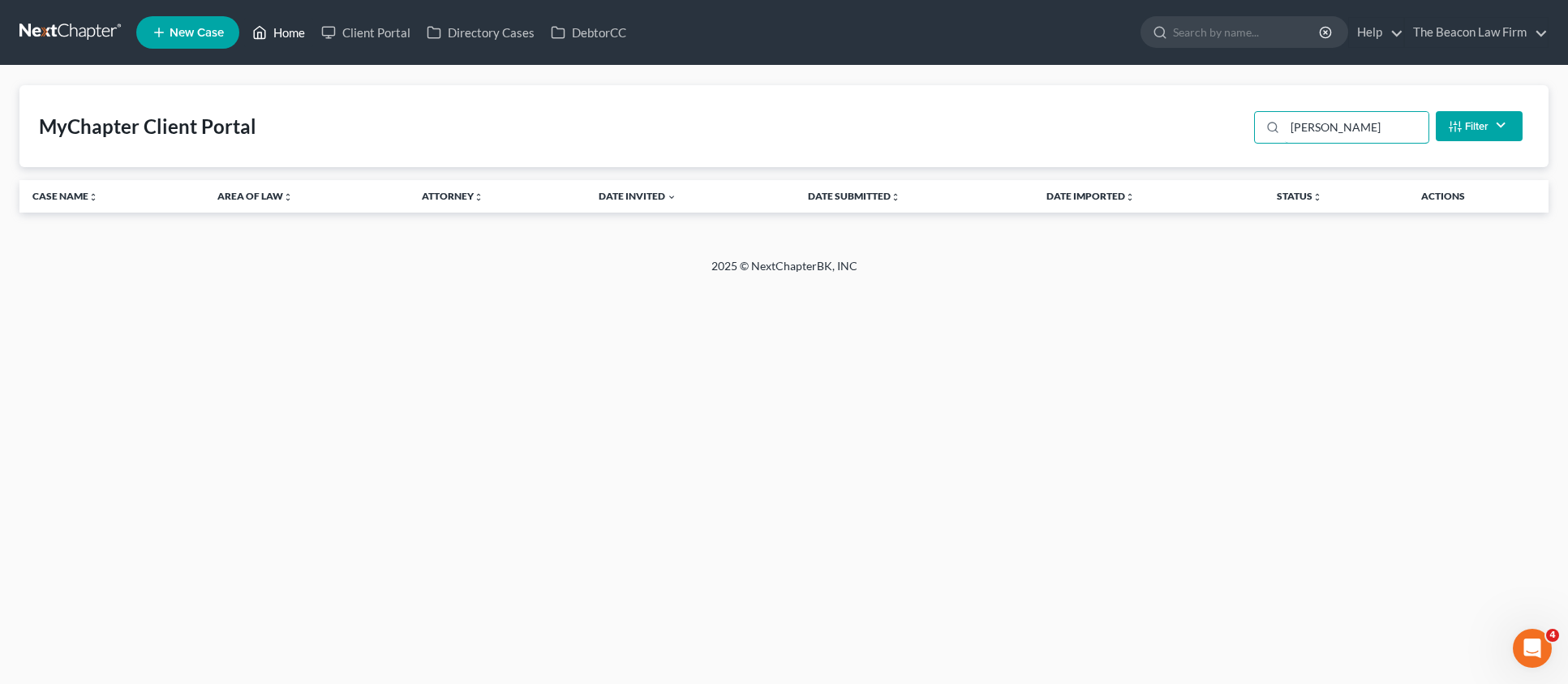
type input "Carlyn Zaugg"
click at [271, 40] on link "Home" at bounding box center [278, 32] width 69 height 29
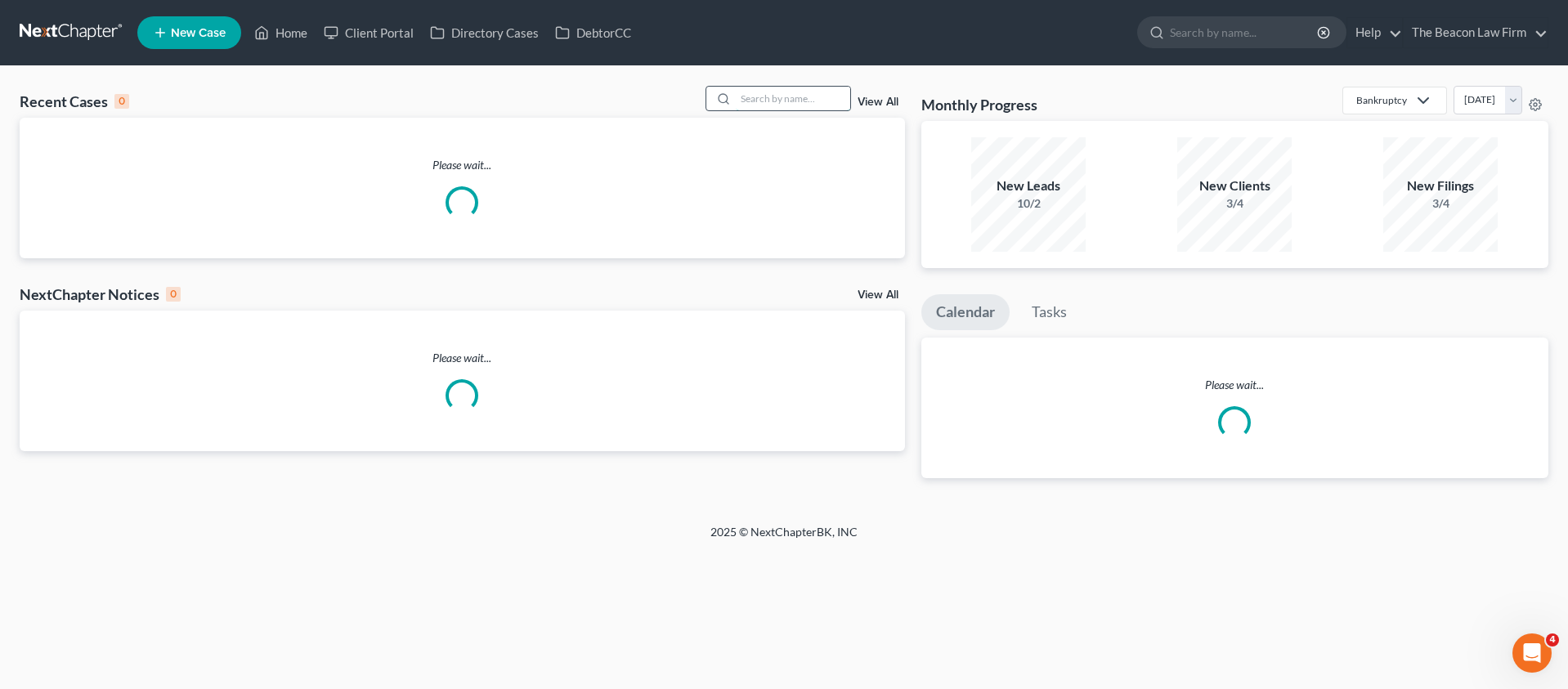
click at [790, 96] on input "search" at bounding box center [794, 98] width 115 height 24
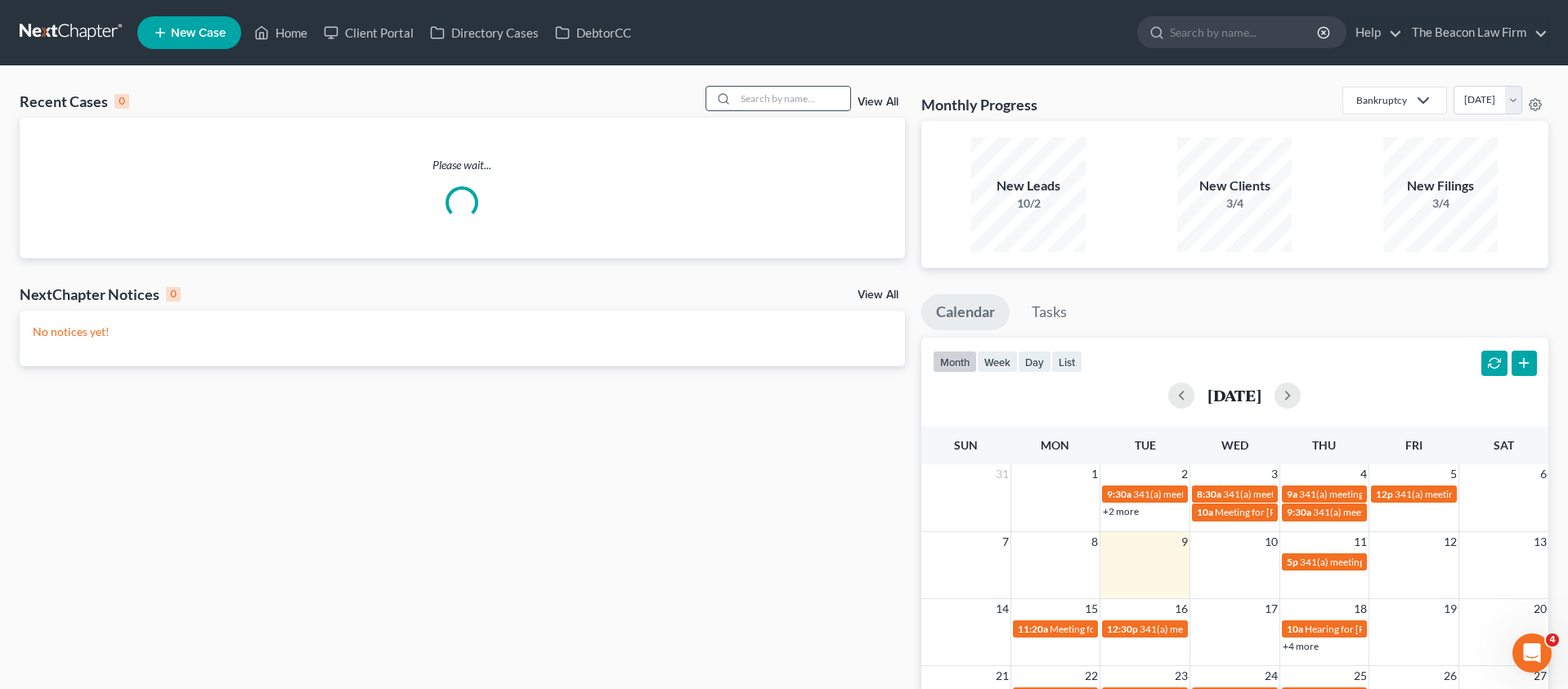
paste input "Carlyn Zaugg"
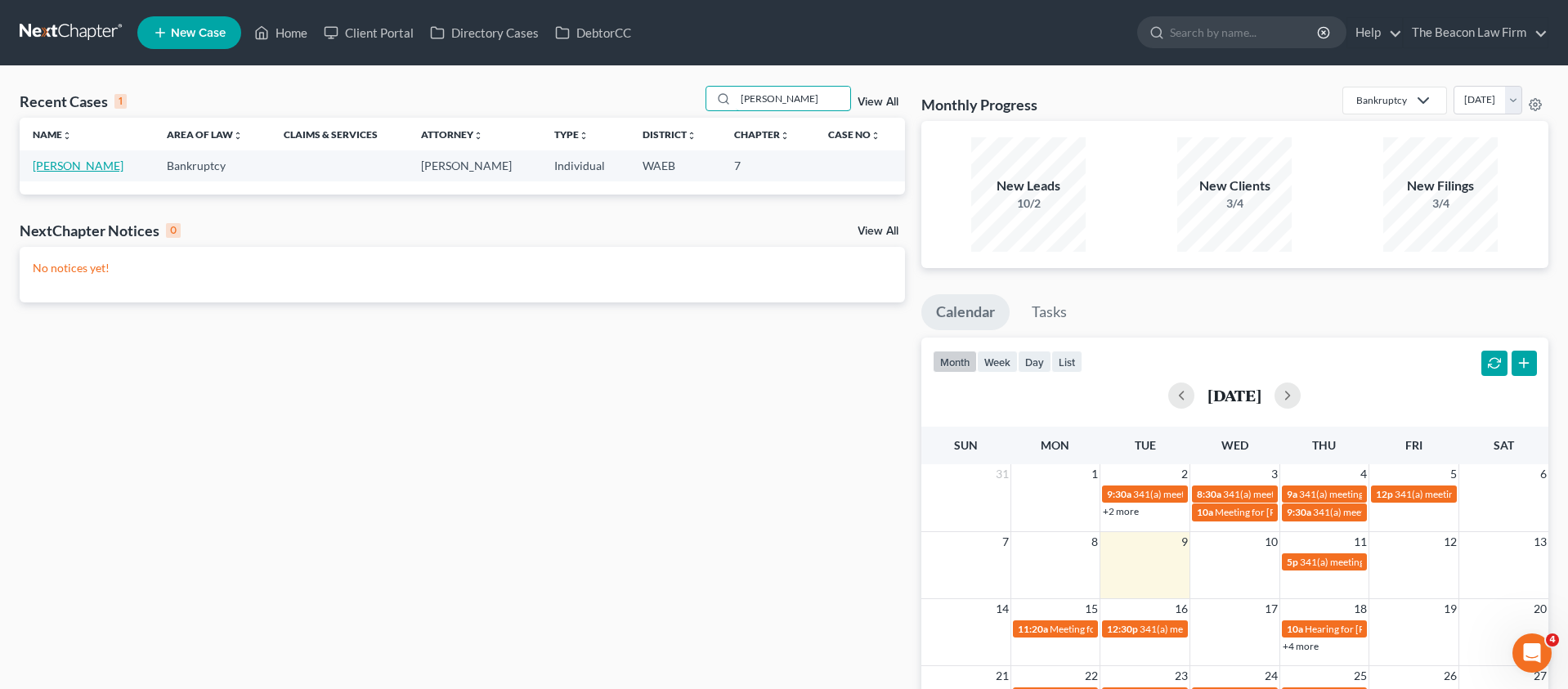
type input "Carlyn Zaugg"
click at [90, 167] on link "Zaugg, Carlyn" at bounding box center [78, 165] width 91 height 14
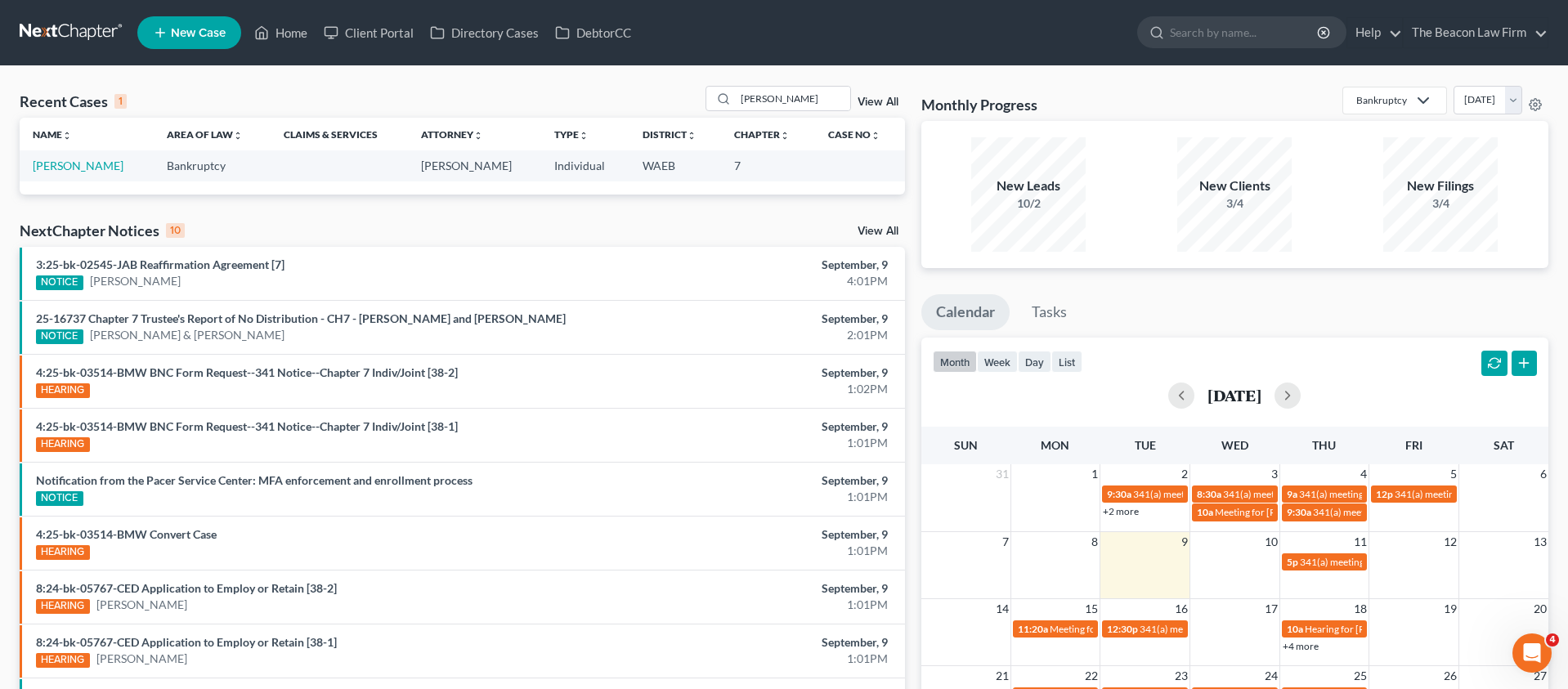
scroll to position [20, 0]
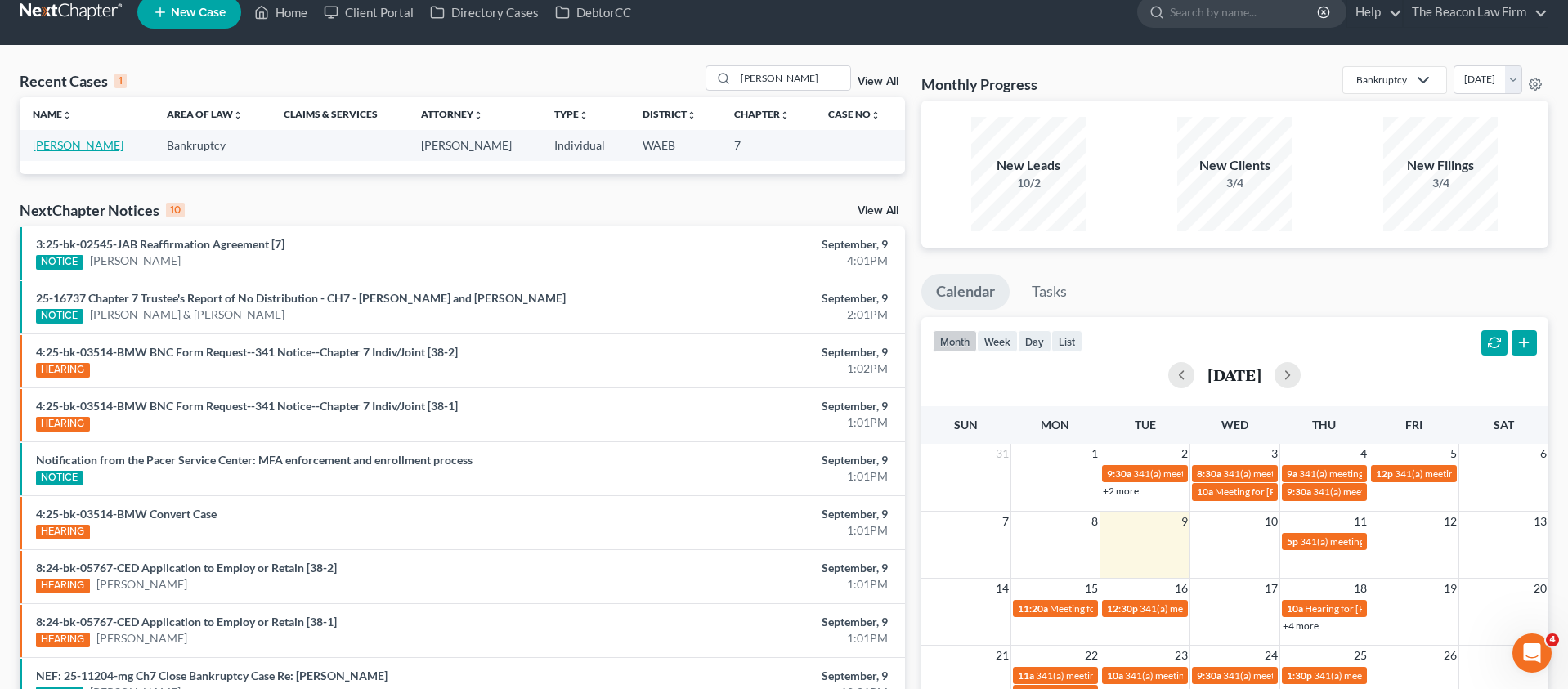
click at [66, 152] on link "Zaugg, Carlyn" at bounding box center [78, 145] width 91 height 14
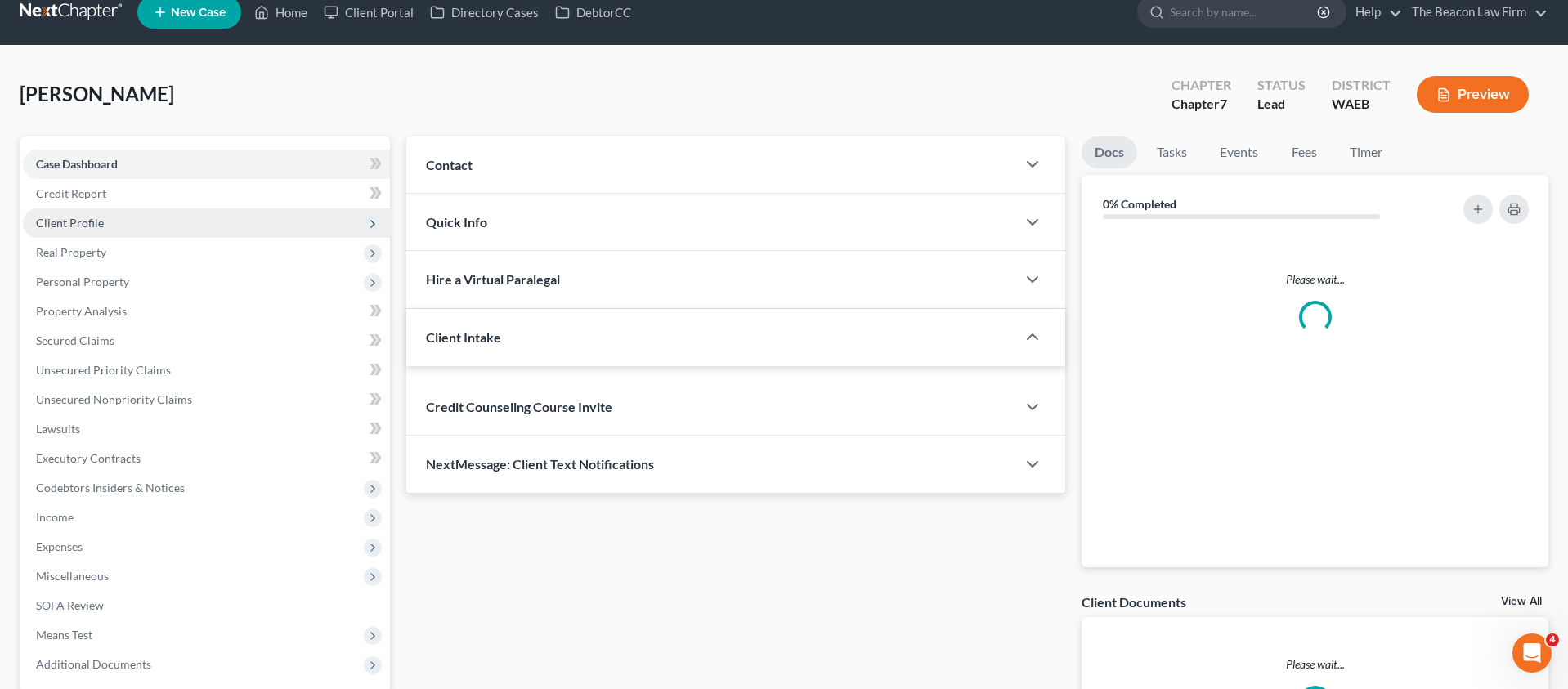
scroll to position [0, 0]
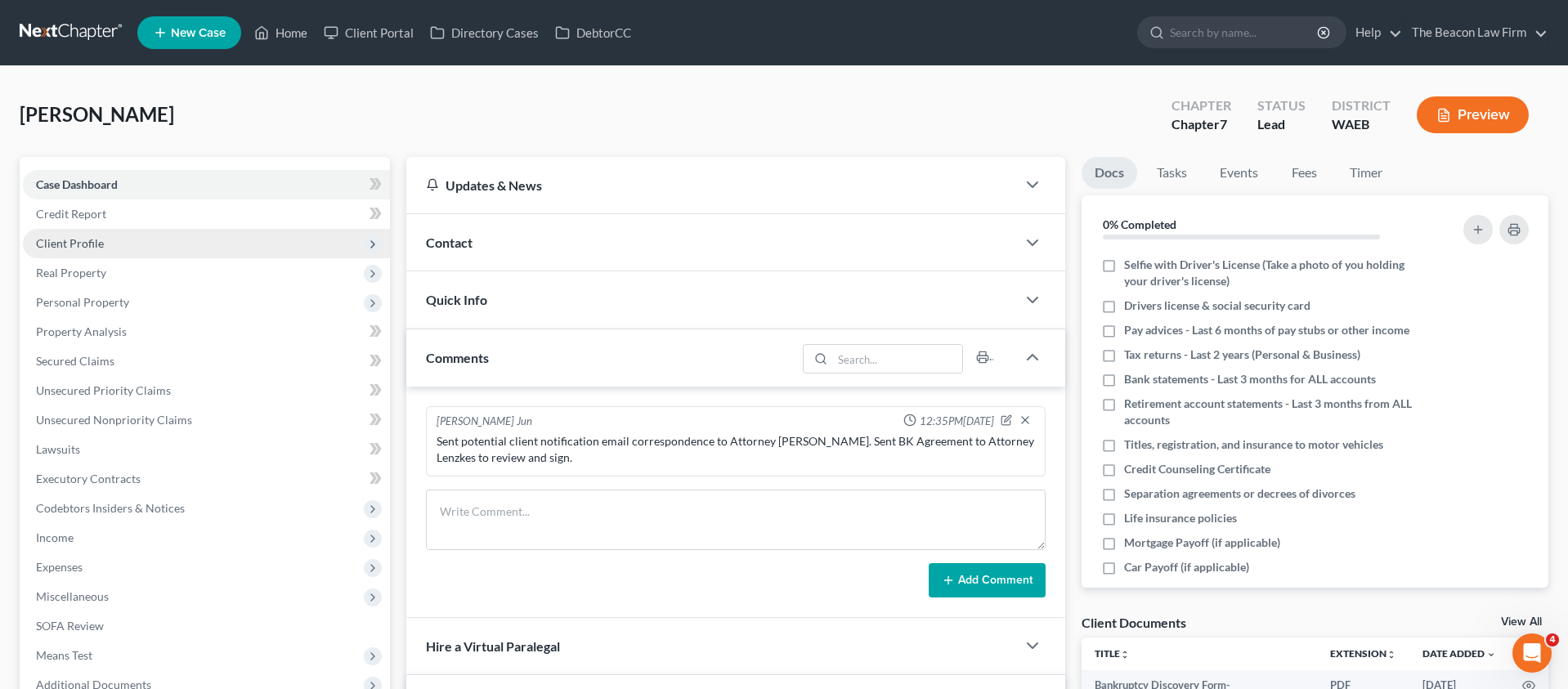
click at [83, 241] on span "Client Profile" at bounding box center [70, 243] width 68 height 14
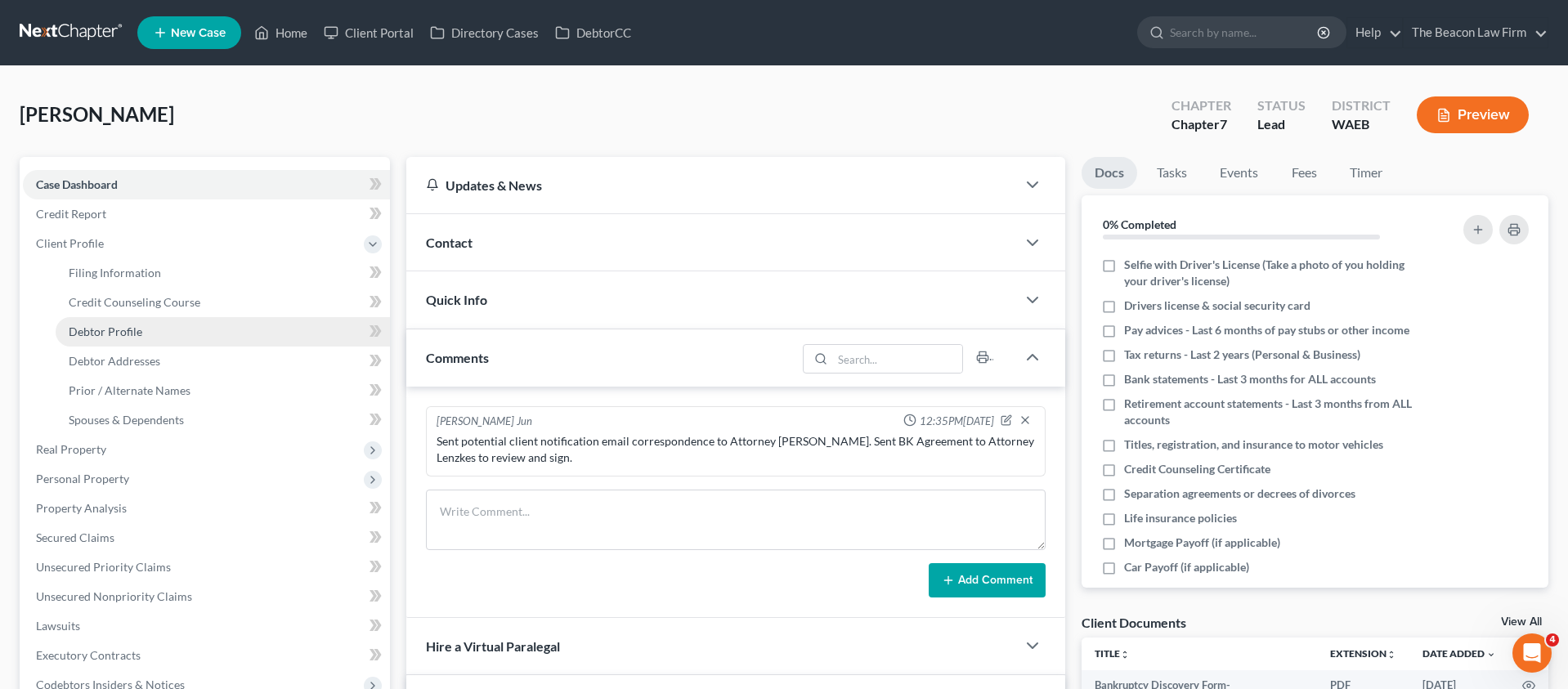
click at [108, 330] on span "Debtor Profile" at bounding box center [105, 331] width 73 height 14
select select "0"
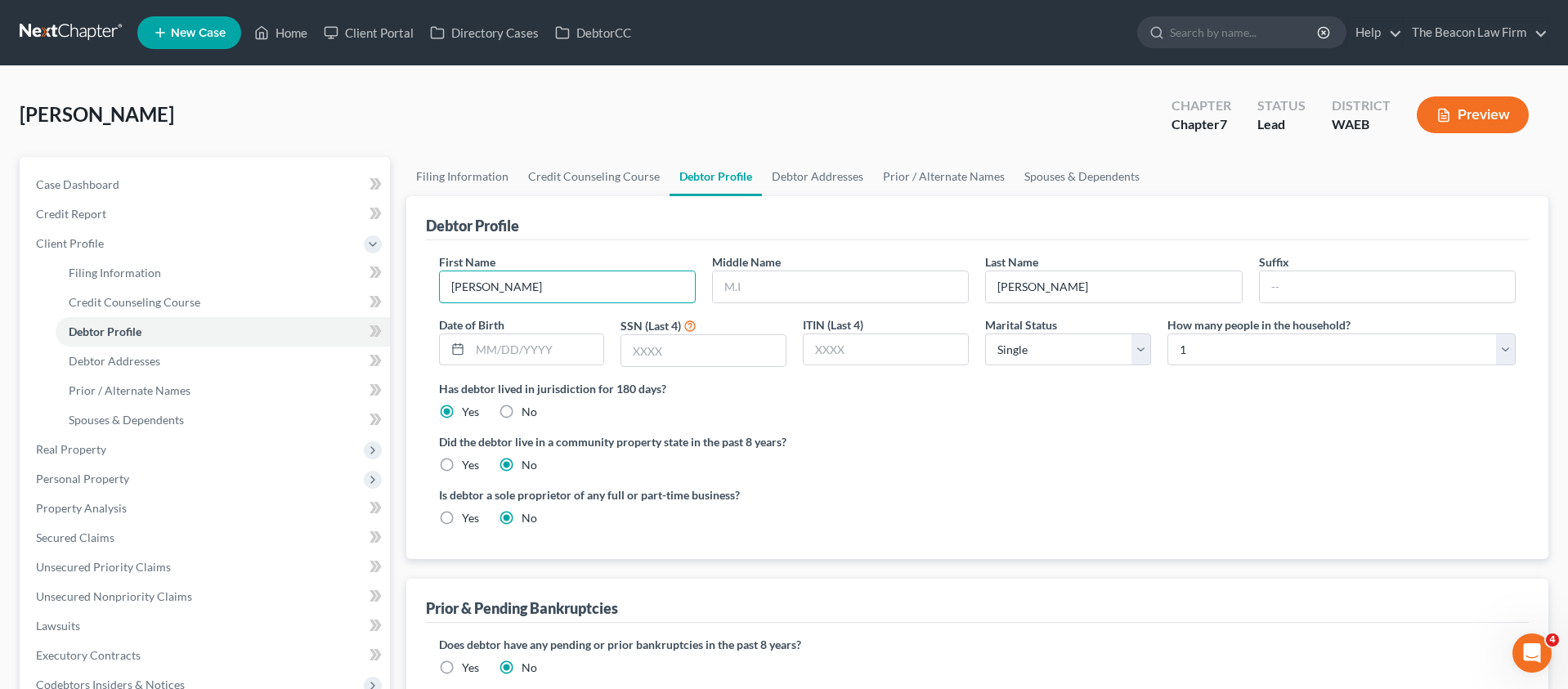
drag, startPoint x: 430, startPoint y: 289, endPoint x: 407, endPoint y: 288, distance: 23.0
type input "DELETE"
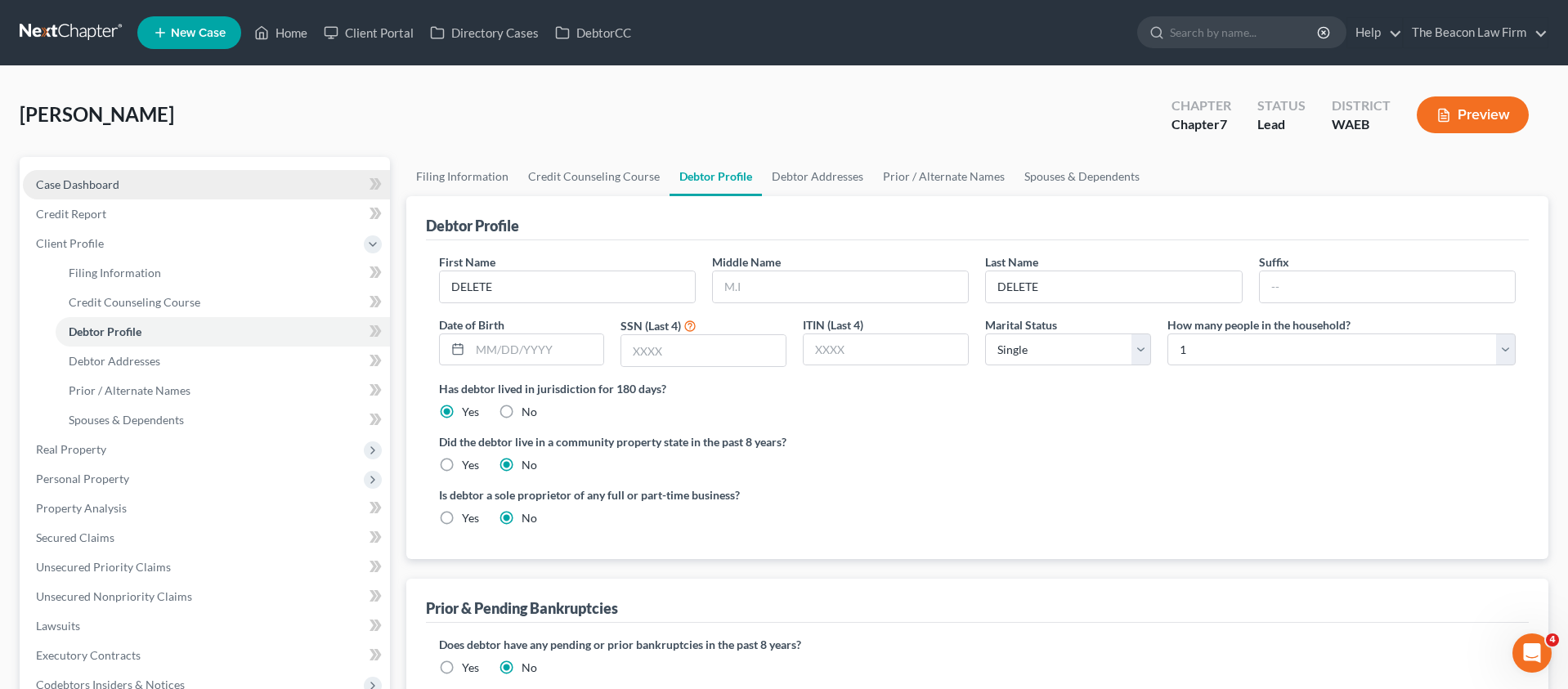
click at [89, 186] on span "Case Dashboard" at bounding box center [78, 185] width 83 height 14
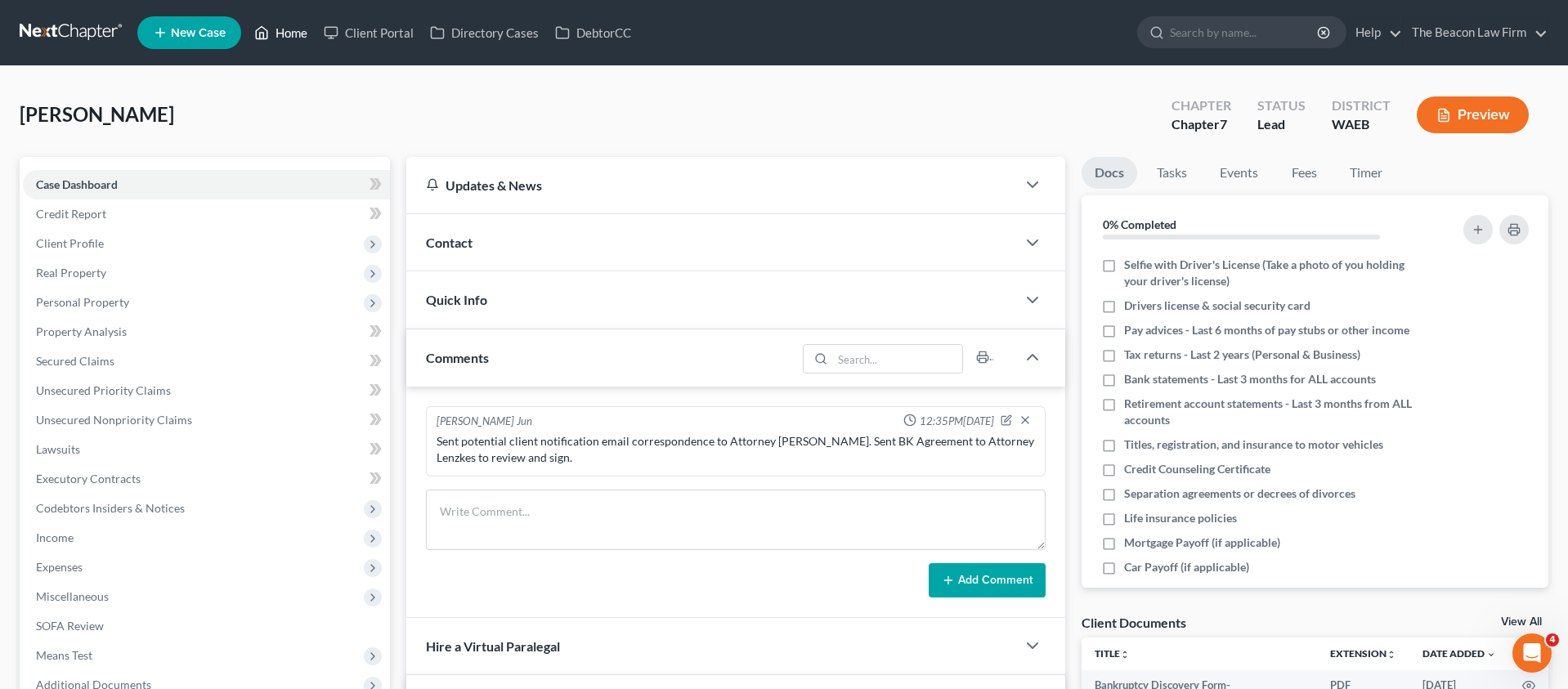
click at [295, 42] on link "Home" at bounding box center [280, 32] width 70 height 29
